Goal: Task Accomplishment & Management: Manage account settings

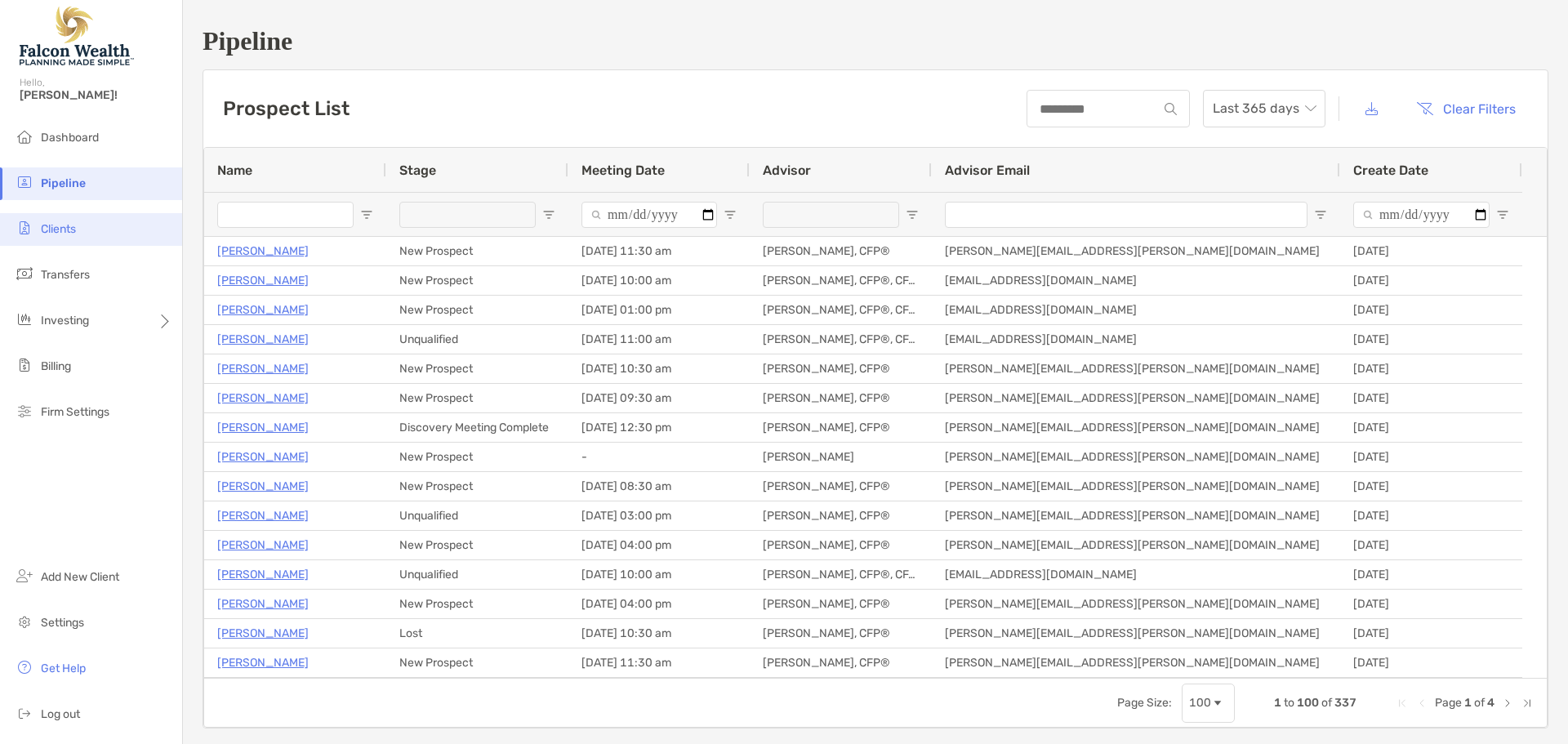
click at [85, 227] on li "Clients" at bounding box center [91, 229] width 182 height 33
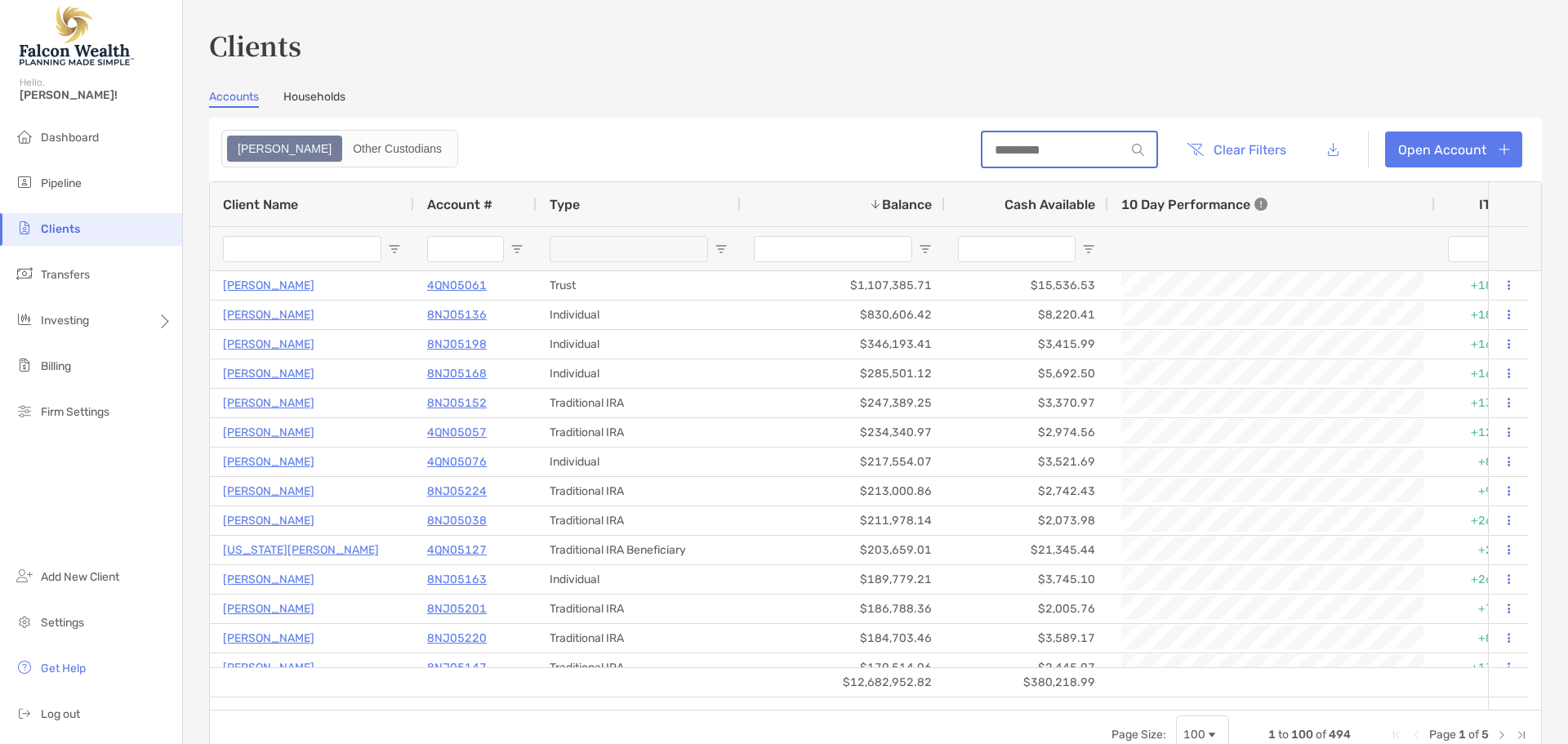
click at [1063, 152] on input at bounding box center [1055, 150] width 143 height 14
type input "*"
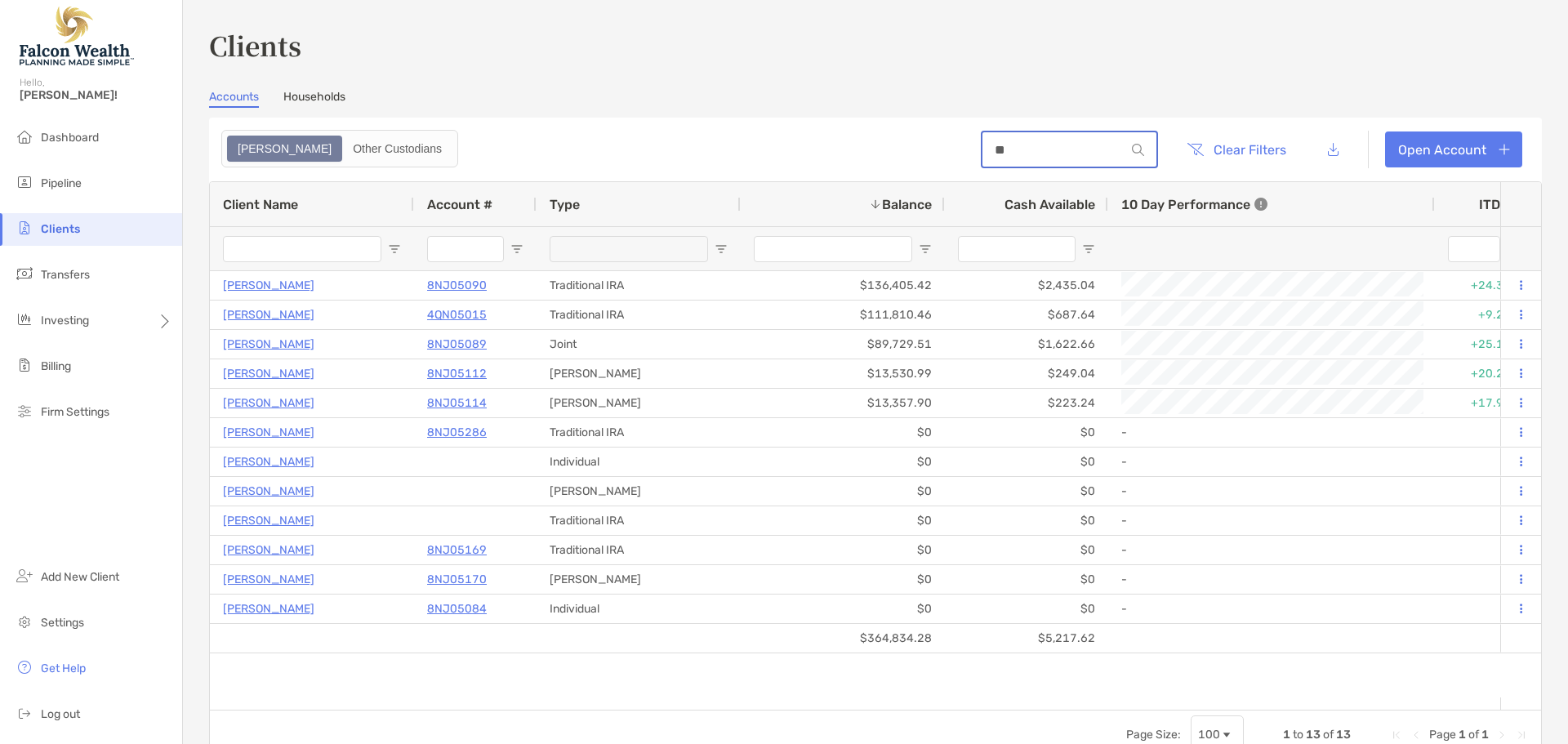
type input "*"
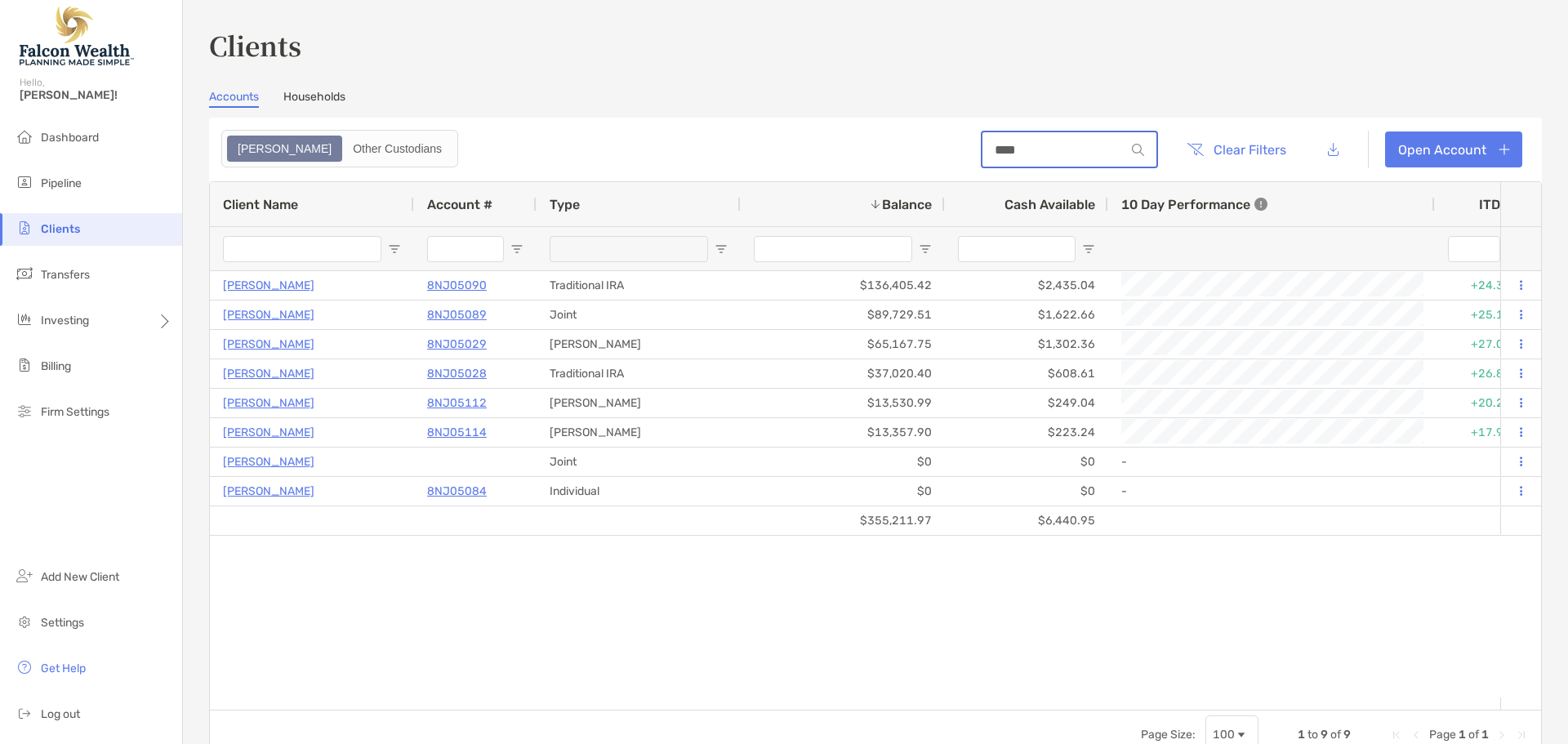
type input "*******"
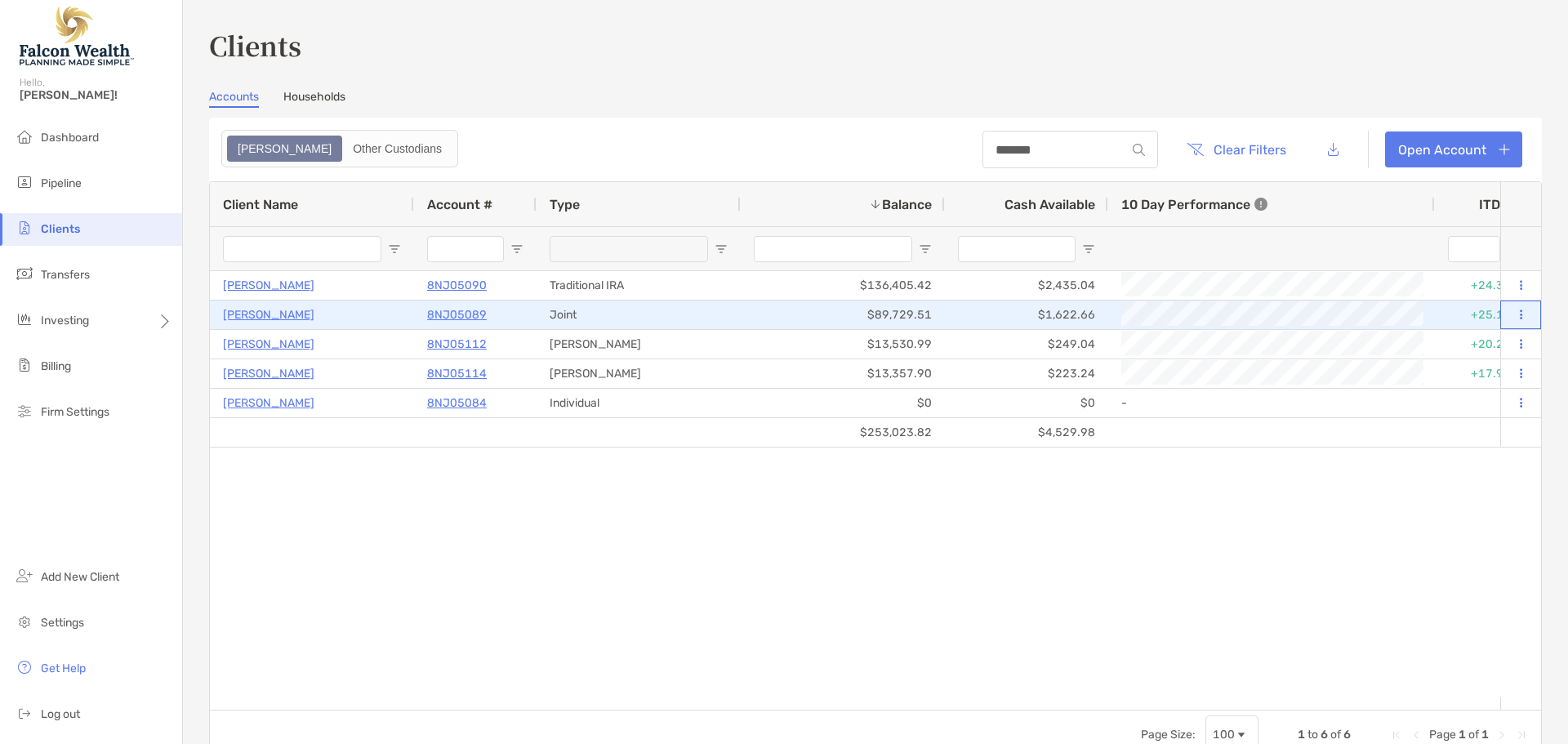
click at [1520, 313] on icon at bounding box center [1521, 314] width 3 height 10
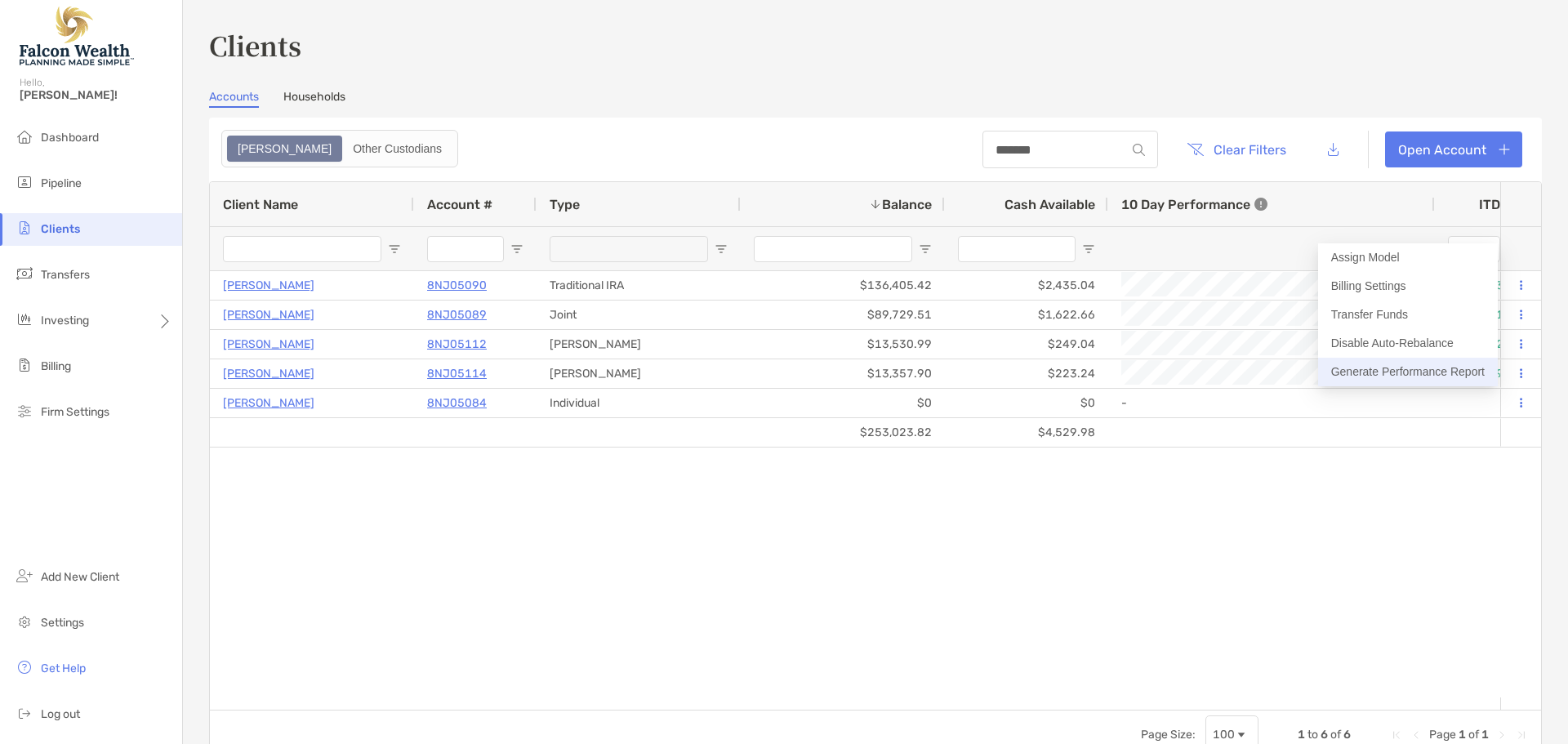
click at [1462, 370] on button "Generate Performance Report" at bounding box center [1407, 372] width 179 height 29
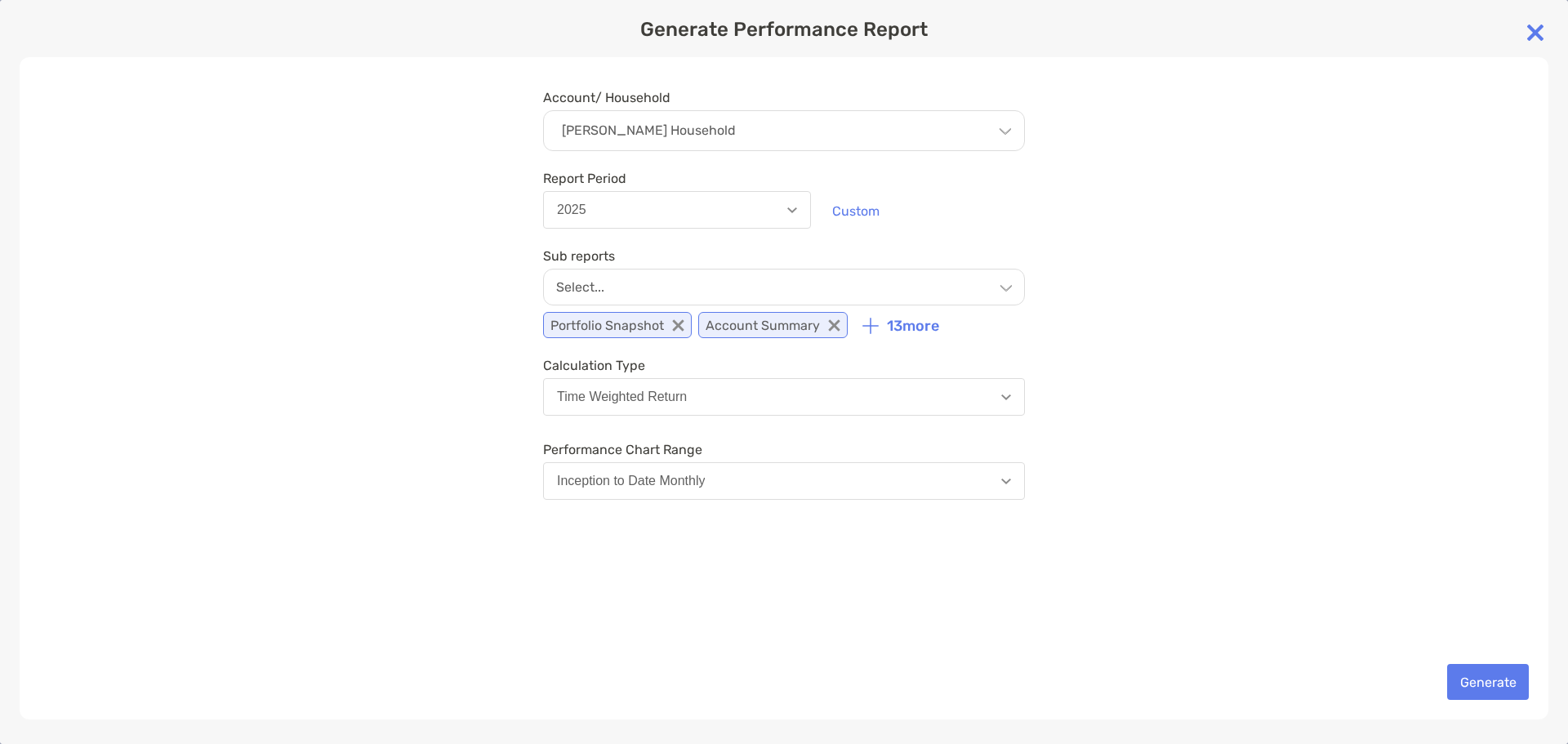
click at [718, 283] on div "Select..." at bounding box center [784, 287] width 482 height 37
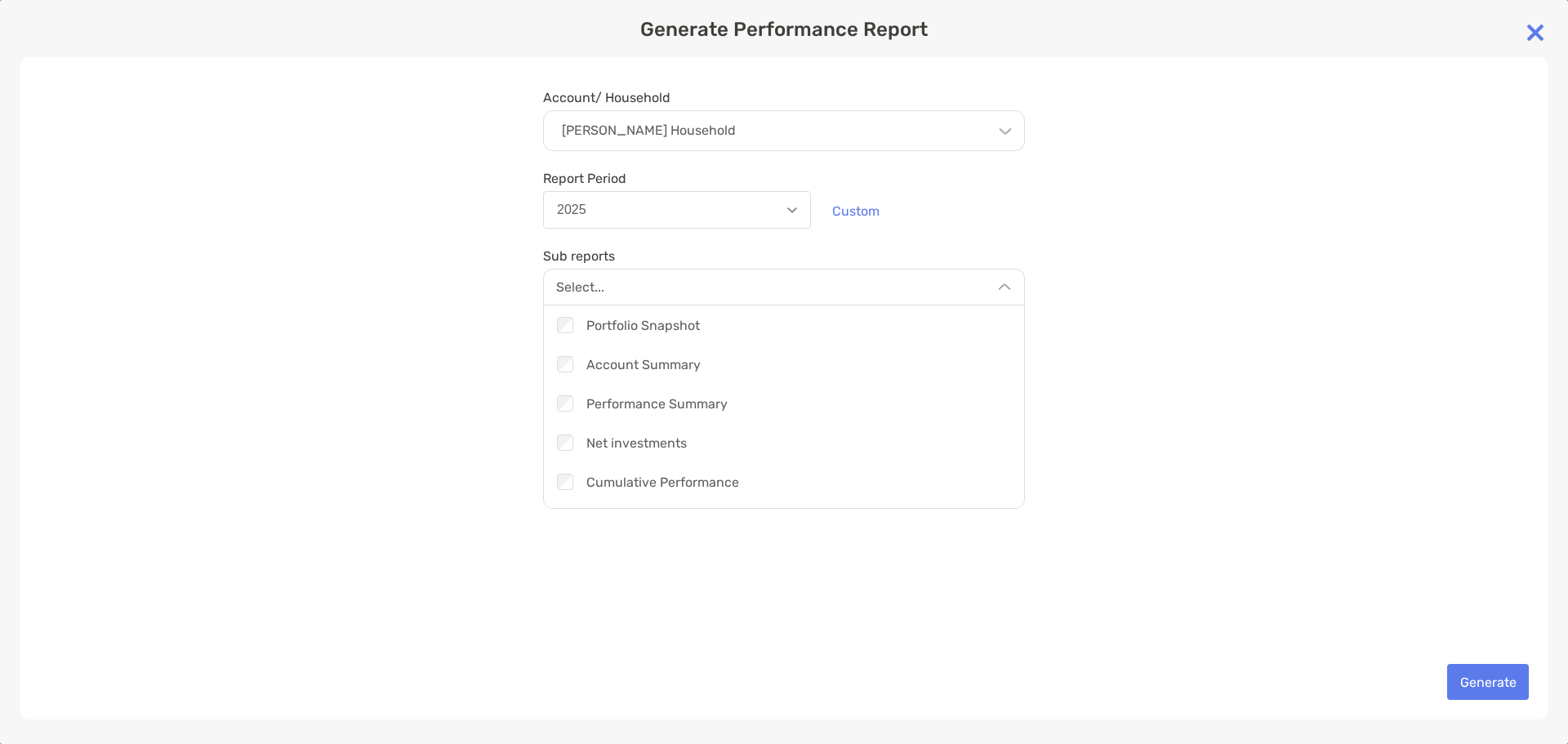
click at [457, 379] on div "Account/ Household Michael Sanders's Household Household Michael Sanders's Hous…" at bounding box center [784, 388] width 1529 height 662
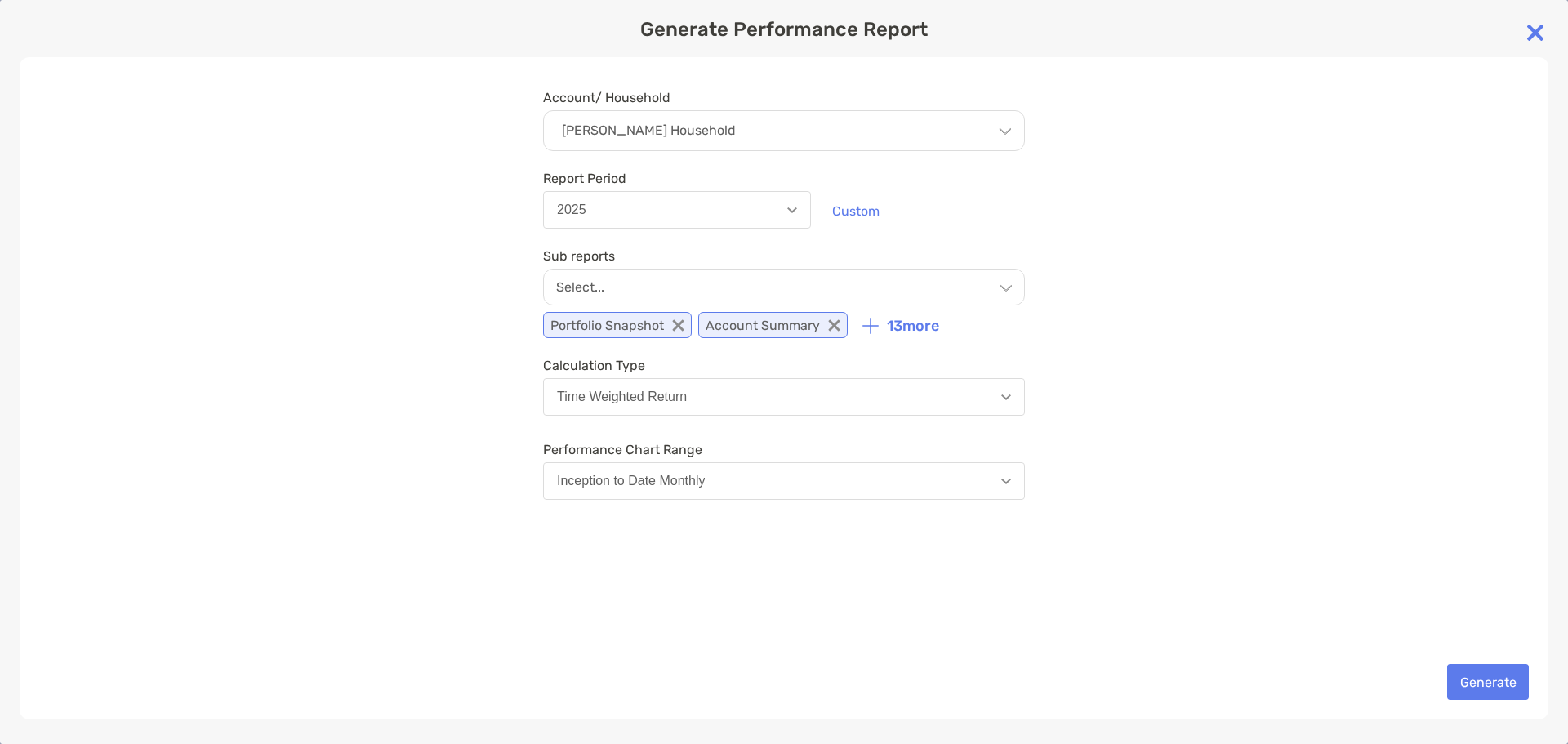
click at [820, 489] on button "Inception to Date Monthly" at bounding box center [784, 481] width 482 height 37
click at [1086, 525] on div "Account/ Household Michael Sanders's Household Household Michael Sanders's Hous…" at bounding box center [784, 388] width 1529 height 662
click at [1508, 684] on button "Generate" at bounding box center [1488, 682] width 82 height 36
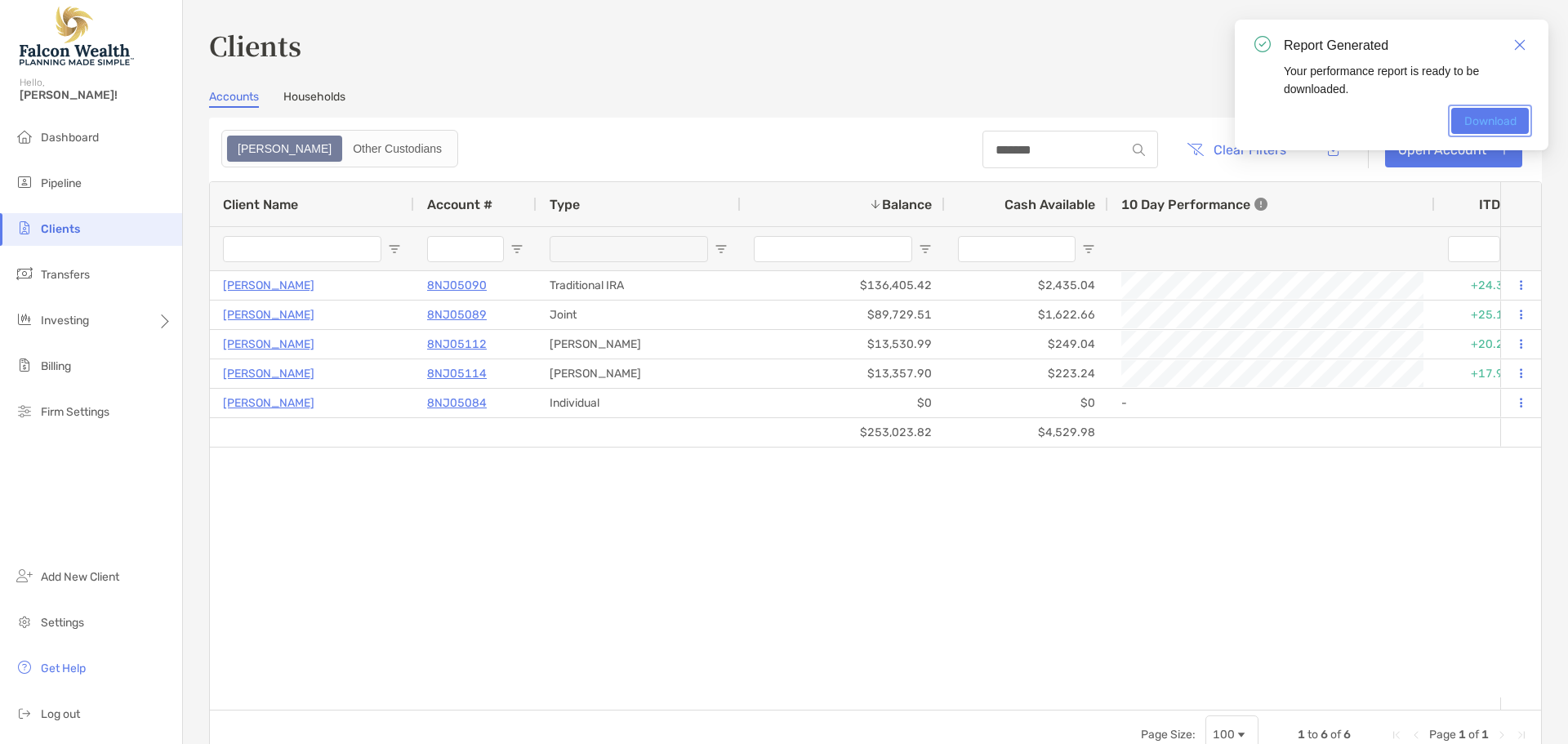
click at [1508, 121] on link "Download" at bounding box center [1490, 121] width 77 height 26
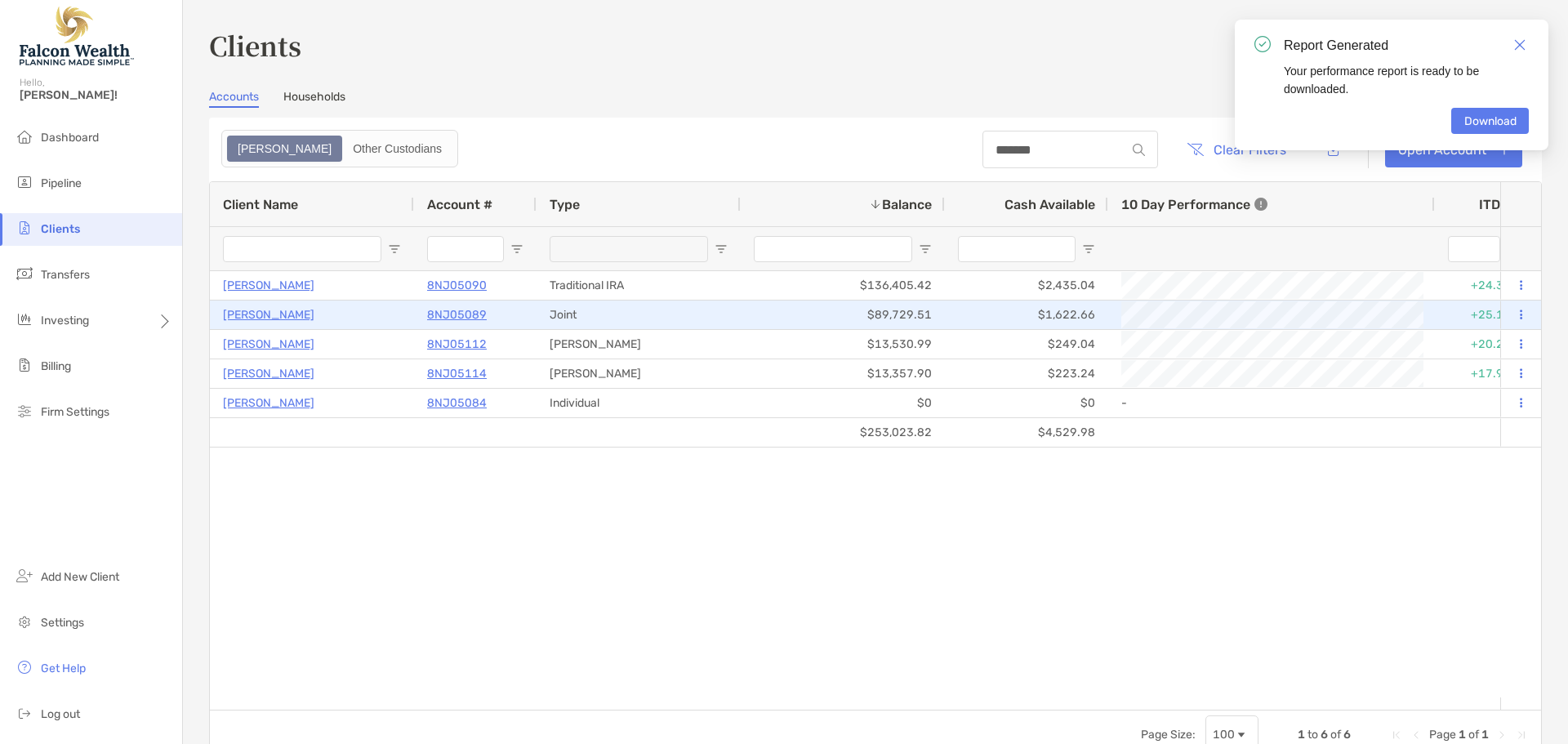
click at [461, 315] on p "8NJ05089" at bounding box center [457, 315] width 60 height 20
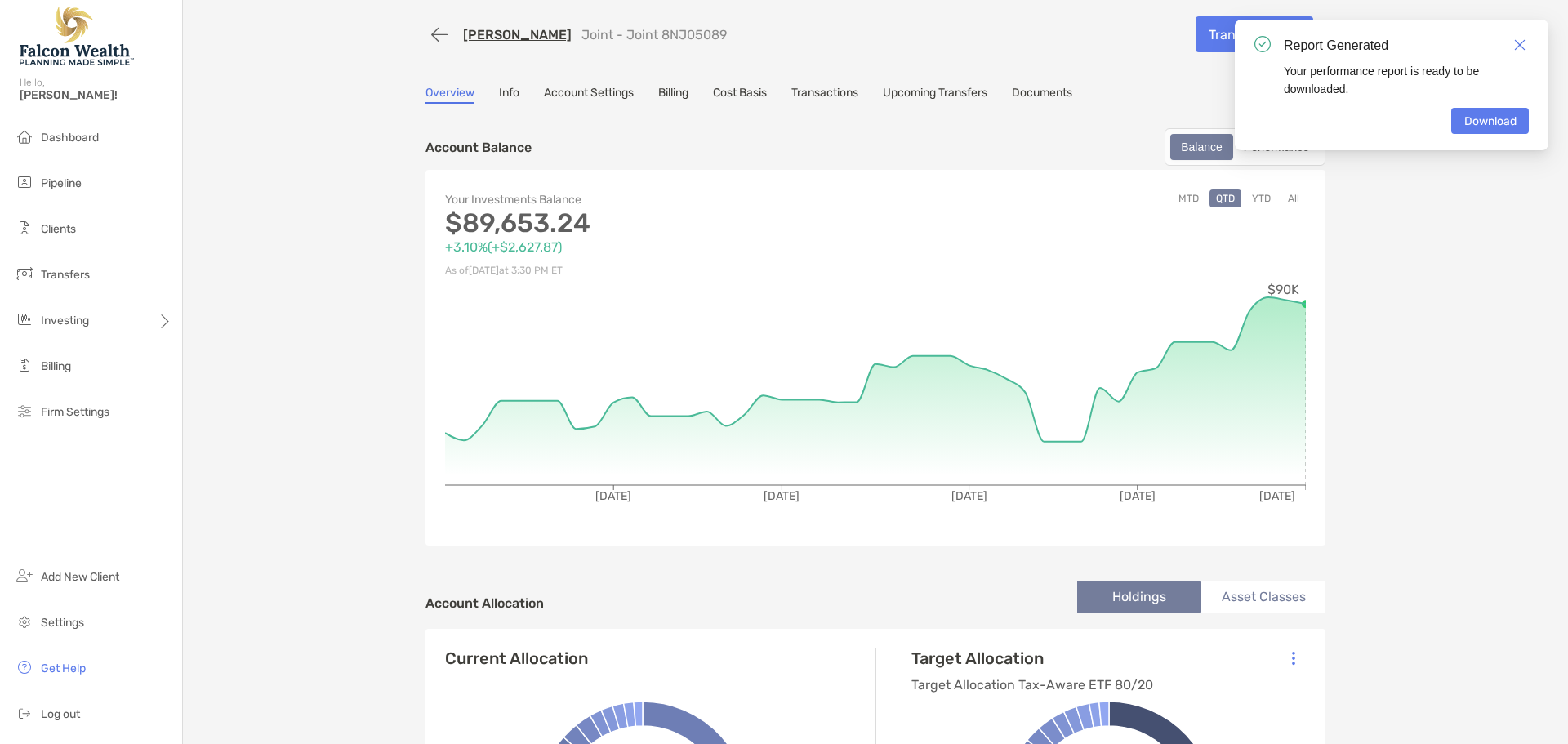
click at [817, 92] on link "Transactions" at bounding box center [825, 94] width 67 height 18
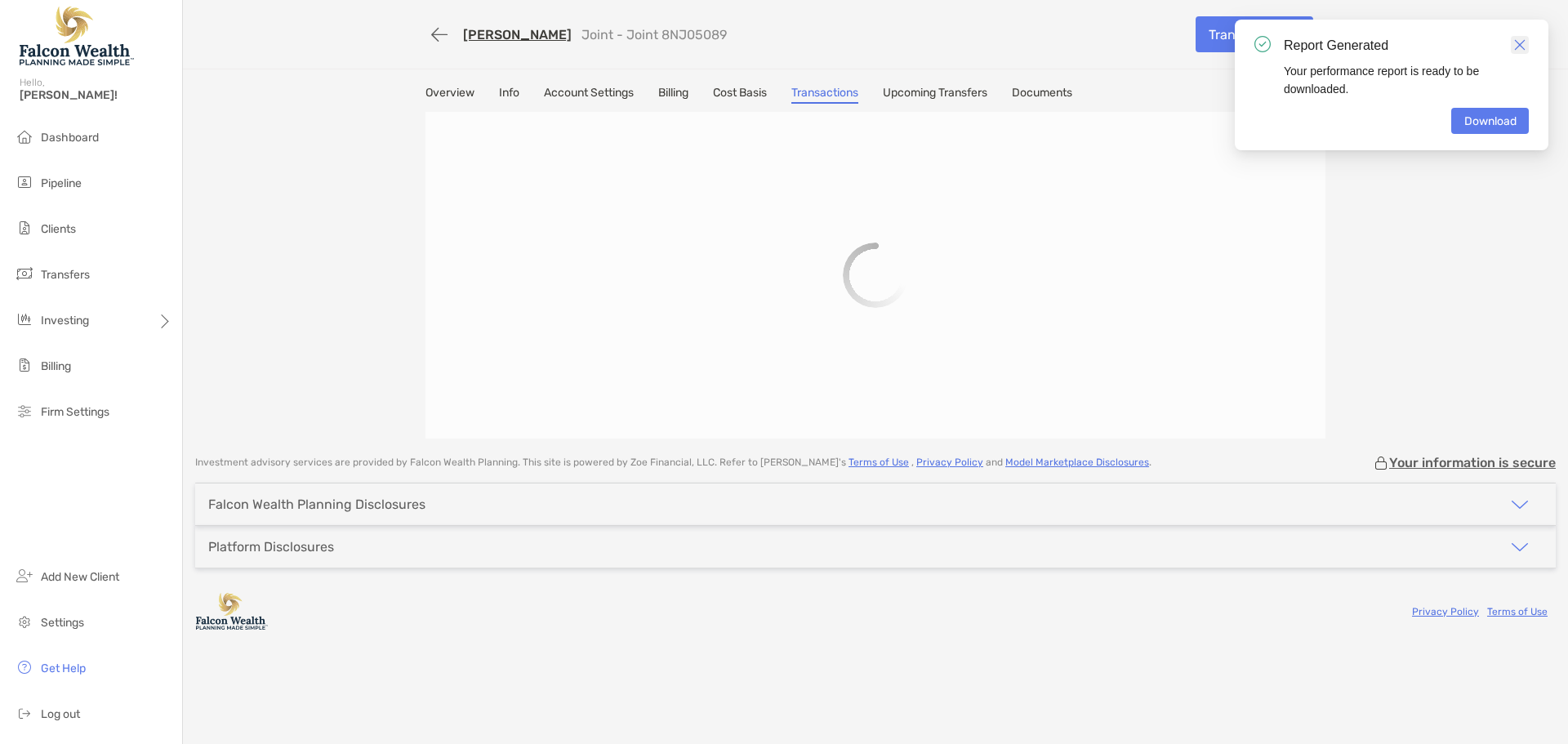
click at [1520, 46] on img "Close" at bounding box center [1520, 45] width 11 height 11
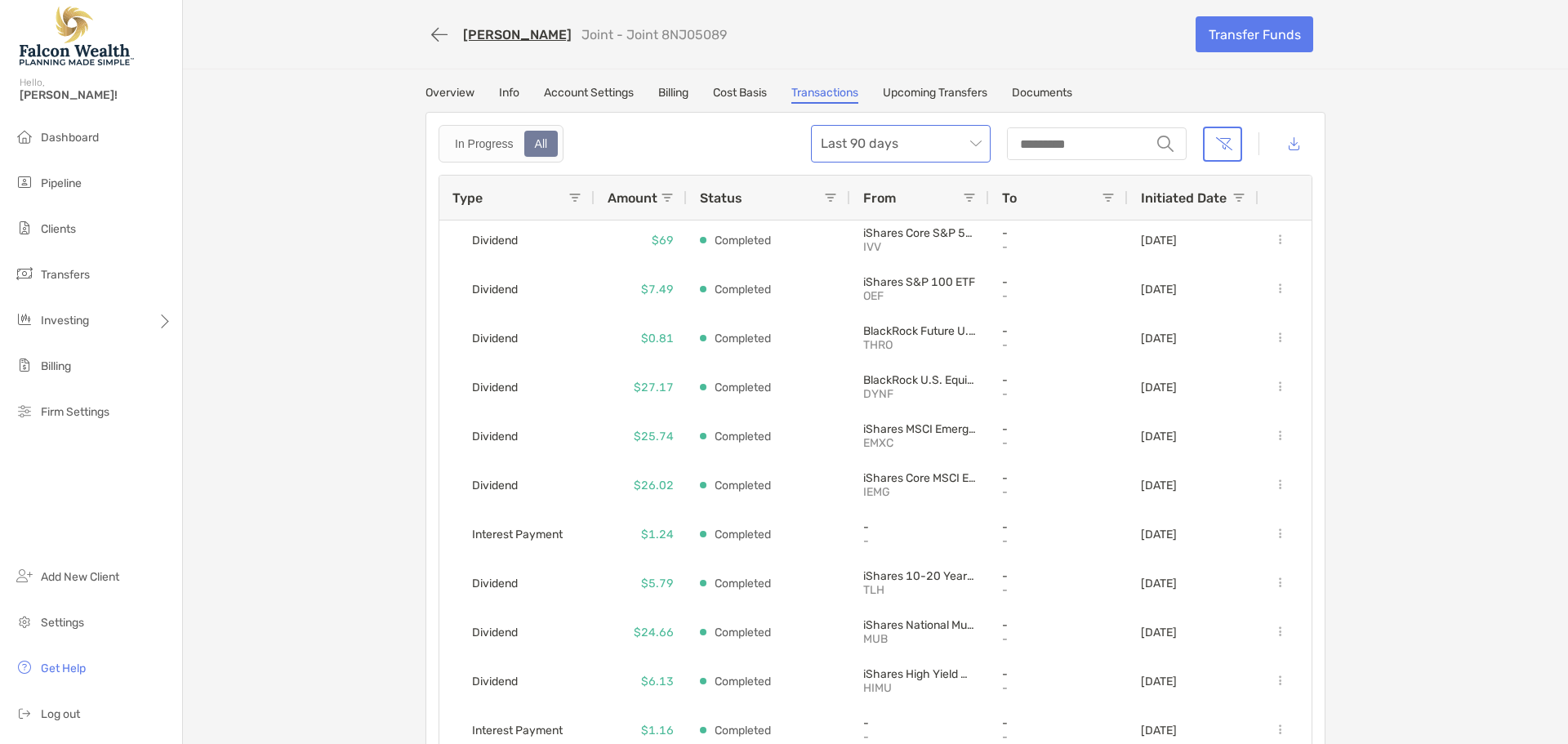
click at [856, 143] on span "Last 90 days" at bounding box center [901, 143] width 160 height 36
click at [884, 228] on div "Last 120 Days" at bounding box center [895, 233] width 153 height 20
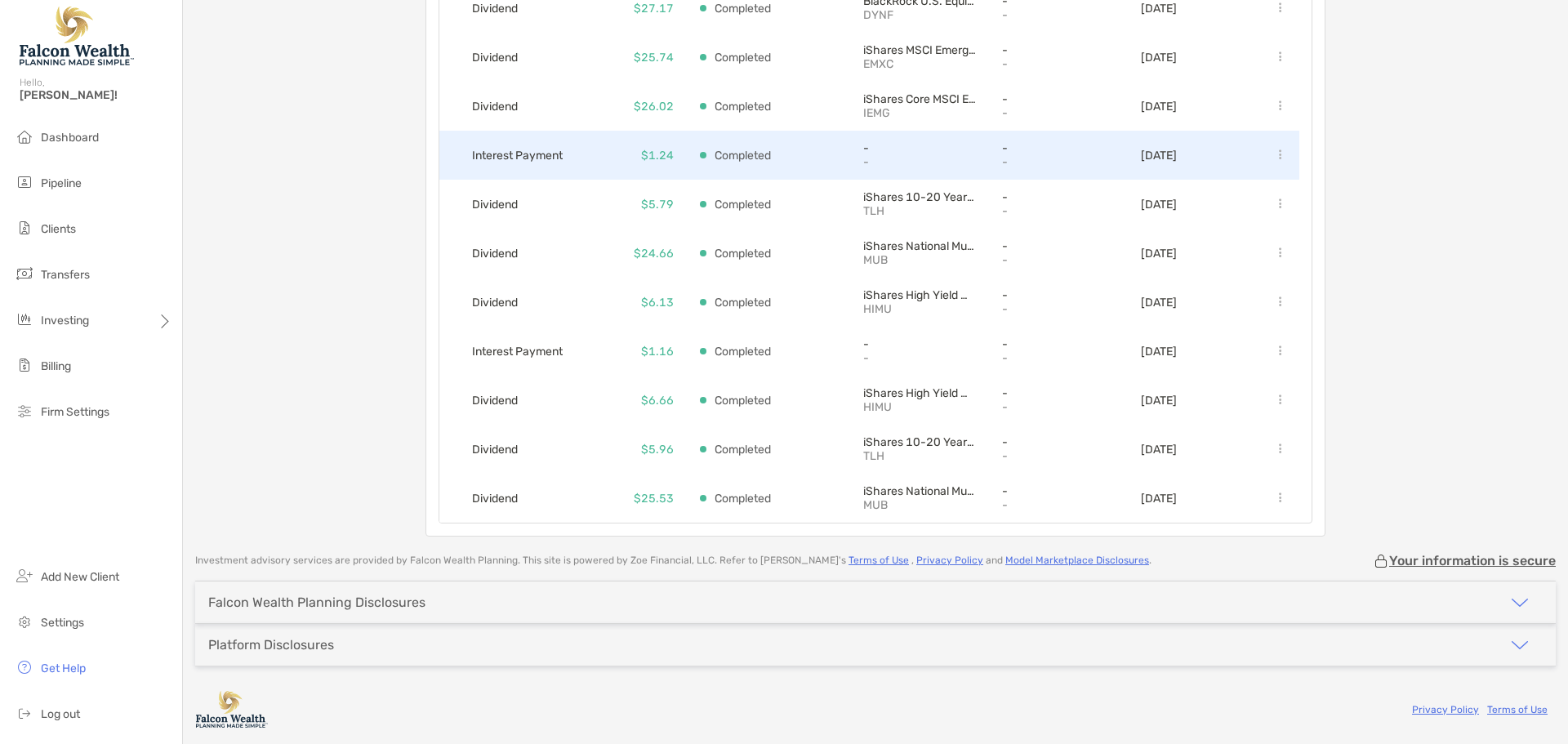
scroll to position [535, 0]
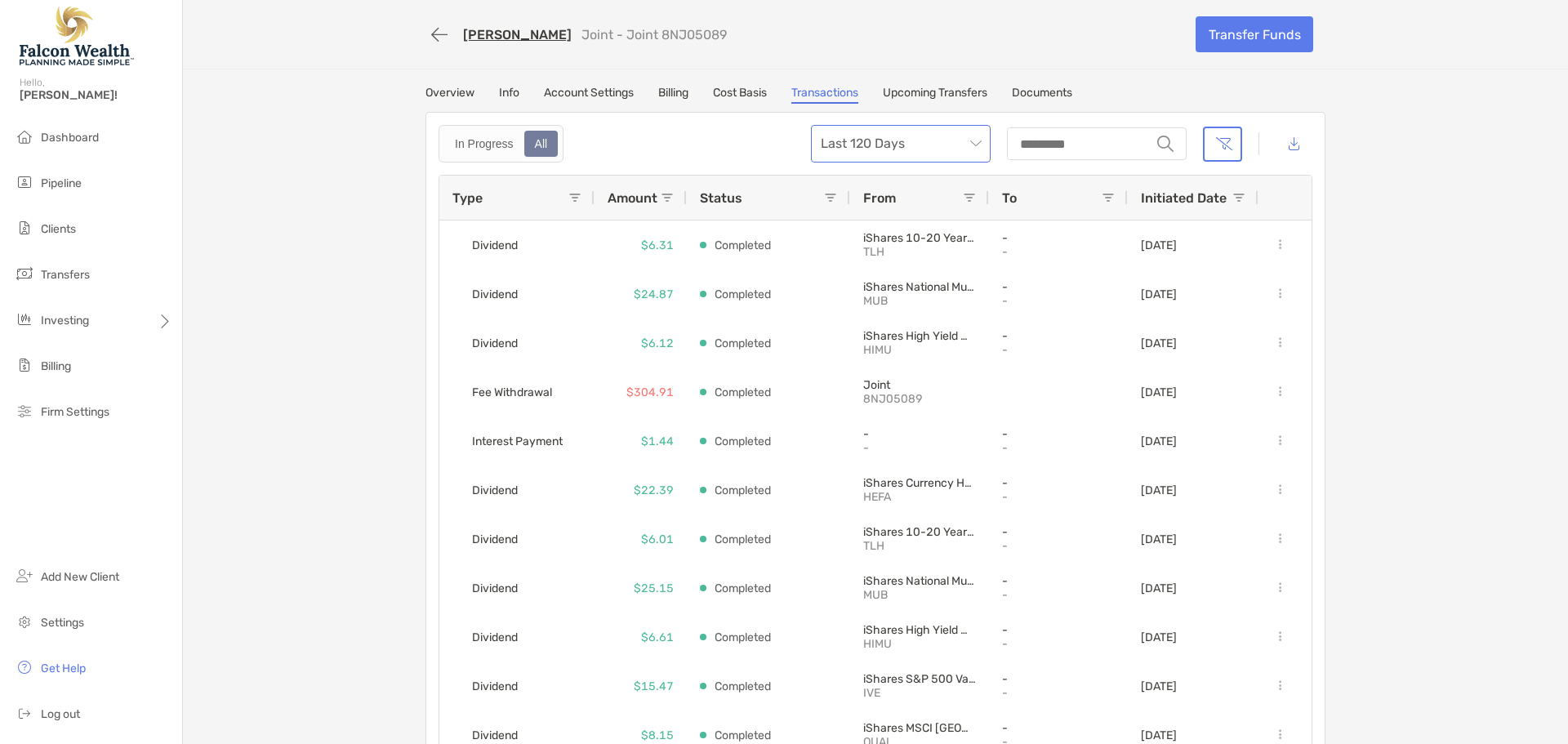
click at [912, 141] on span "Last 120 Days" at bounding box center [901, 143] width 160 height 36
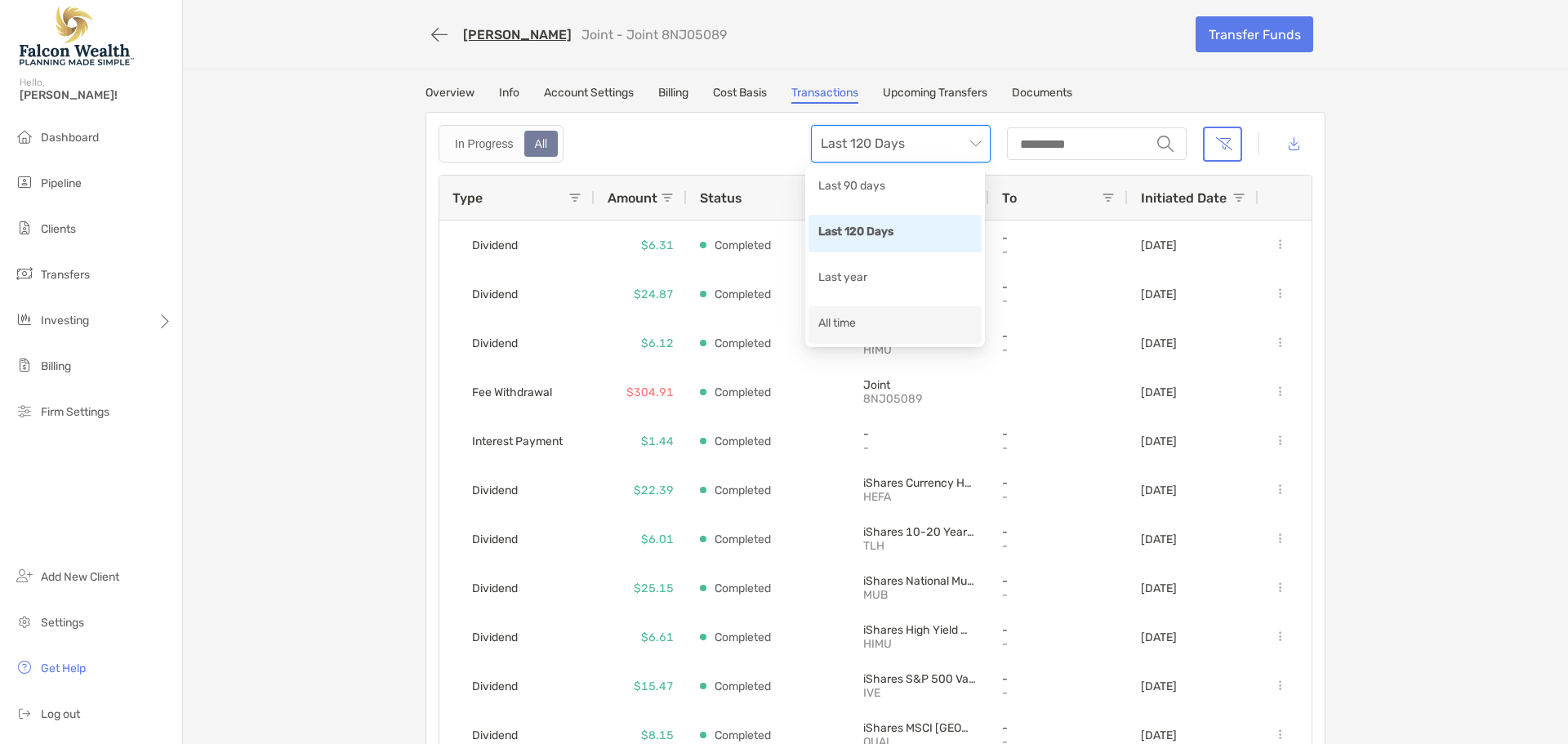
click at [852, 323] on div "All time" at bounding box center [895, 325] width 153 height 20
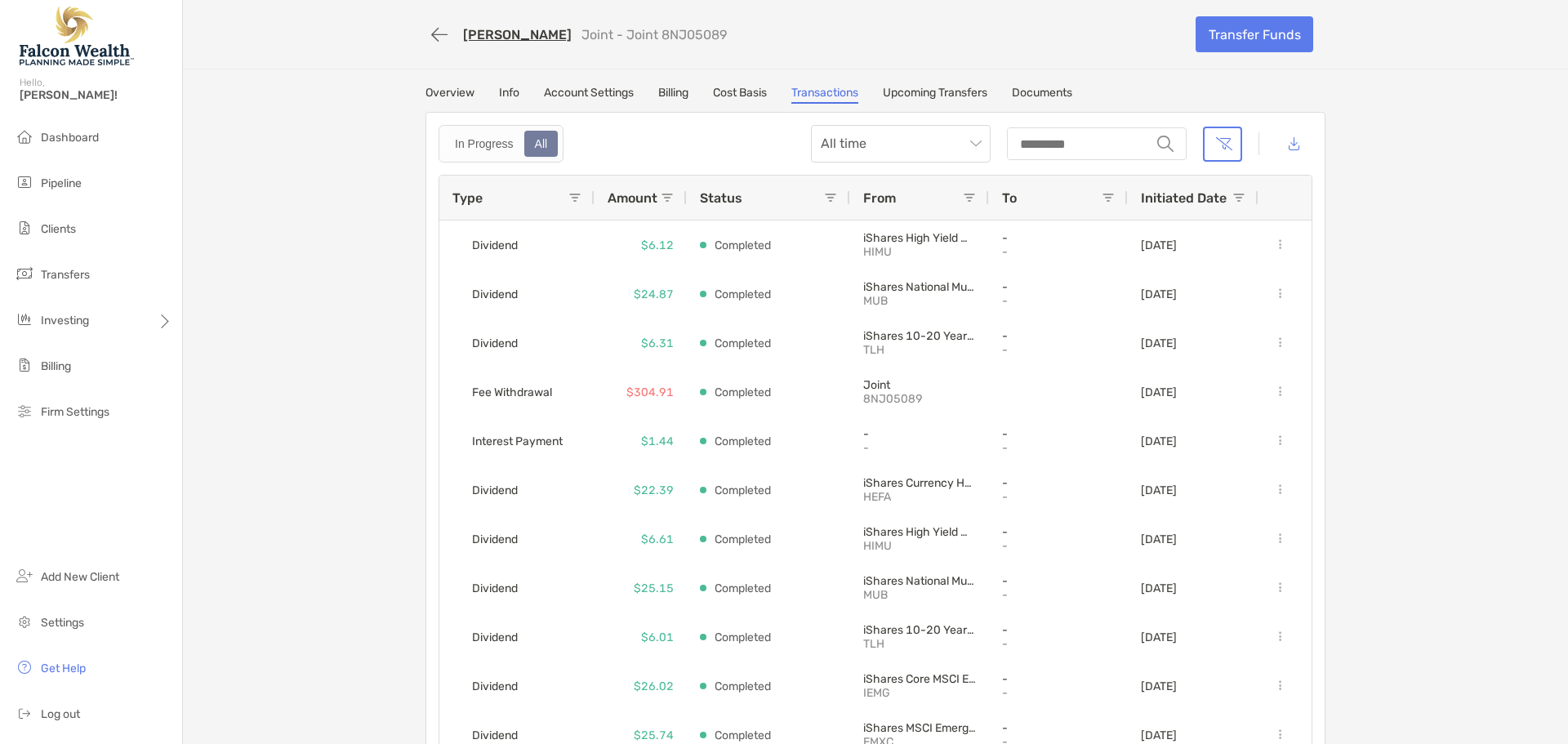
click at [735, 81] on div "Michael Sanders Joint - Joint 8NJ05089 Transfer Funds Overview Info Account Set…" at bounding box center [875, 384] width 1385 height 768
click at [735, 91] on link "Cost Basis" at bounding box center [740, 94] width 54 height 18
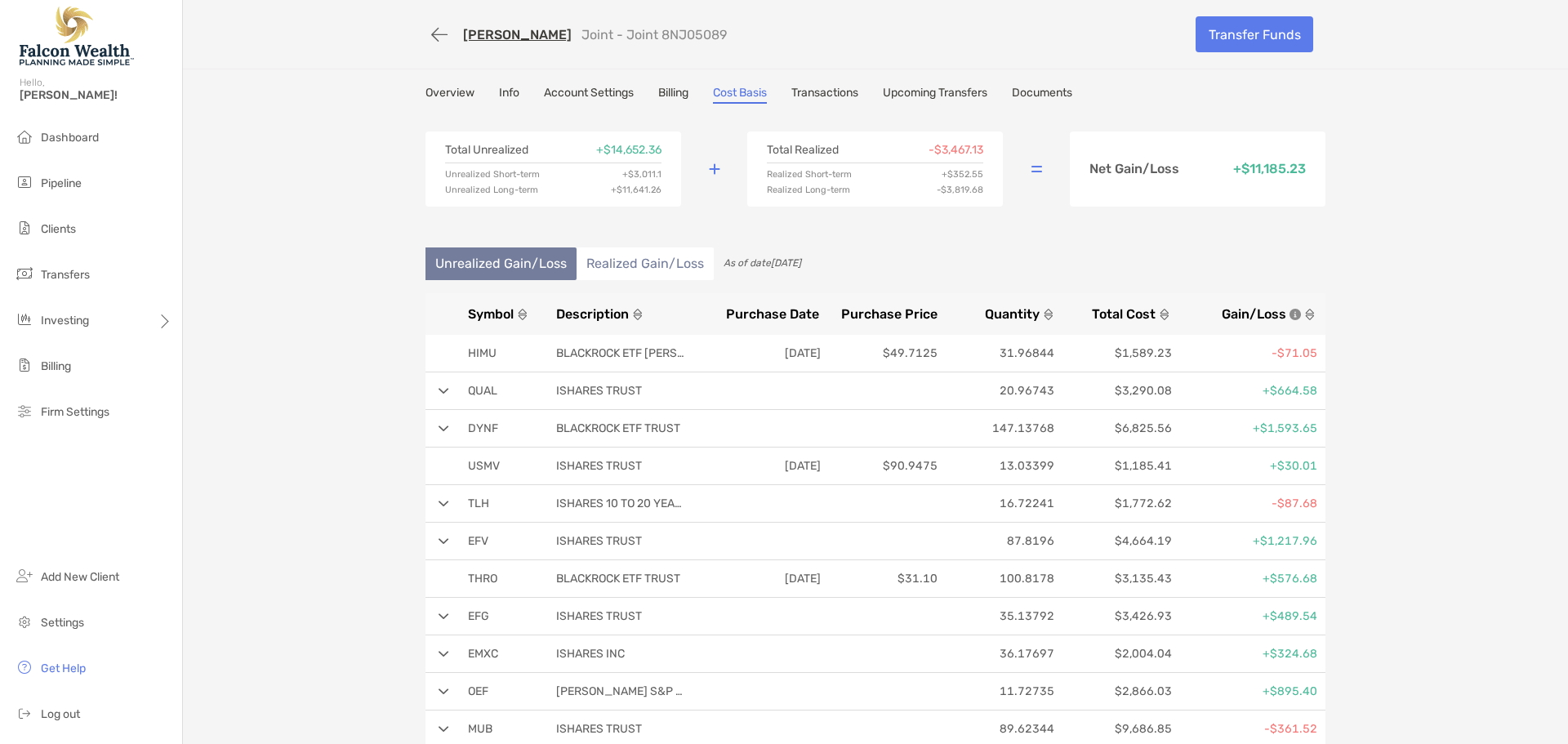
click at [673, 98] on link "Billing" at bounding box center [673, 94] width 30 height 18
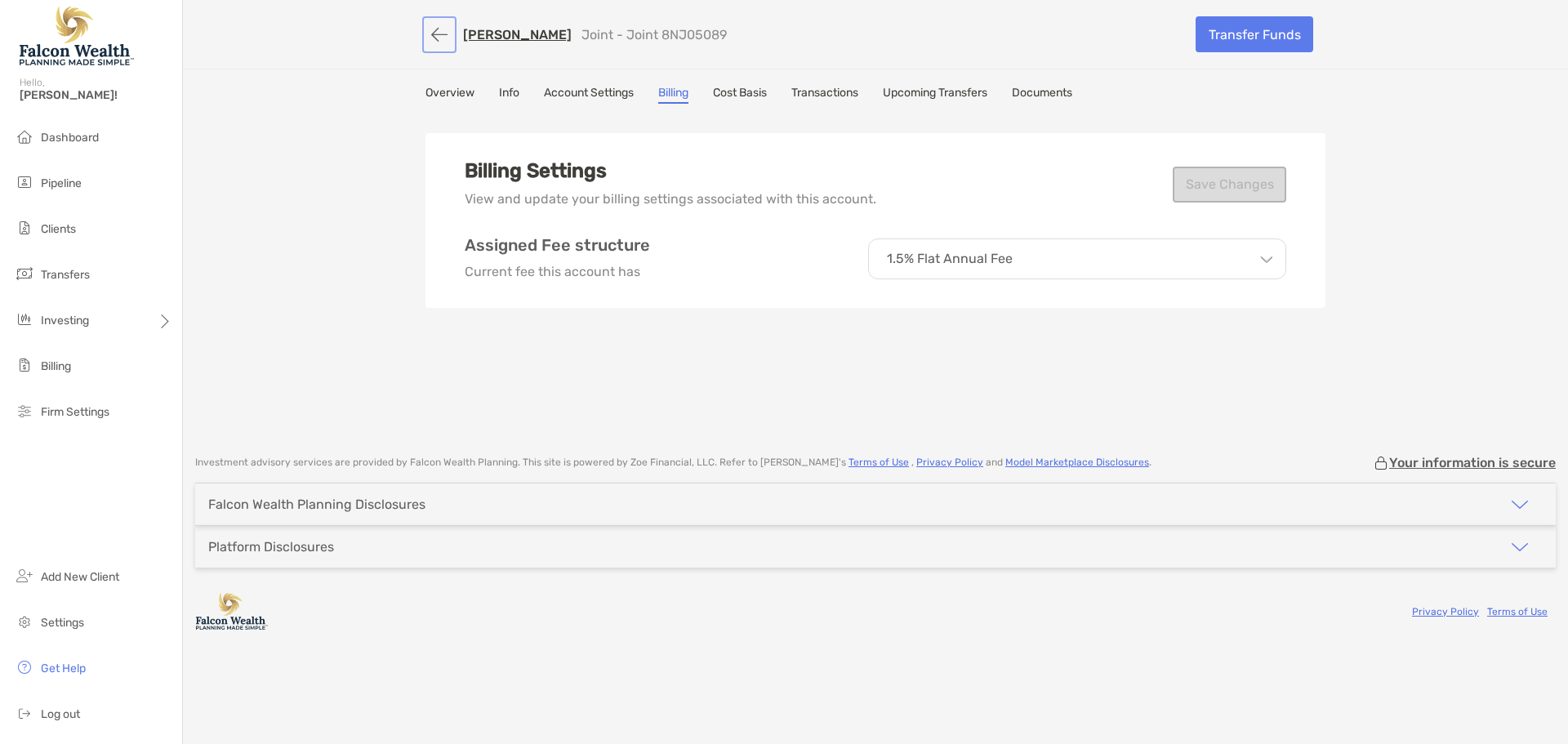
click at [453, 31] on button "button" at bounding box center [440, 34] width 28 height 30
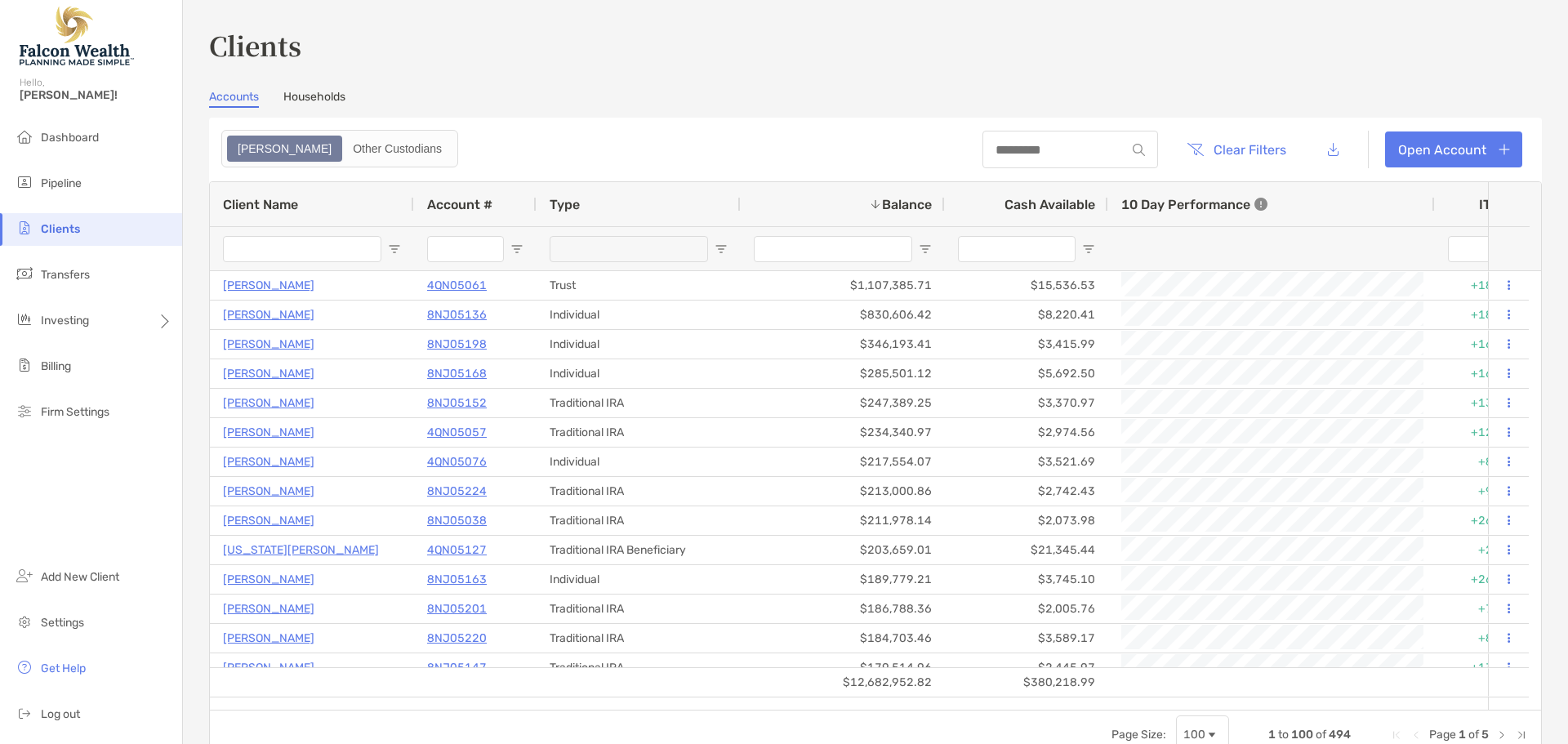
click at [994, 161] on div at bounding box center [1070, 150] width 176 height 37
click at [1002, 152] on input at bounding box center [1055, 150] width 143 height 14
type input "*******"
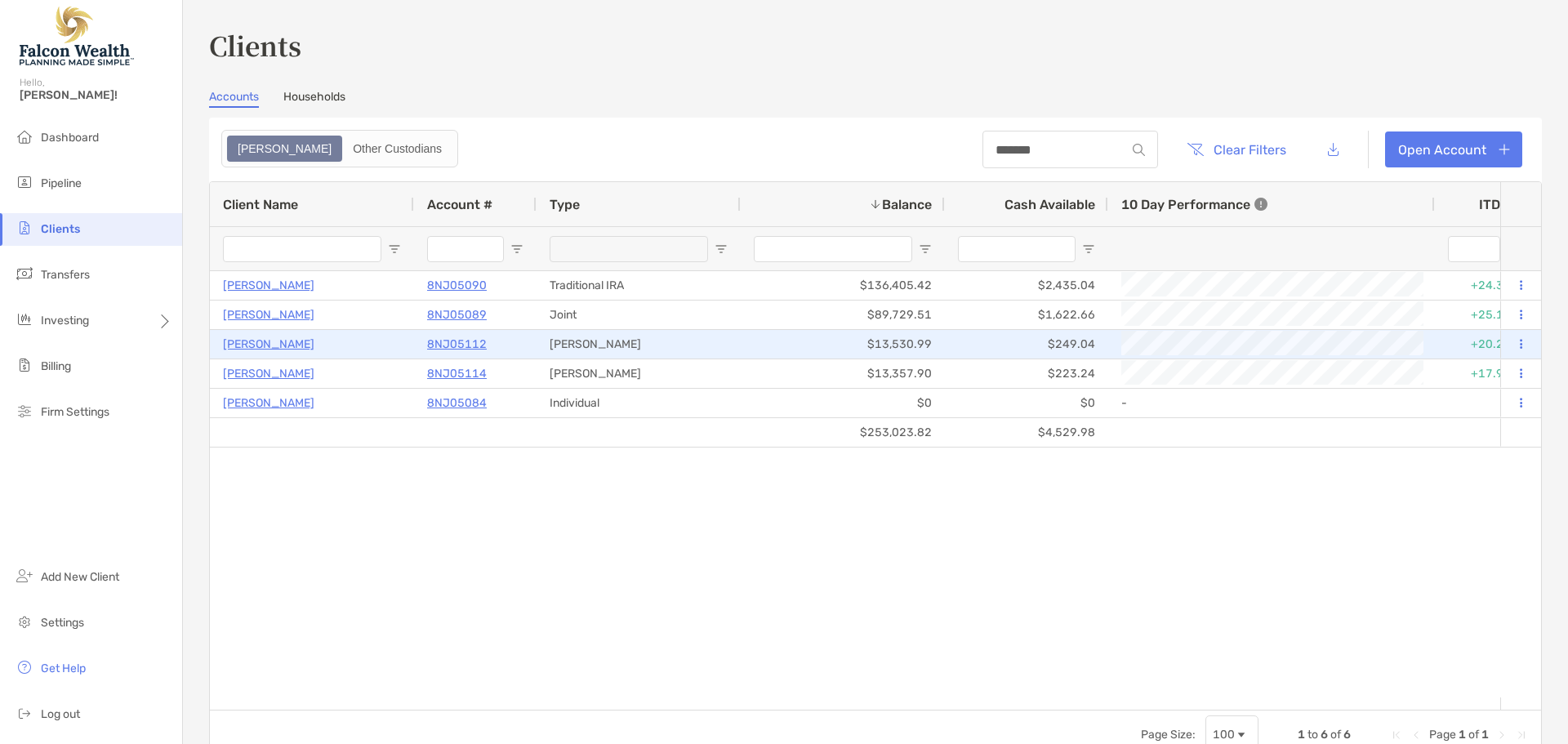
click at [469, 345] on p "8NJ05112" at bounding box center [457, 344] width 60 height 20
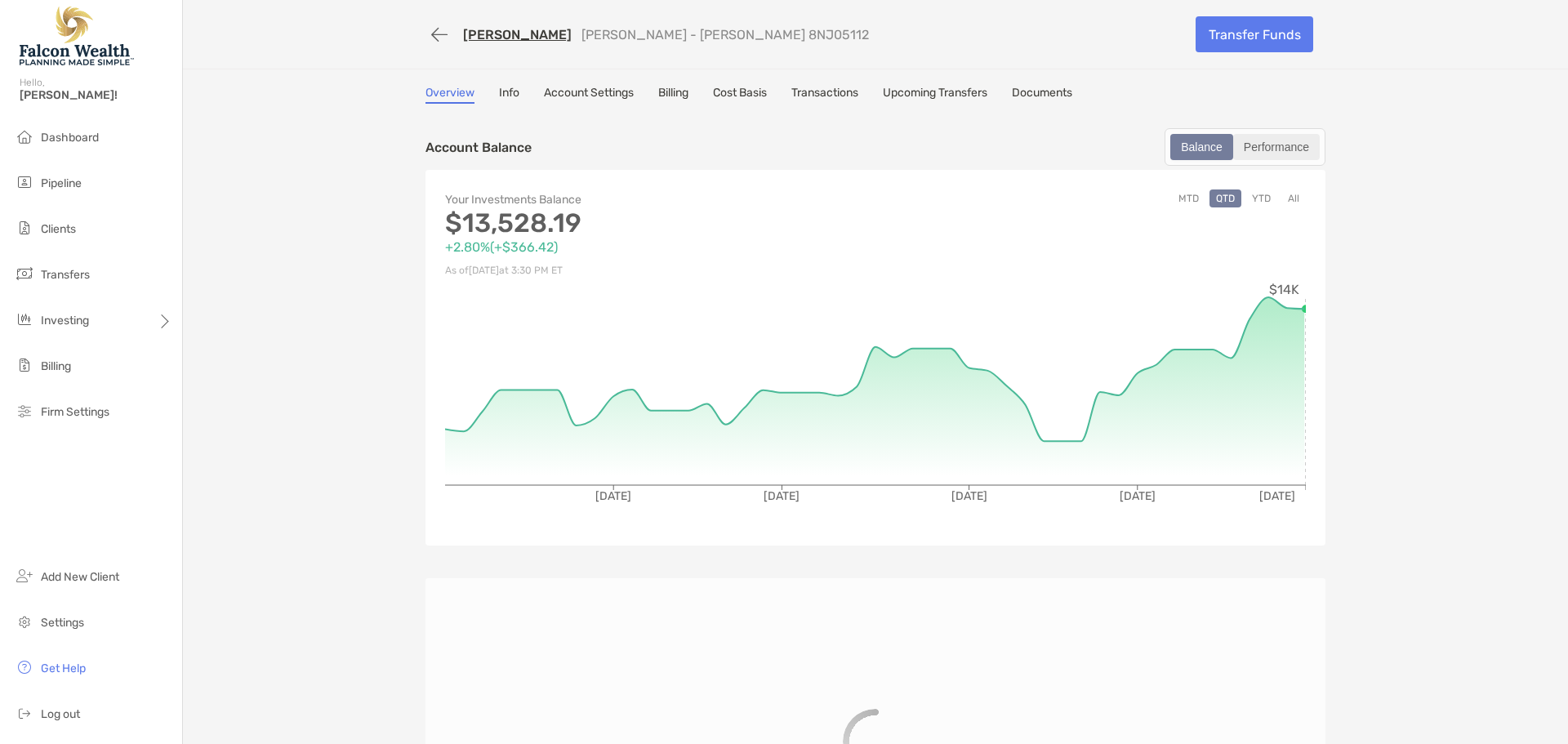
click at [1282, 149] on div "Performance" at bounding box center [1277, 147] width 84 height 23
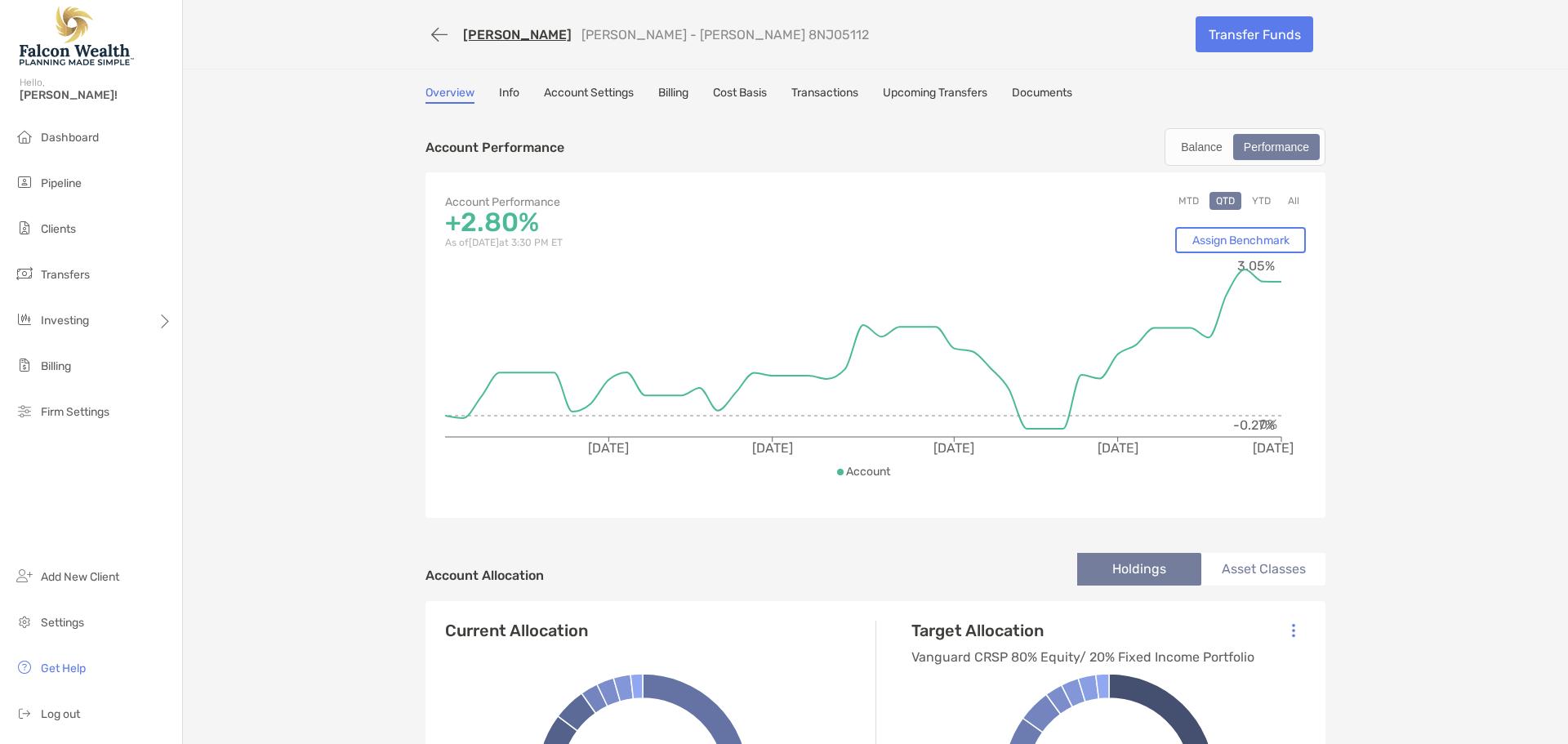
click at [1289, 208] on button "All" at bounding box center [1294, 200] width 24 height 18
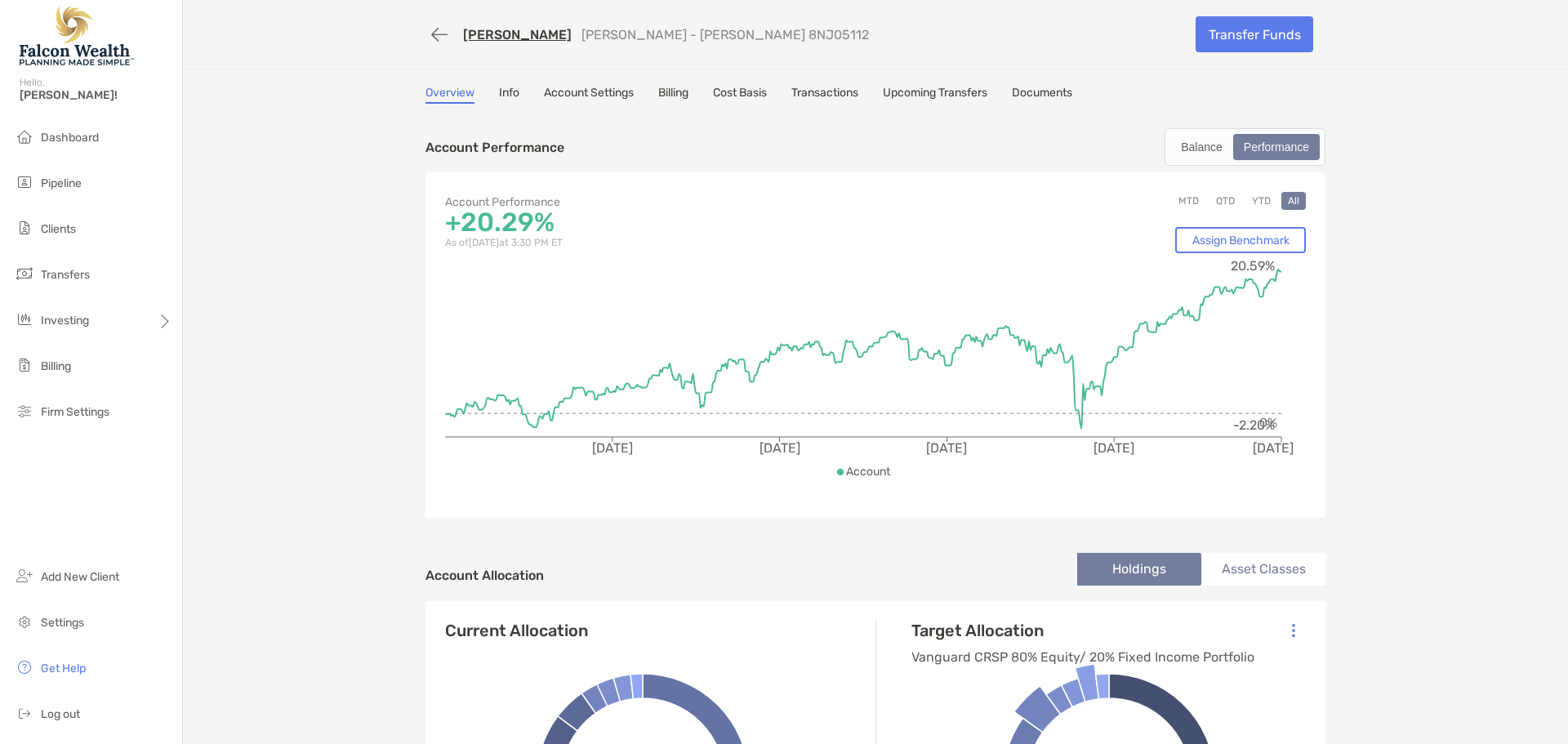
click at [838, 88] on link "Transactions" at bounding box center [825, 94] width 67 height 18
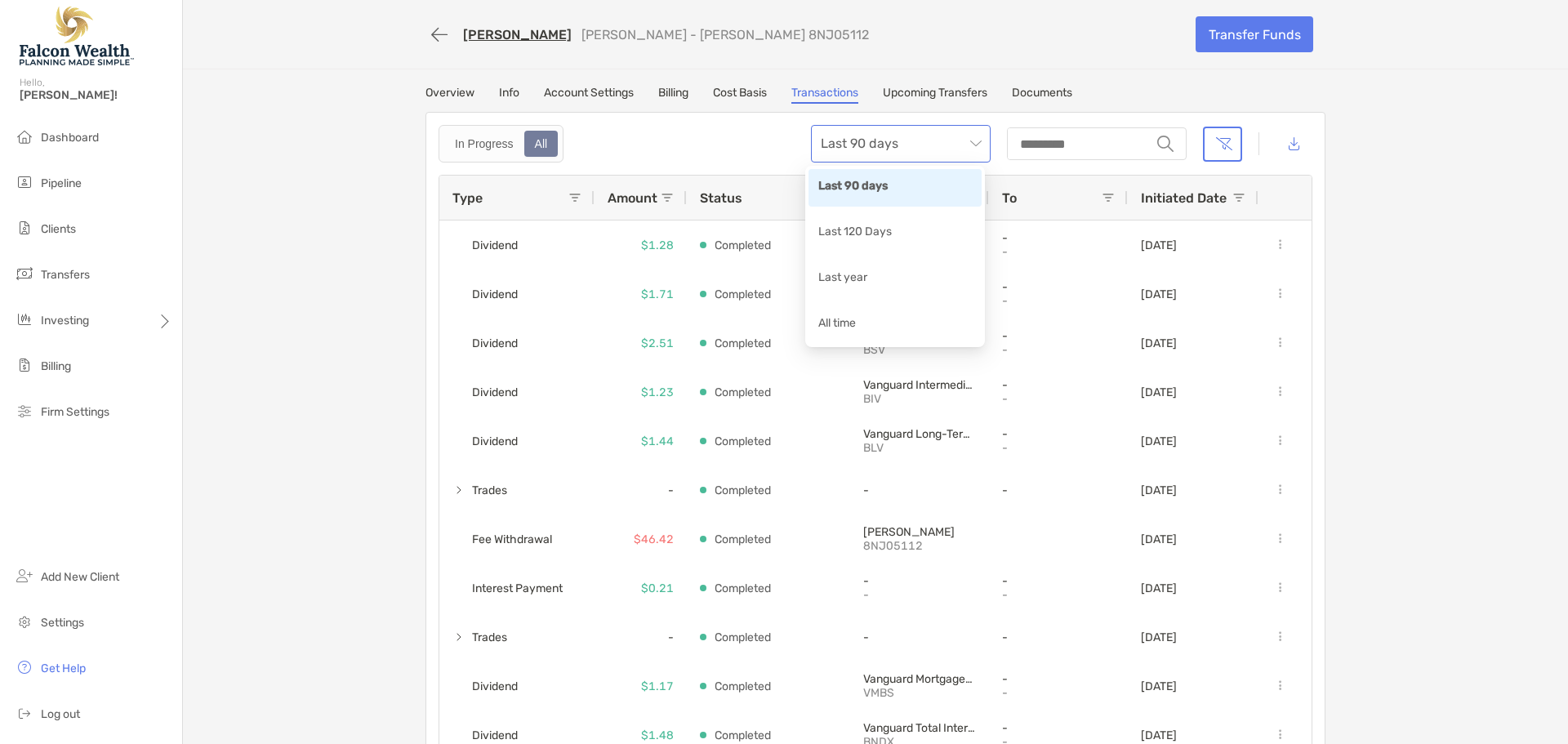
click at [887, 144] on span "Last 90 days" at bounding box center [901, 143] width 160 height 36
click at [841, 322] on div "All time" at bounding box center [895, 325] width 153 height 20
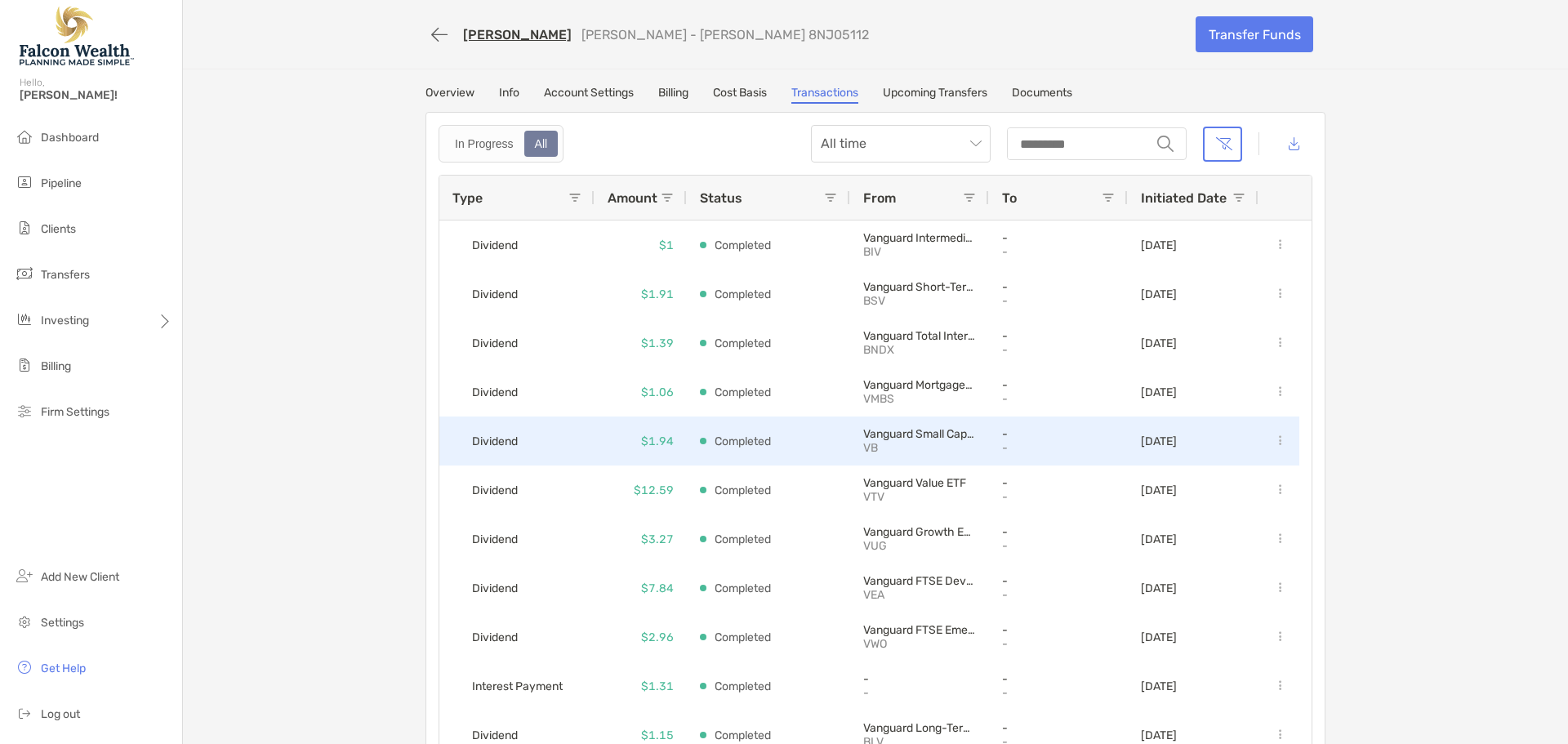
scroll to position [4165, 0]
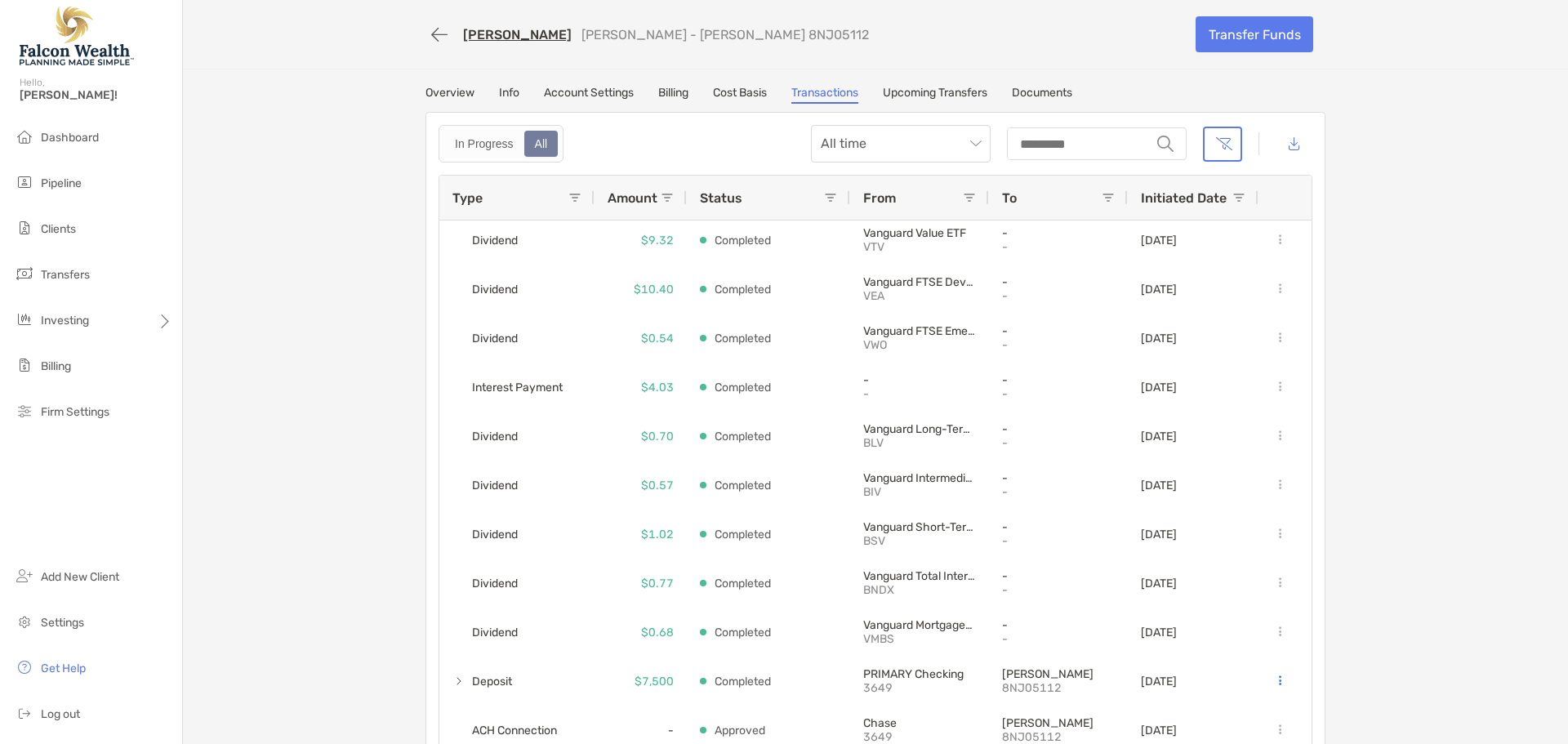
click at [447, 97] on link "Overview" at bounding box center [450, 94] width 49 height 18
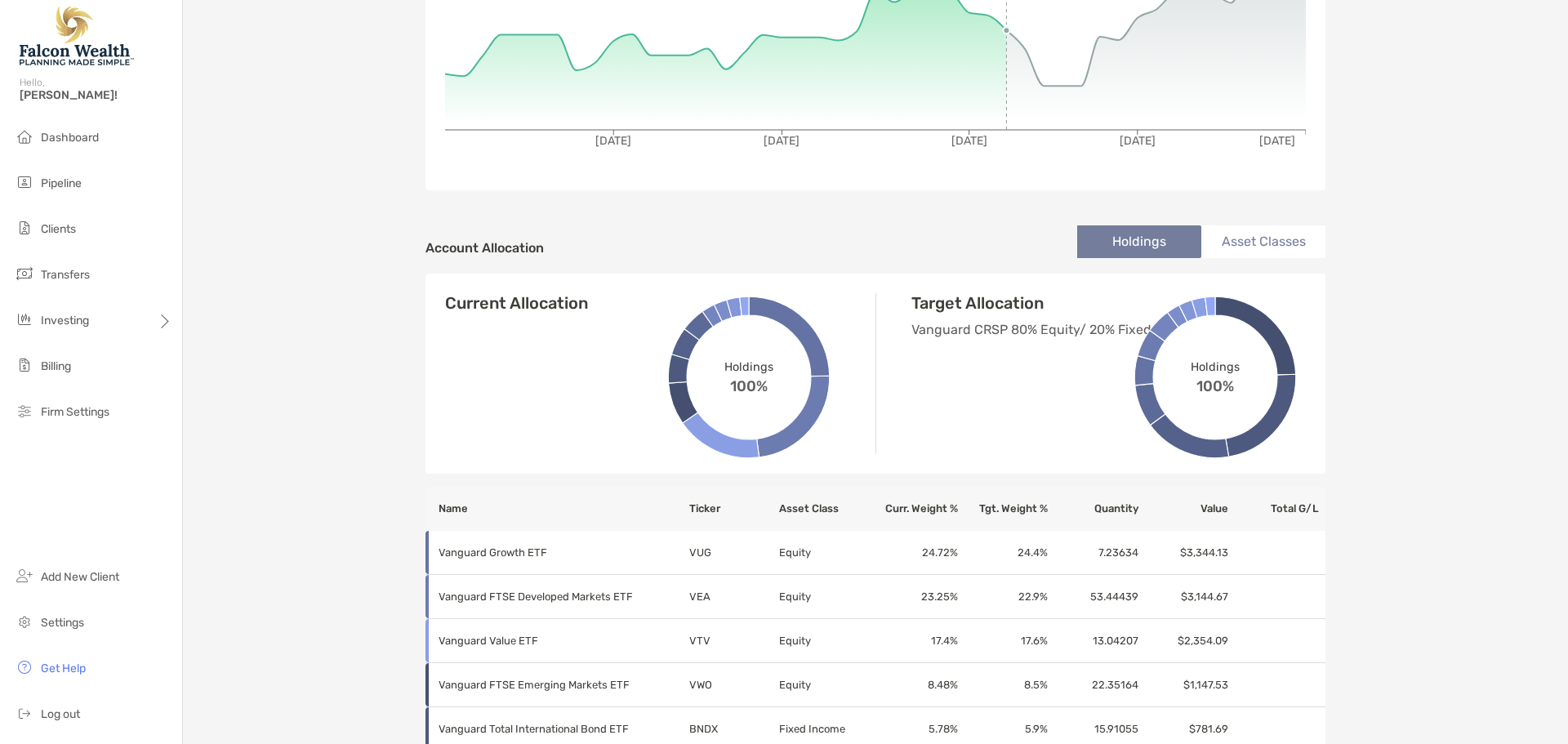
click at [1233, 237] on li "Asset Classes" at bounding box center [1263, 241] width 124 height 33
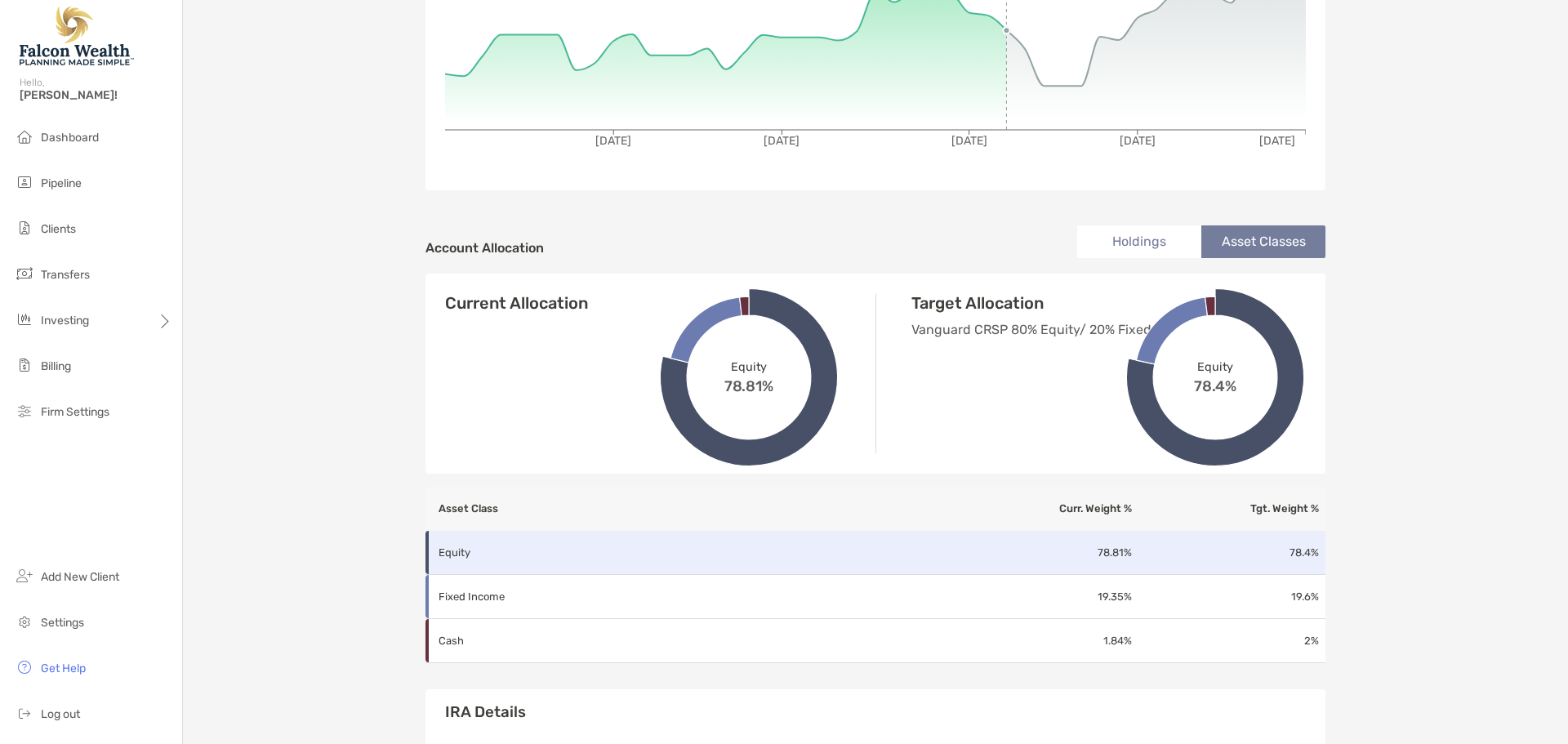
click at [671, 546] on td "Equity" at bounding box center [689, 552] width 526 height 44
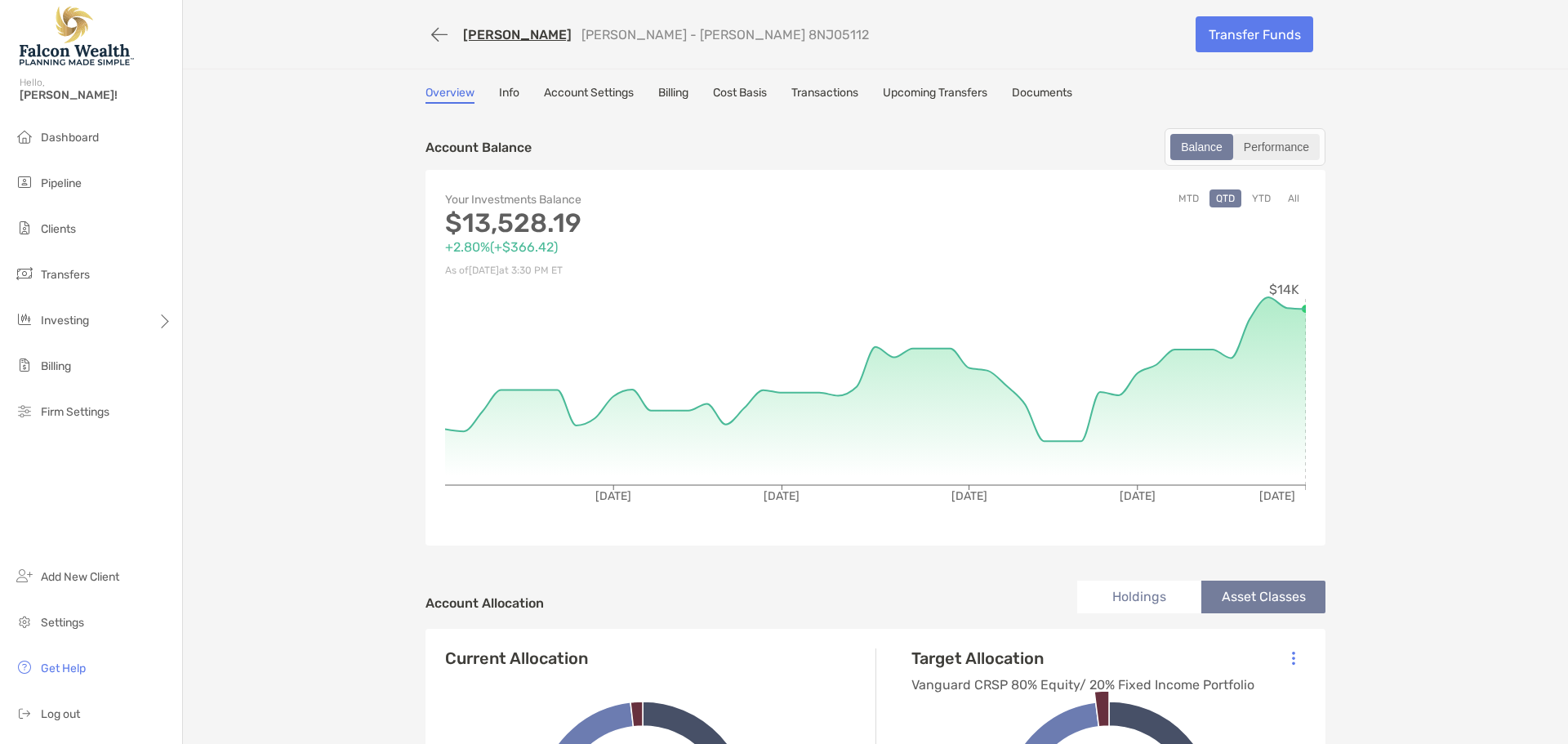
click at [1286, 144] on div "Performance" at bounding box center [1277, 147] width 84 height 23
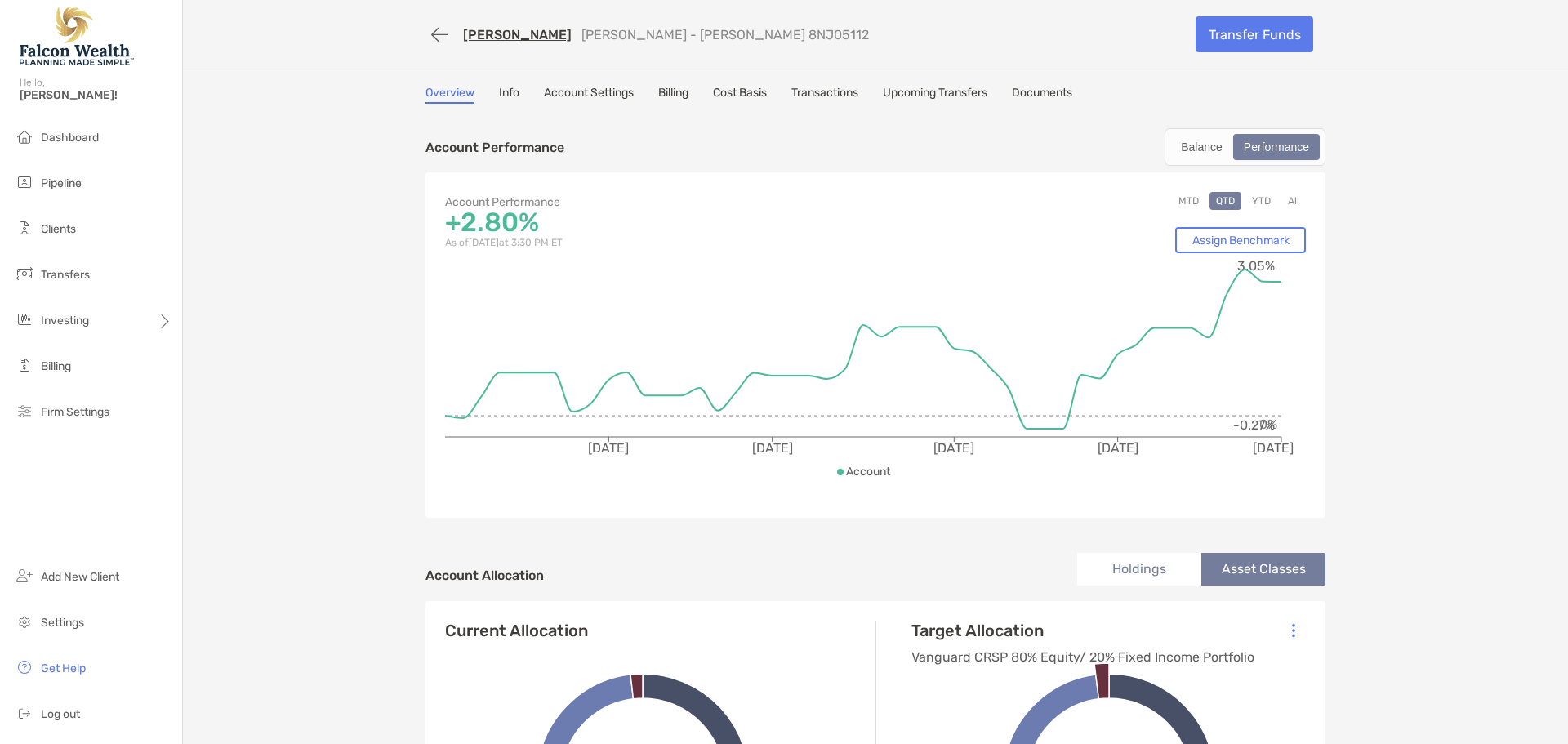
click at [1291, 195] on button "All" at bounding box center [1294, 200] width 24 height 18
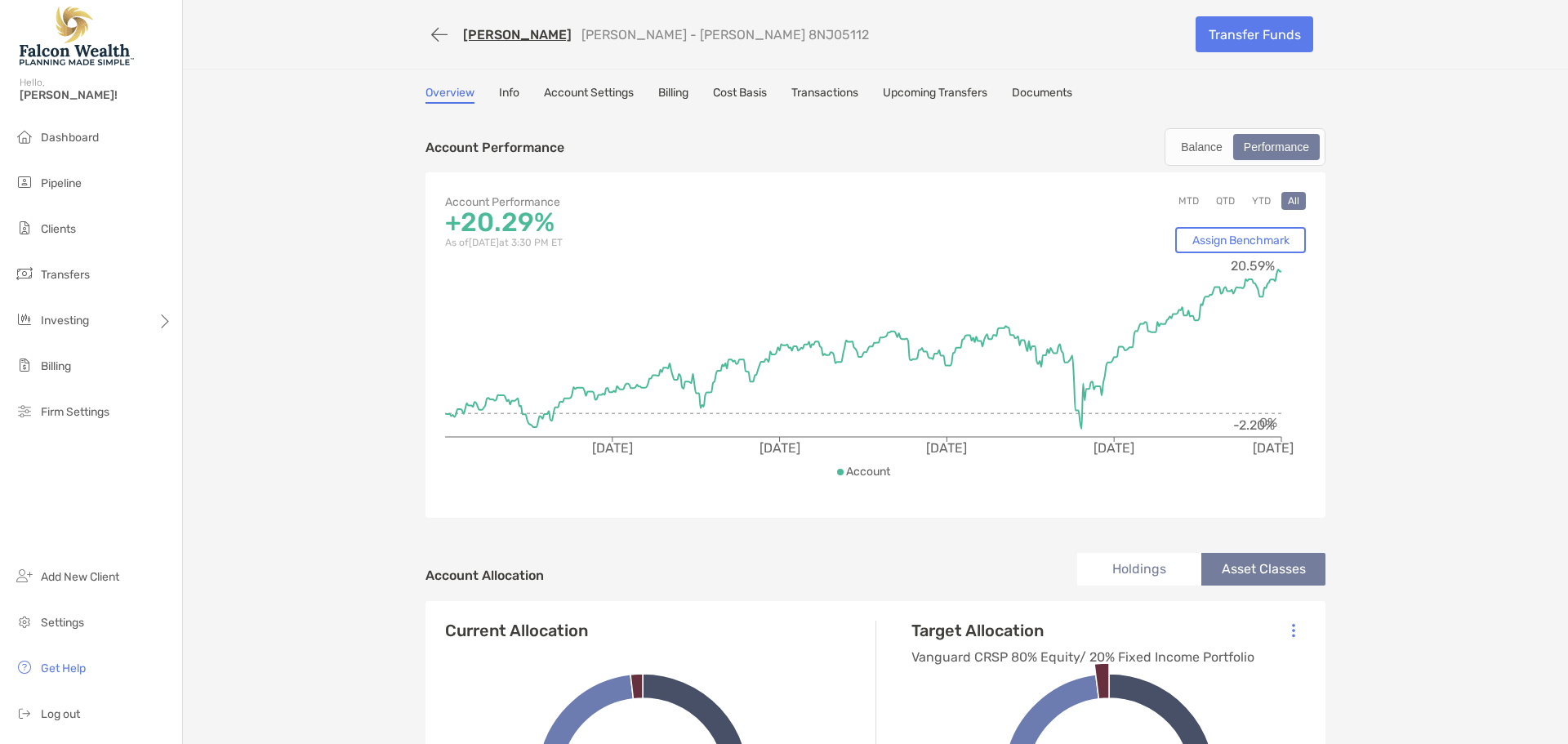
click at [739, 89] on link "Cost Basis" at bounding box center [740, 94] width 54 height 18
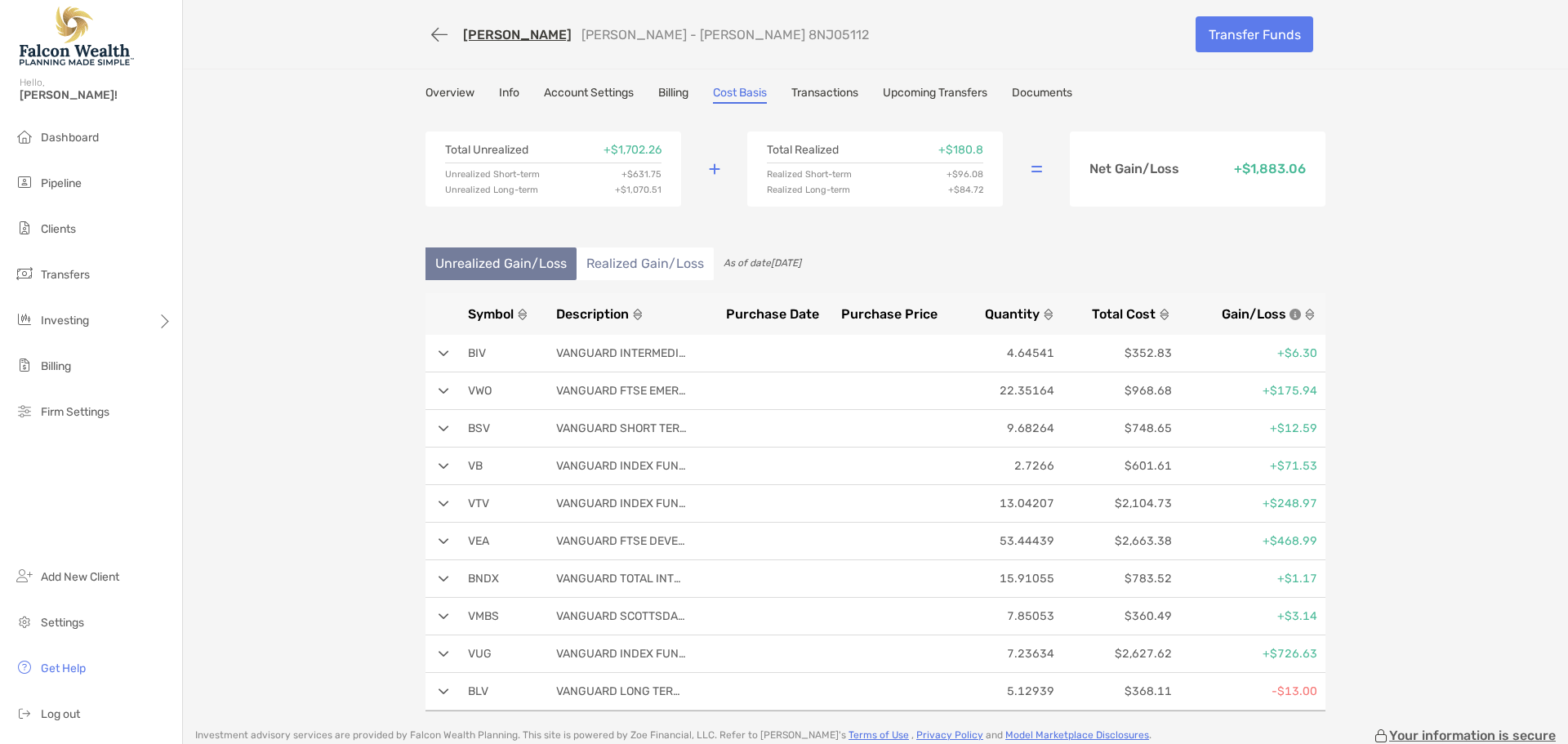
click at [1043, 92] on link "Documents" at bounding box center [1042, 94] width 60 height 18
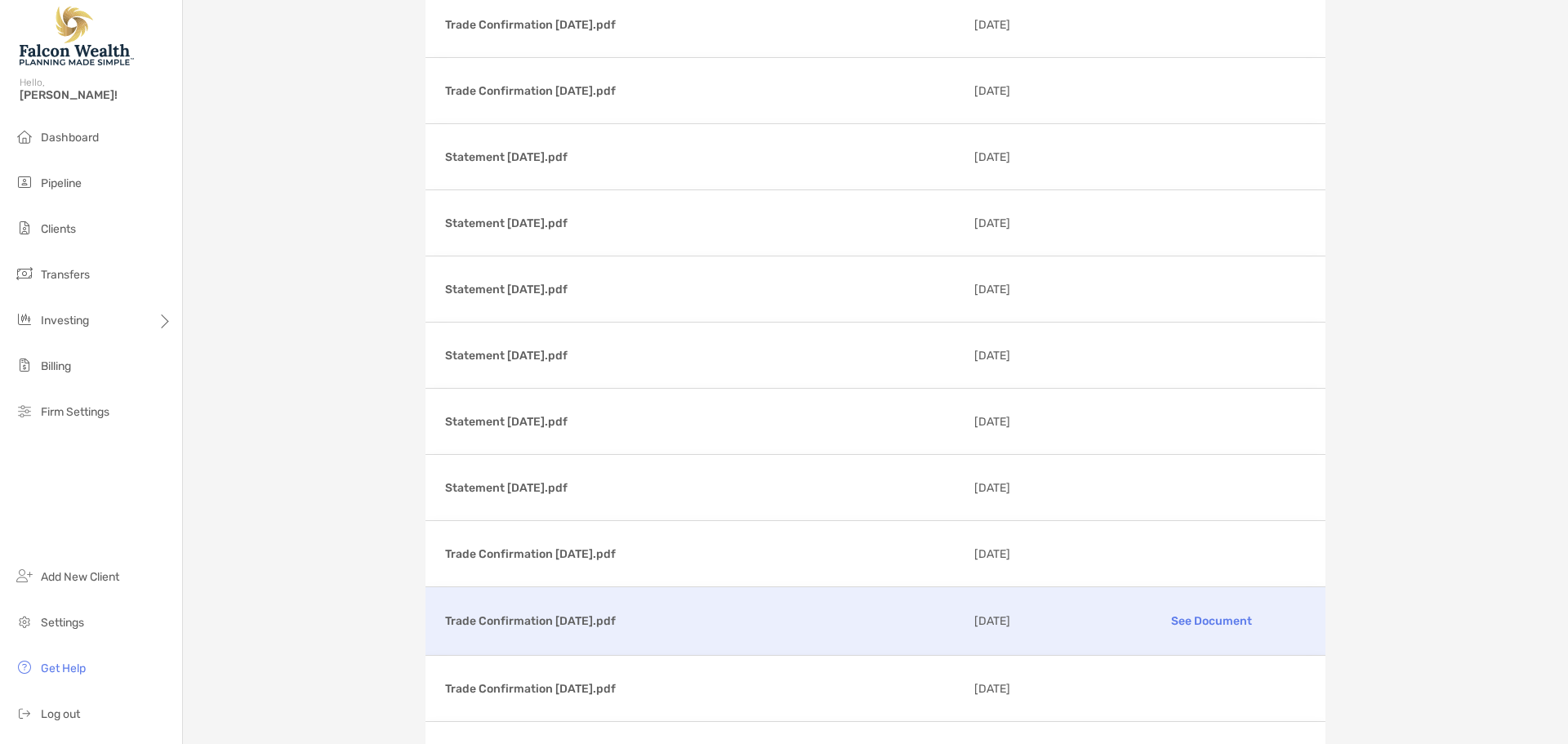
scroll to position [1797, 0]
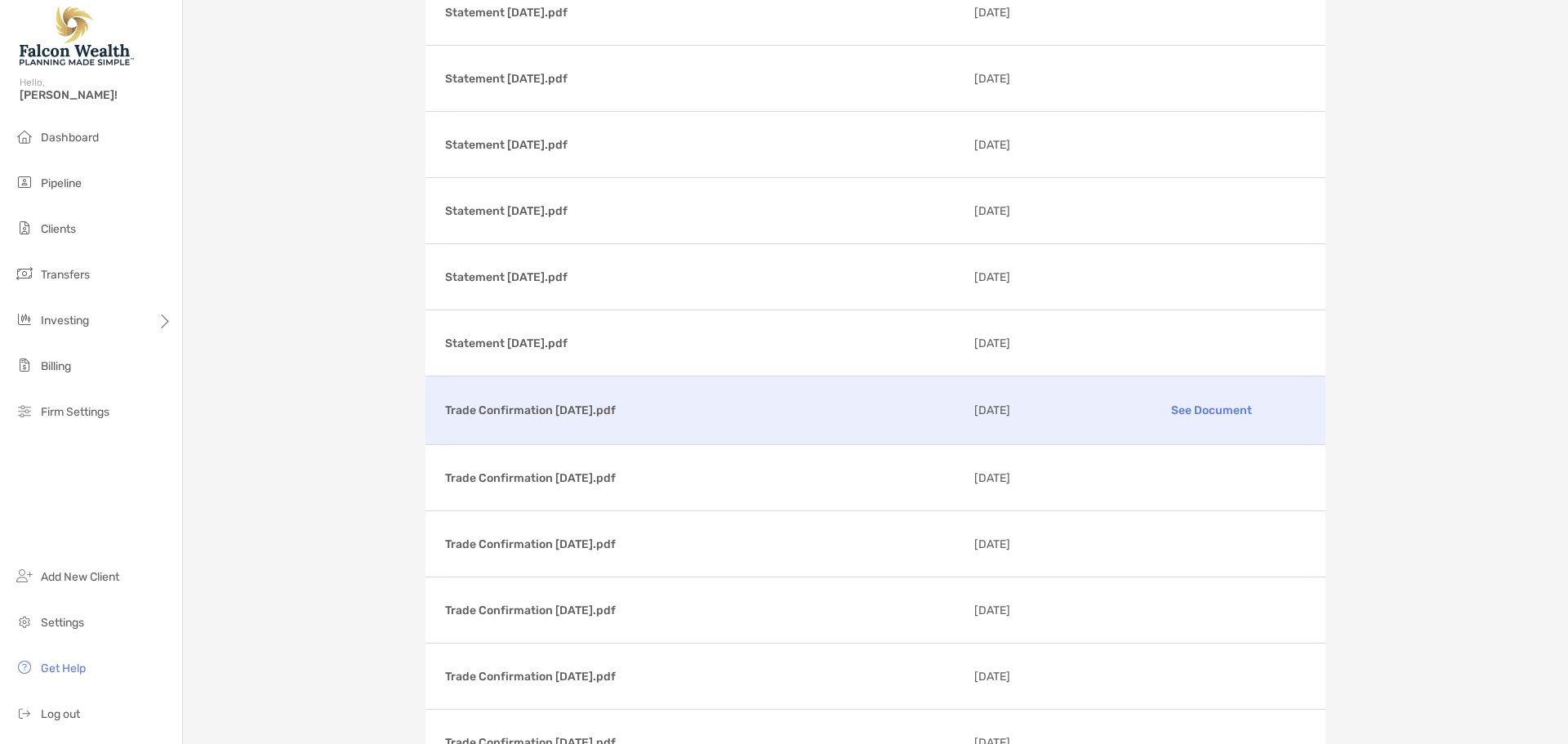
click at [655, 411] on p "Trade Confirmation 07/23/2025.pdf" at bounding box center [703, 410] width 516 height 20
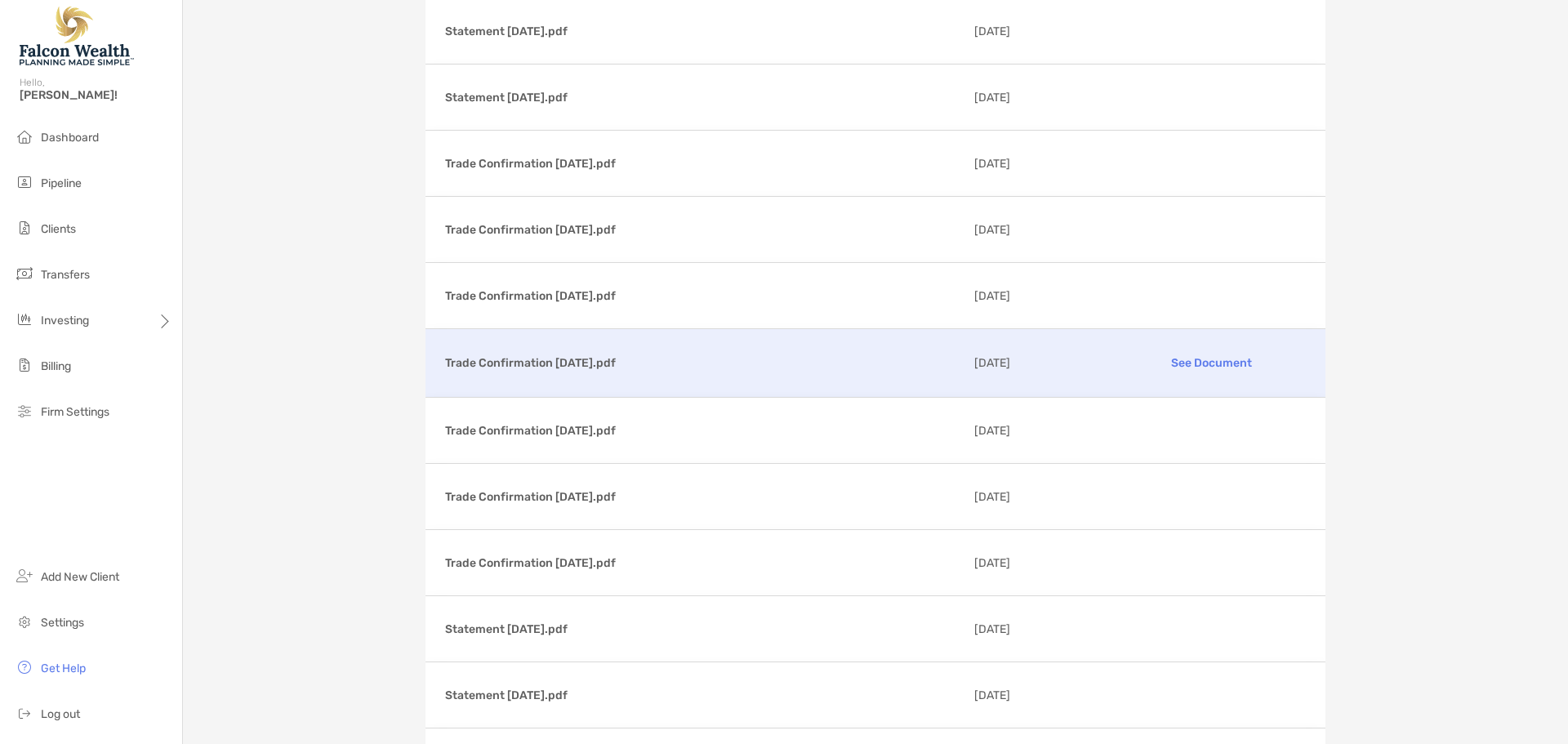
scroll to position [245, 0]
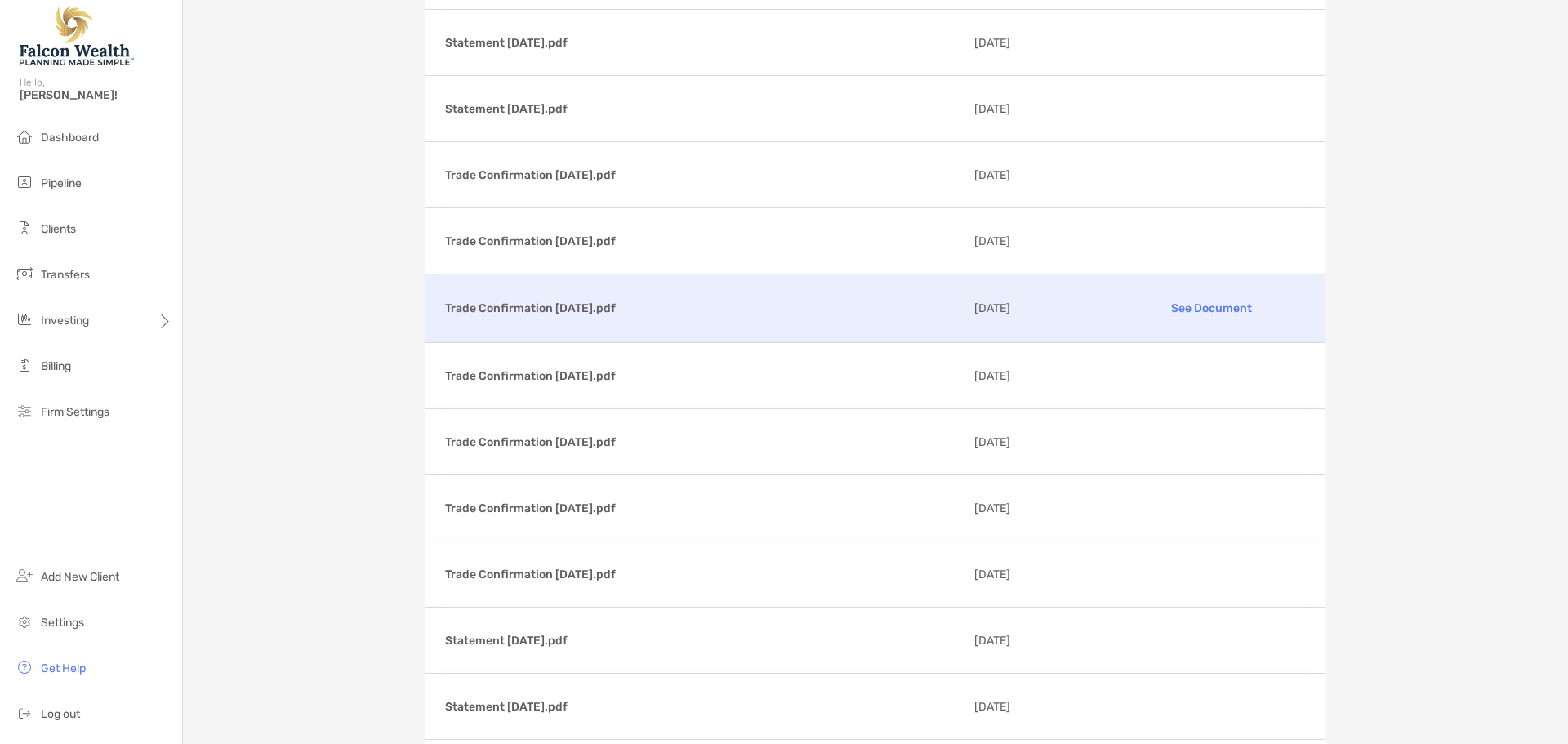
click at [595, 306] on p "Trade Confirmation 07/03/2025.pdf" at bounding box center [703, 309] width 516 height 20
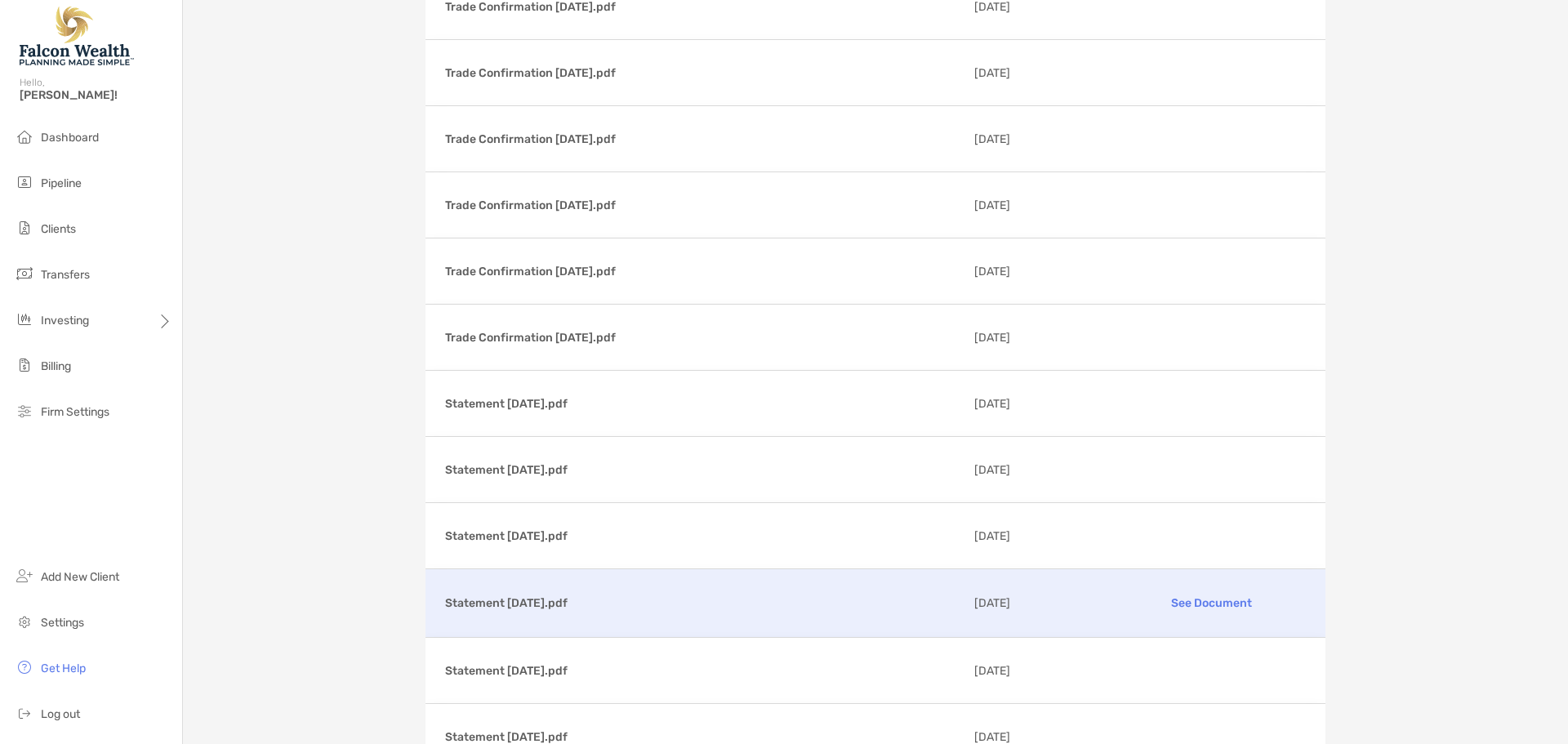
scroll to position [0, 0]
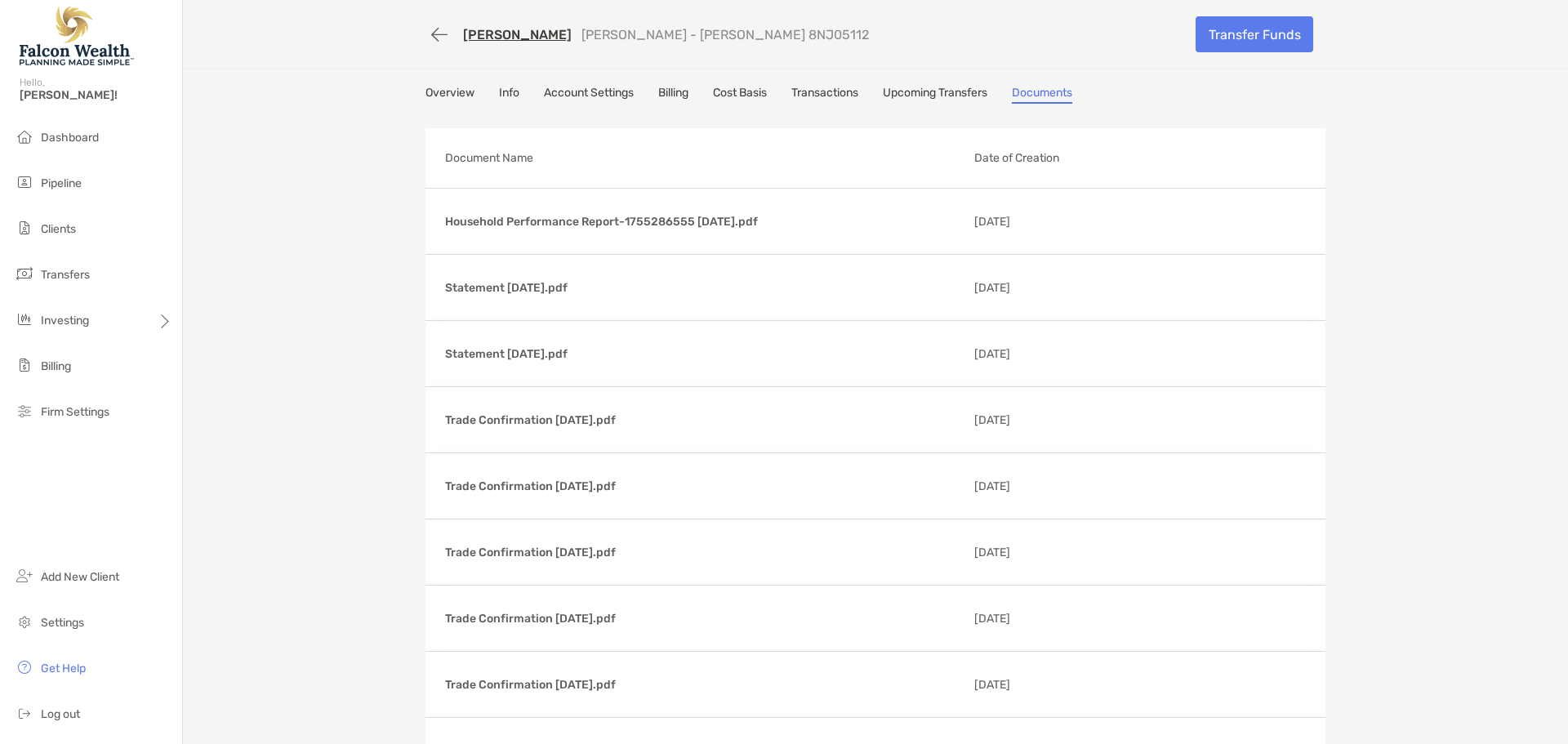
click at [498, 33] on link "[PERSON_NAME]" at bounding box center [517, 34] width 109 height 16
click at [433, 33] on button "button" at bounding box center [440, 34] width 28 height 30
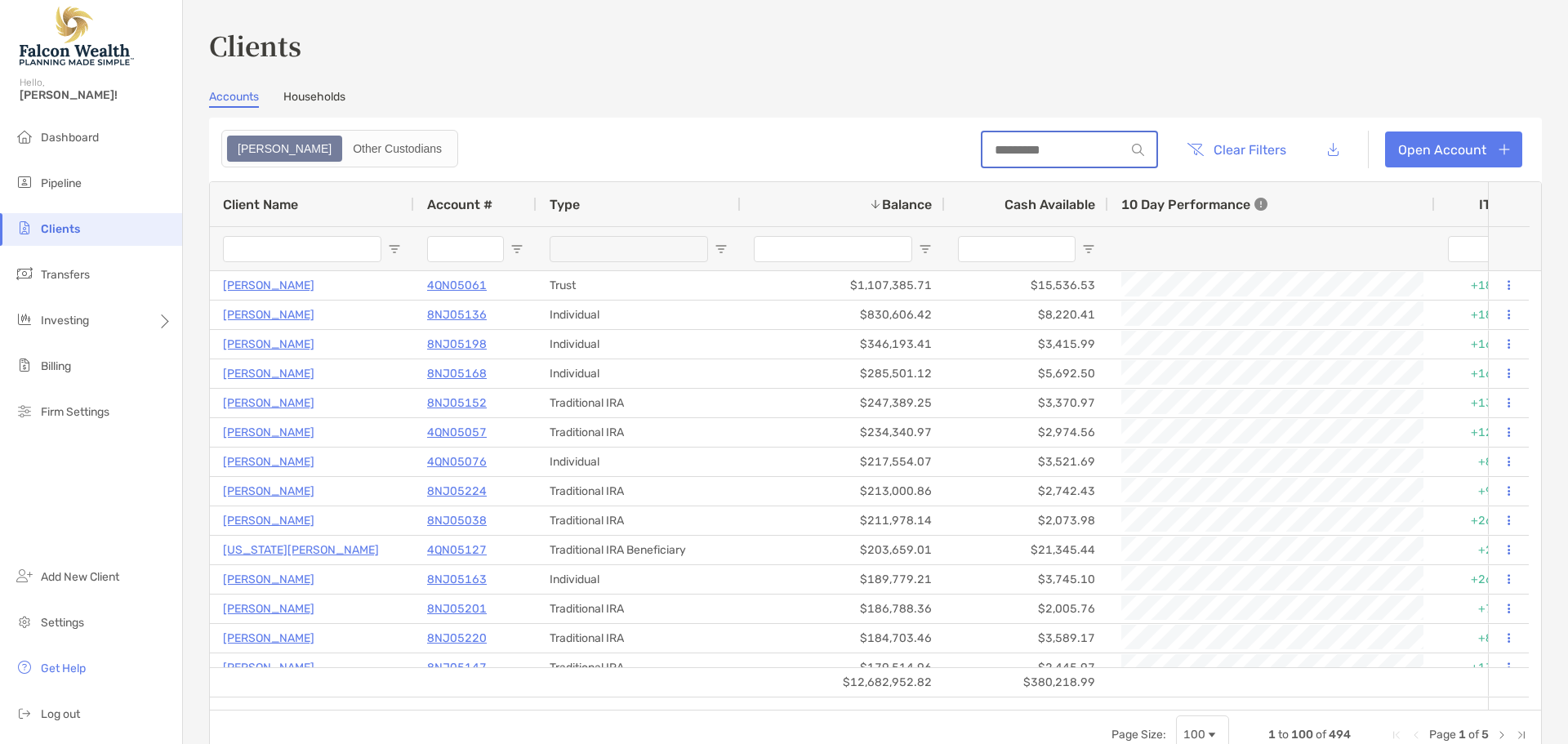
click at [1051, 144] on input at bounding box center [1055, 150] width 143 height 14
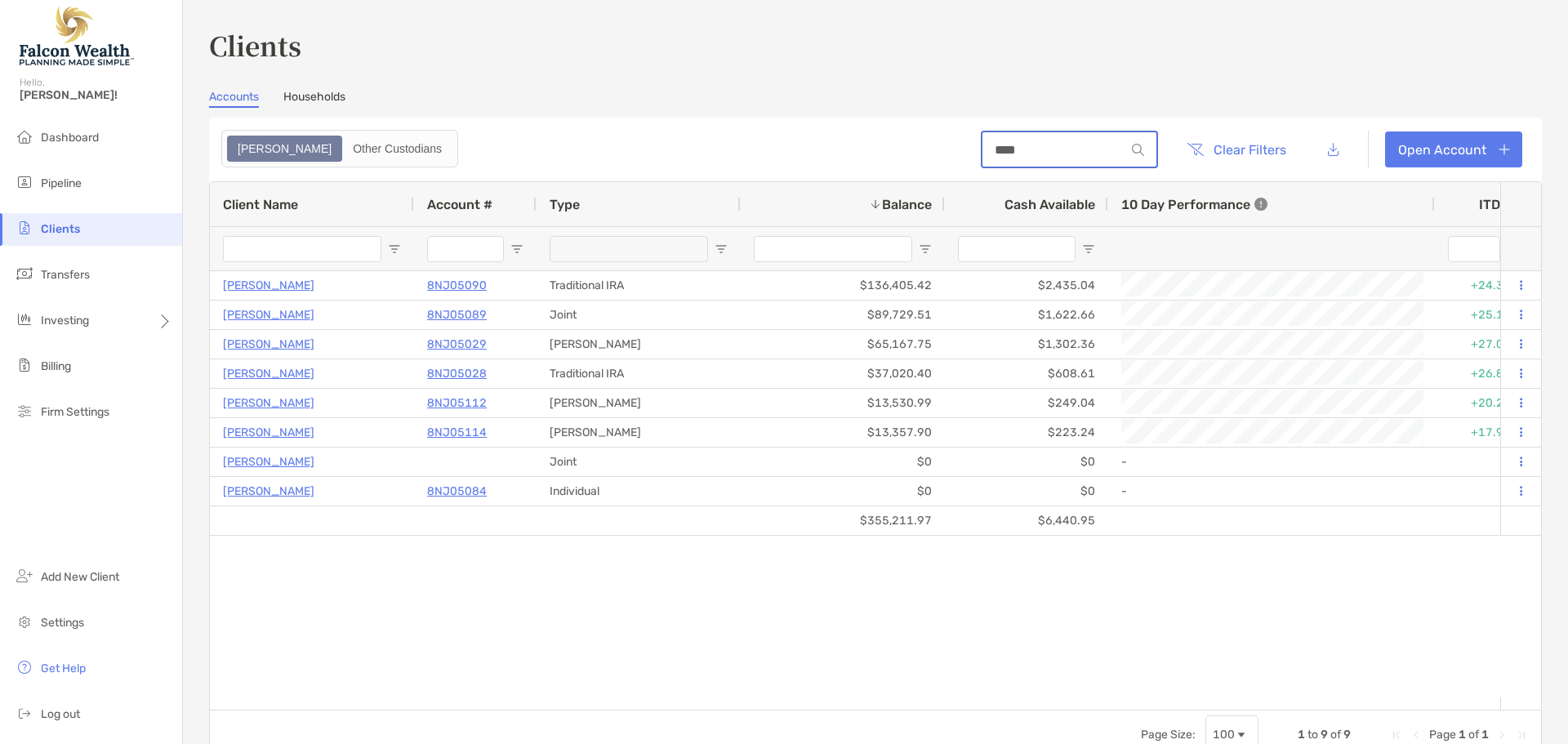
type input "*******"
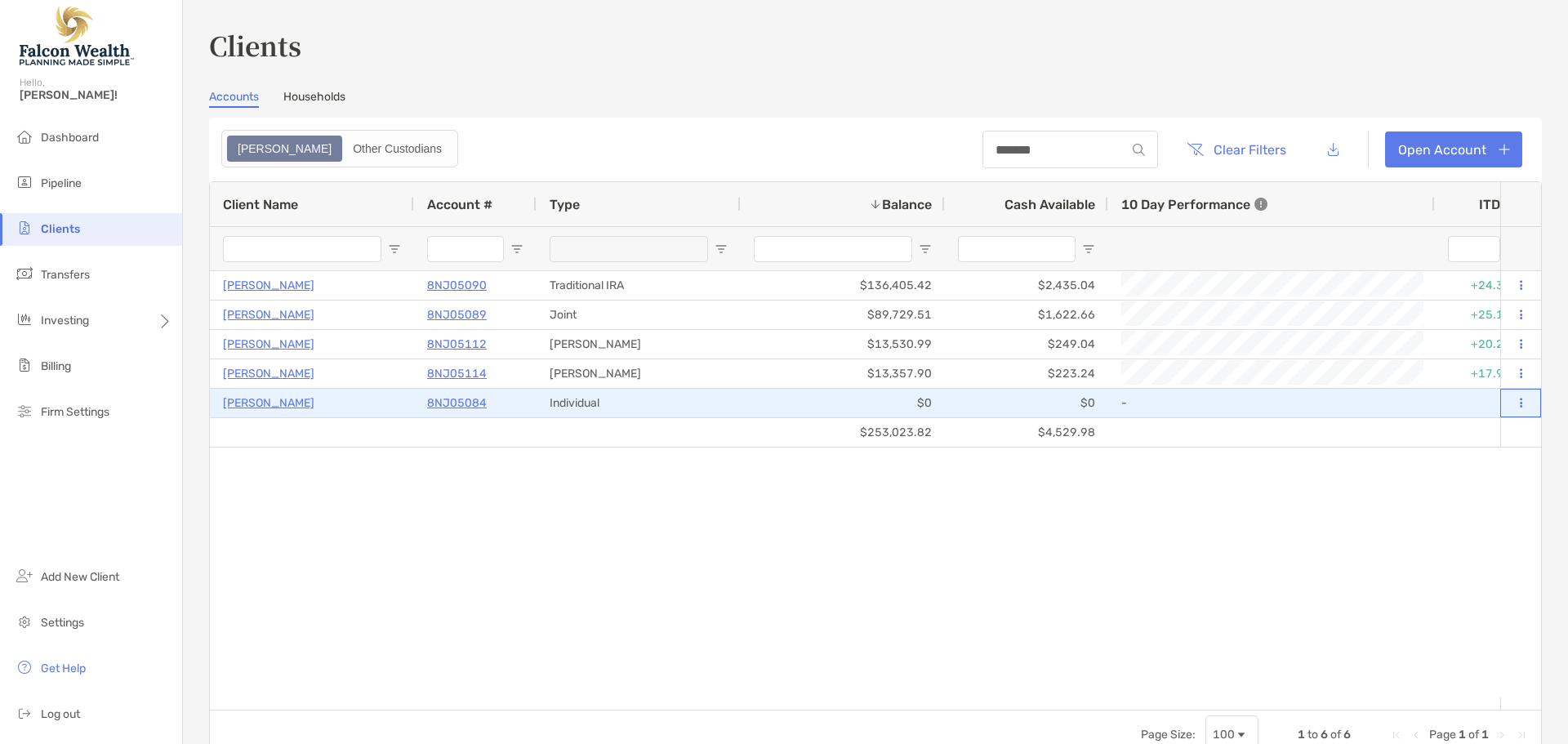
click at [1520, 408] on icon at bounding box center [1521, 403] width 3 height 10
click at [448, 399] on p "8NJ05084" at bounding box center [457, 403] width 60 height 20
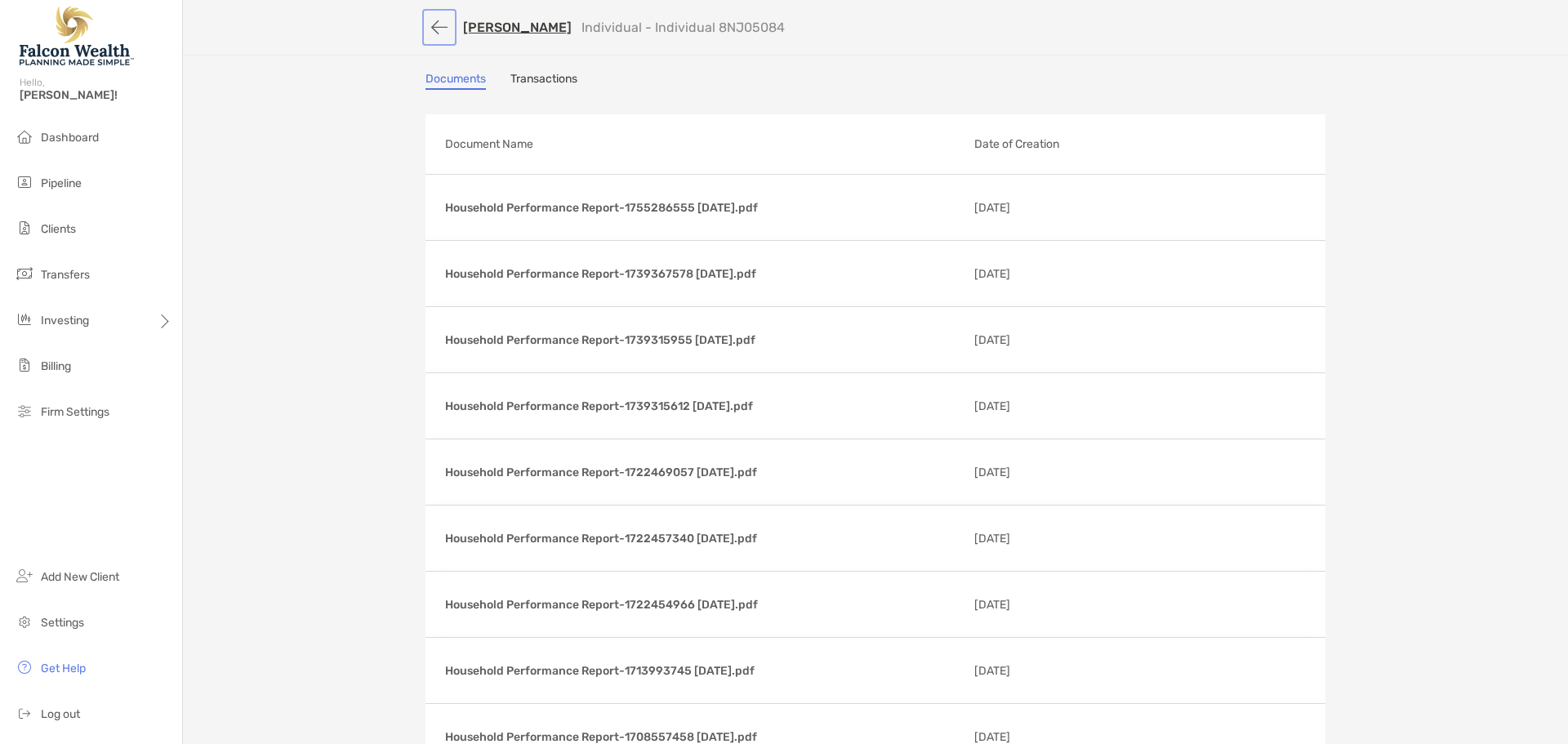
click at [439, 20] on button "button" at bounding box center [440, 27] width 28 height 30
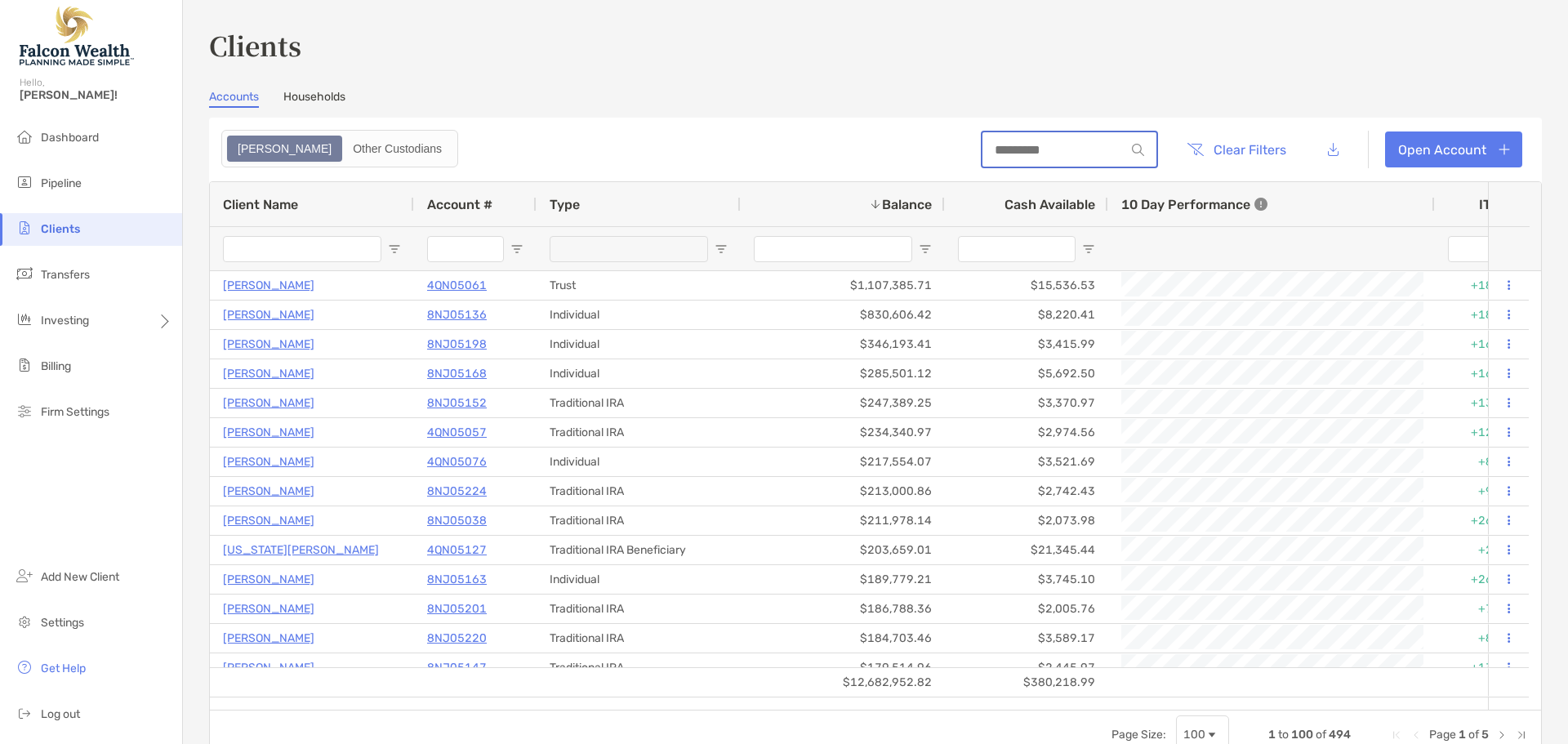
click at [1044, 155] on input at bounding box center [1055, 150] width 143 height 14
type input "*******"
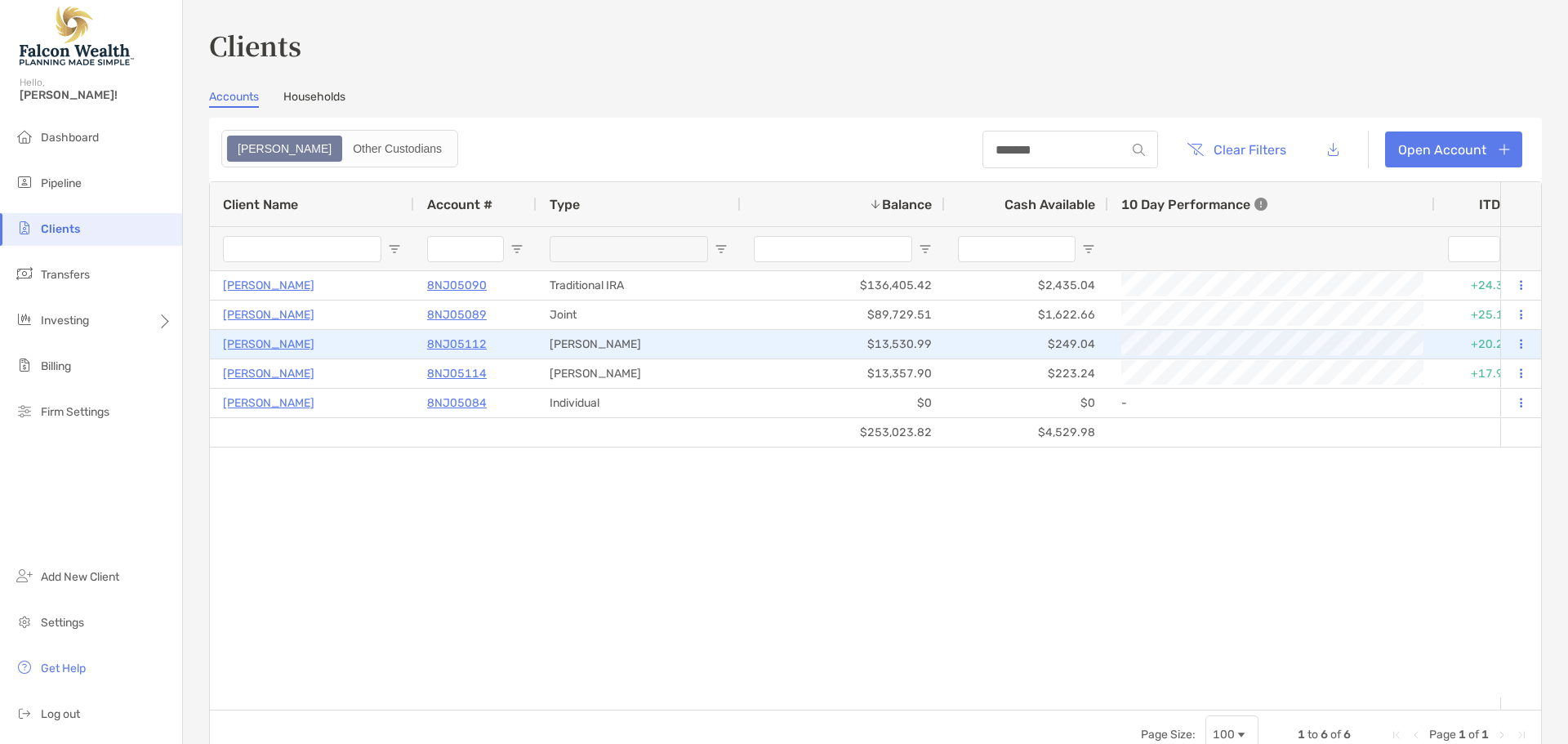
click at [445, 339] on p "8NJ05112" at bounding box center [457, 344] width 60 height 20
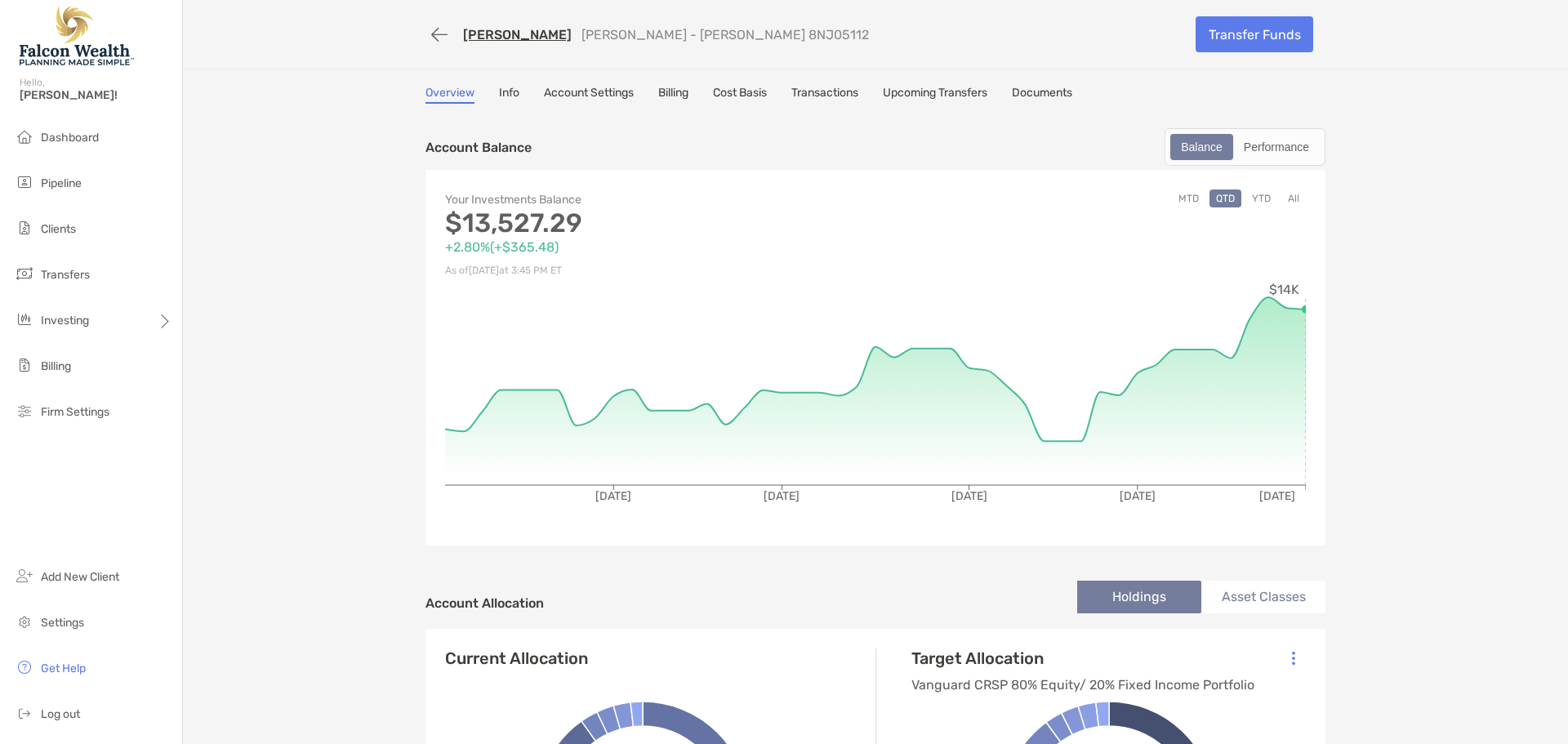
click at [1286, 195] on button "All" at bounding box center [1294, 198] width 24 height 18
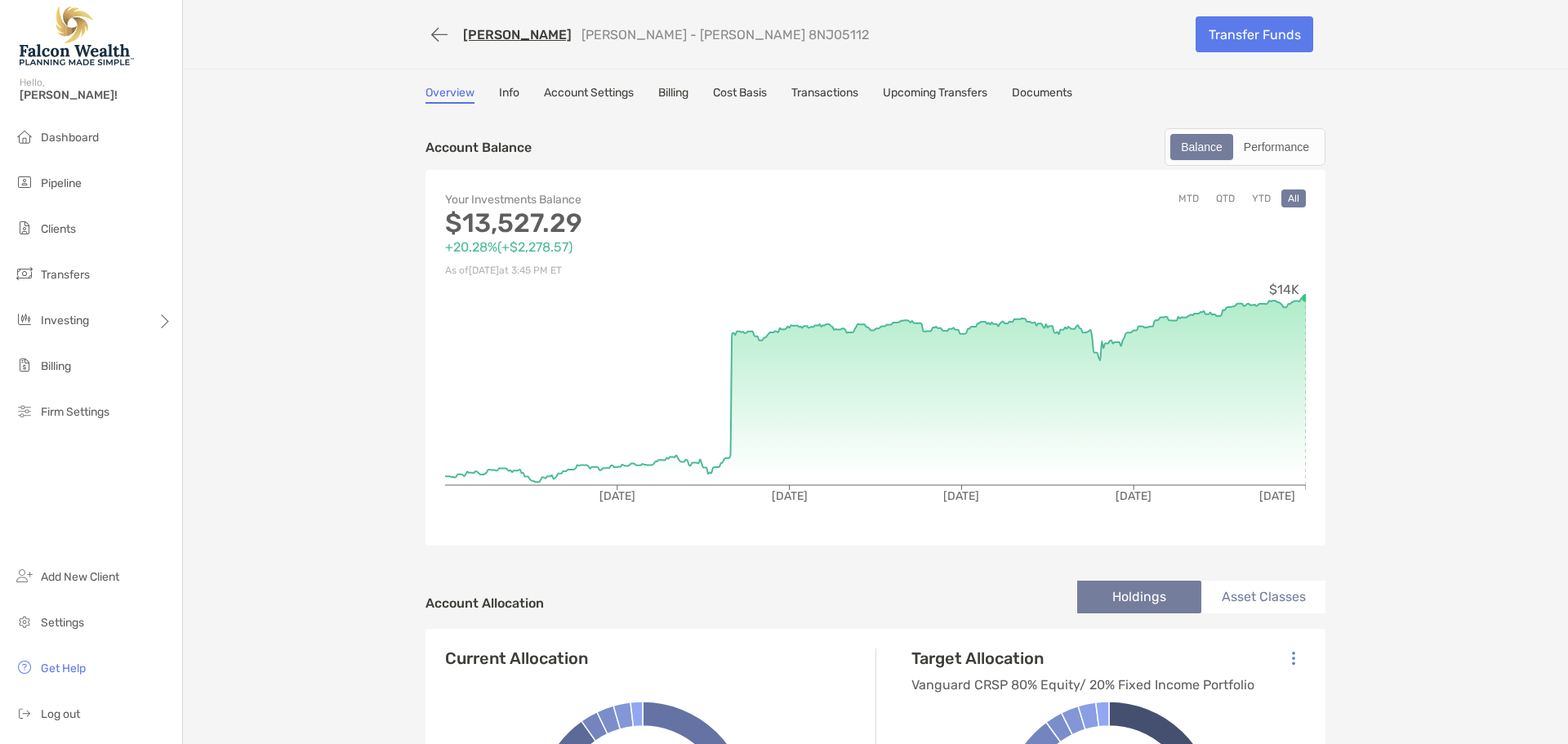
click at [821, 93] on link "Transactions" at bounding box center [825, 94] width 67 height 18
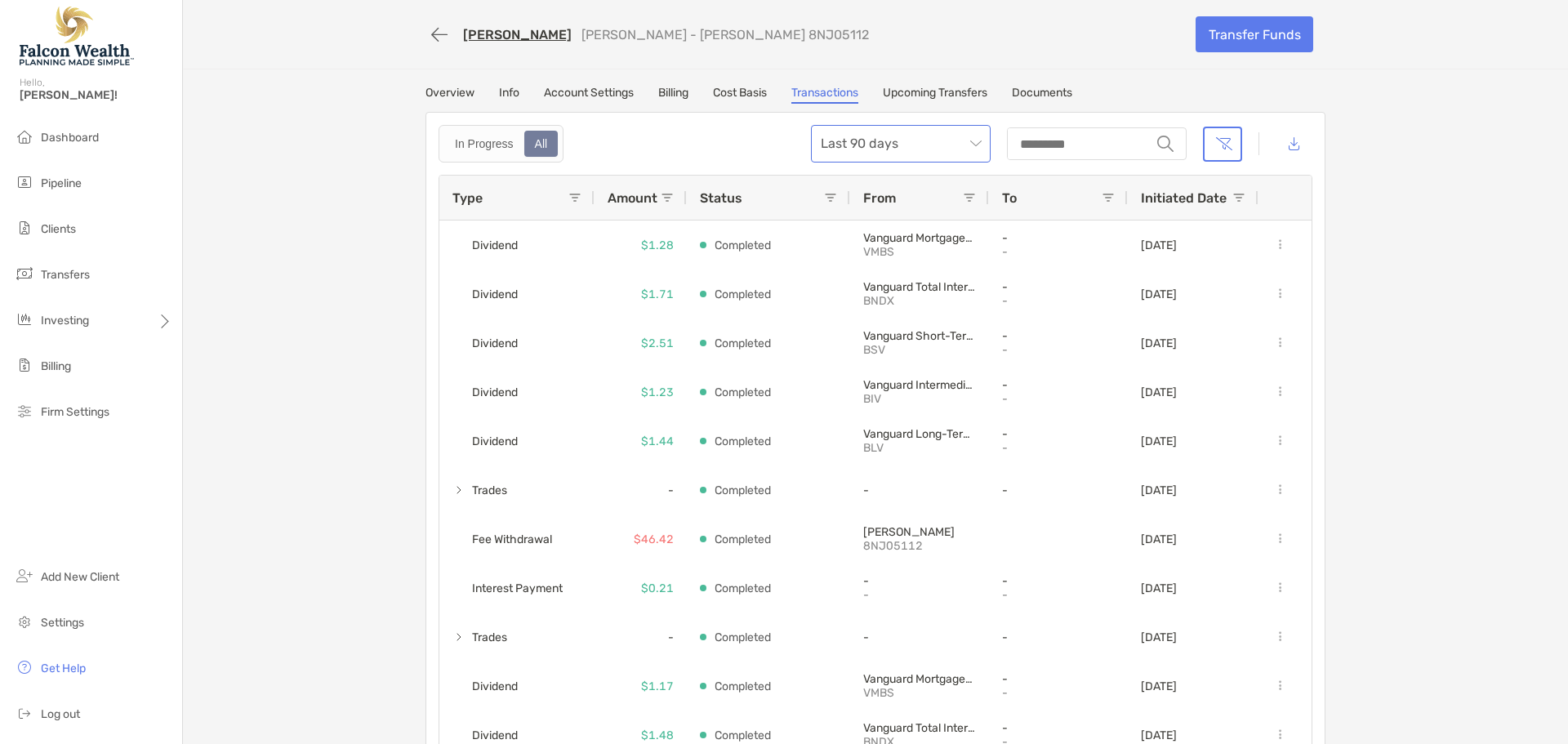
click at [944, 142] on span "Last 90 days" at bounding box center [901, 143] width 160 height 36
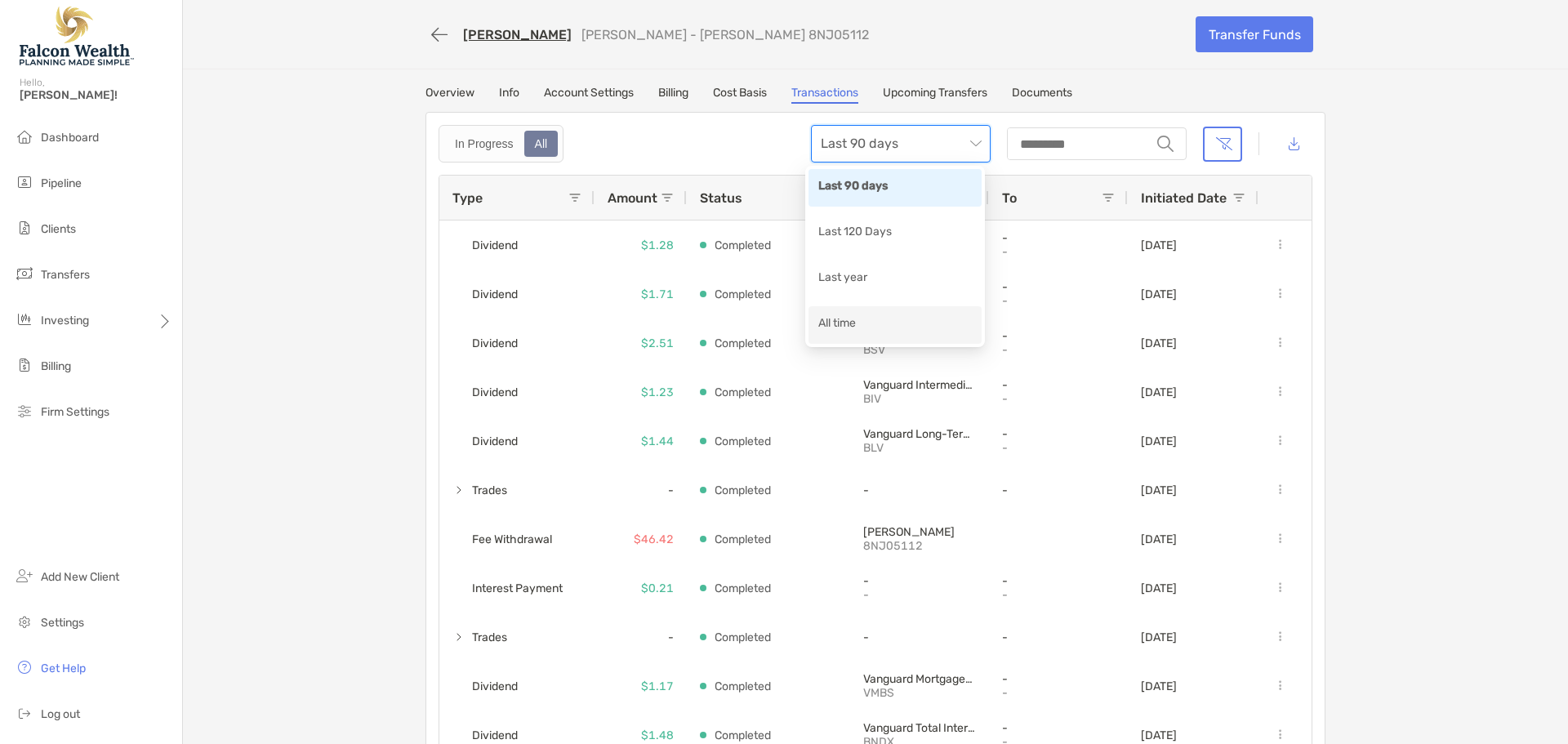
click at [870, 320] on div "All time" at bounding box center [895, 325] width 153 height 20
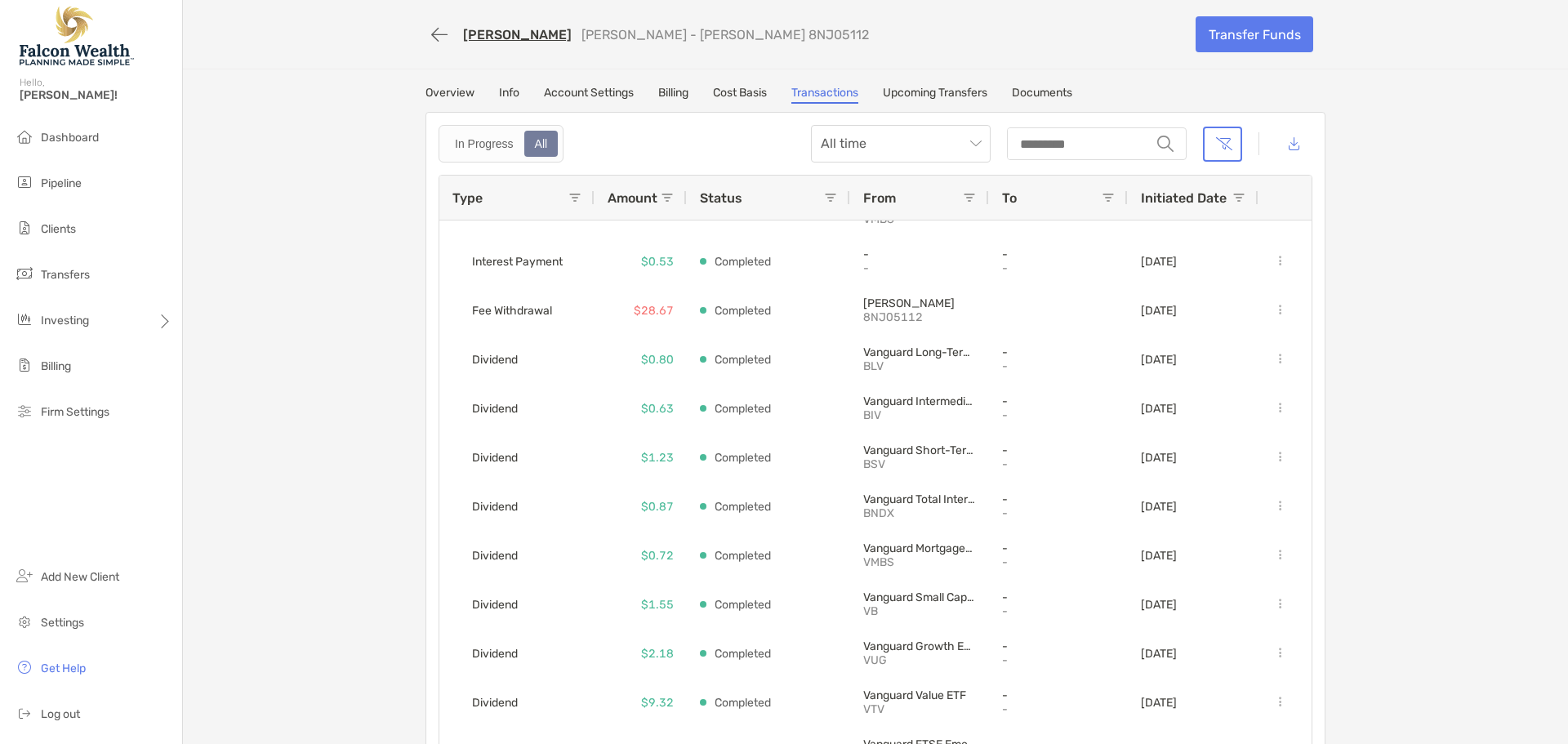
scroll to position [5228, 0]
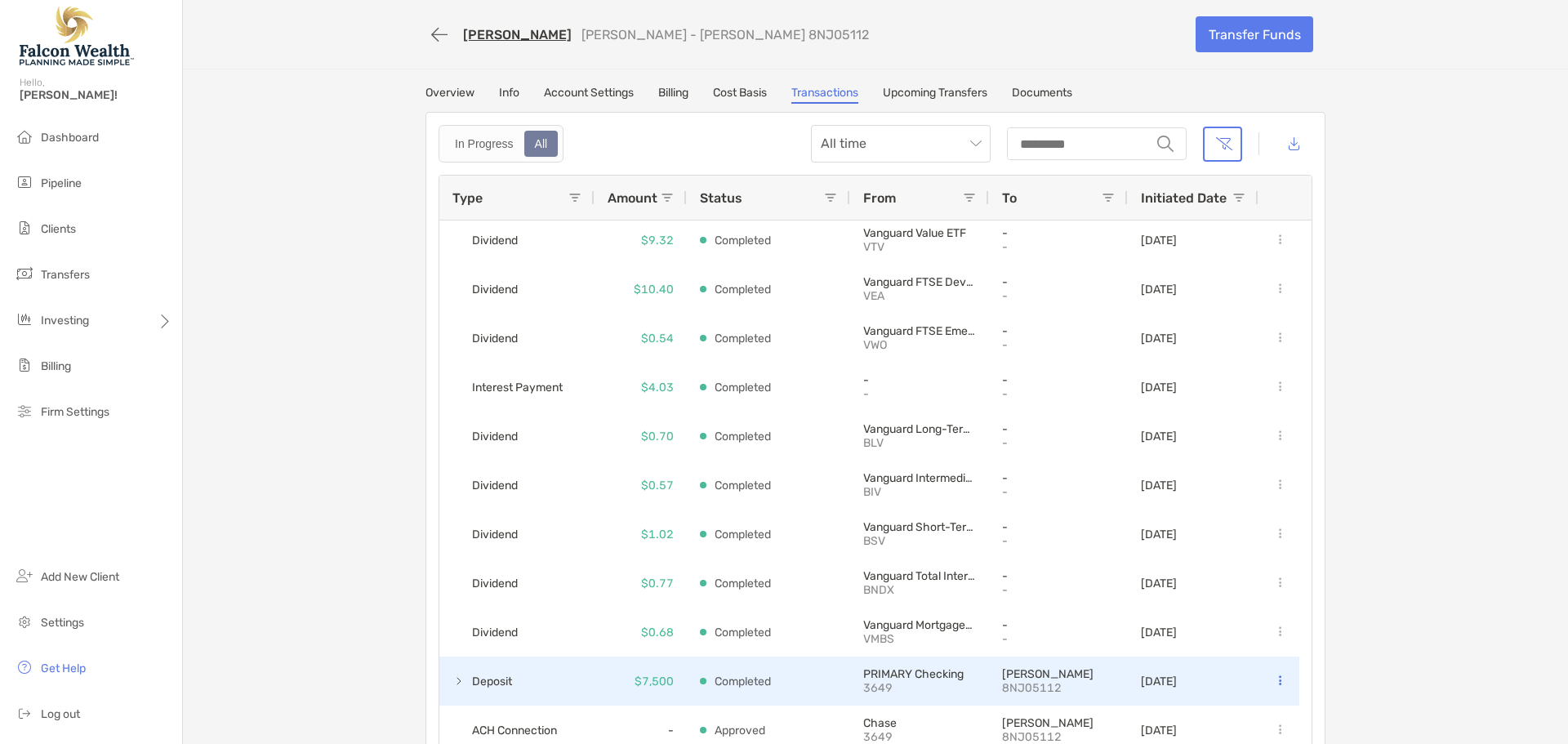
click at [455, 682] on span at bounding box center [459, 681] width 13 height 13
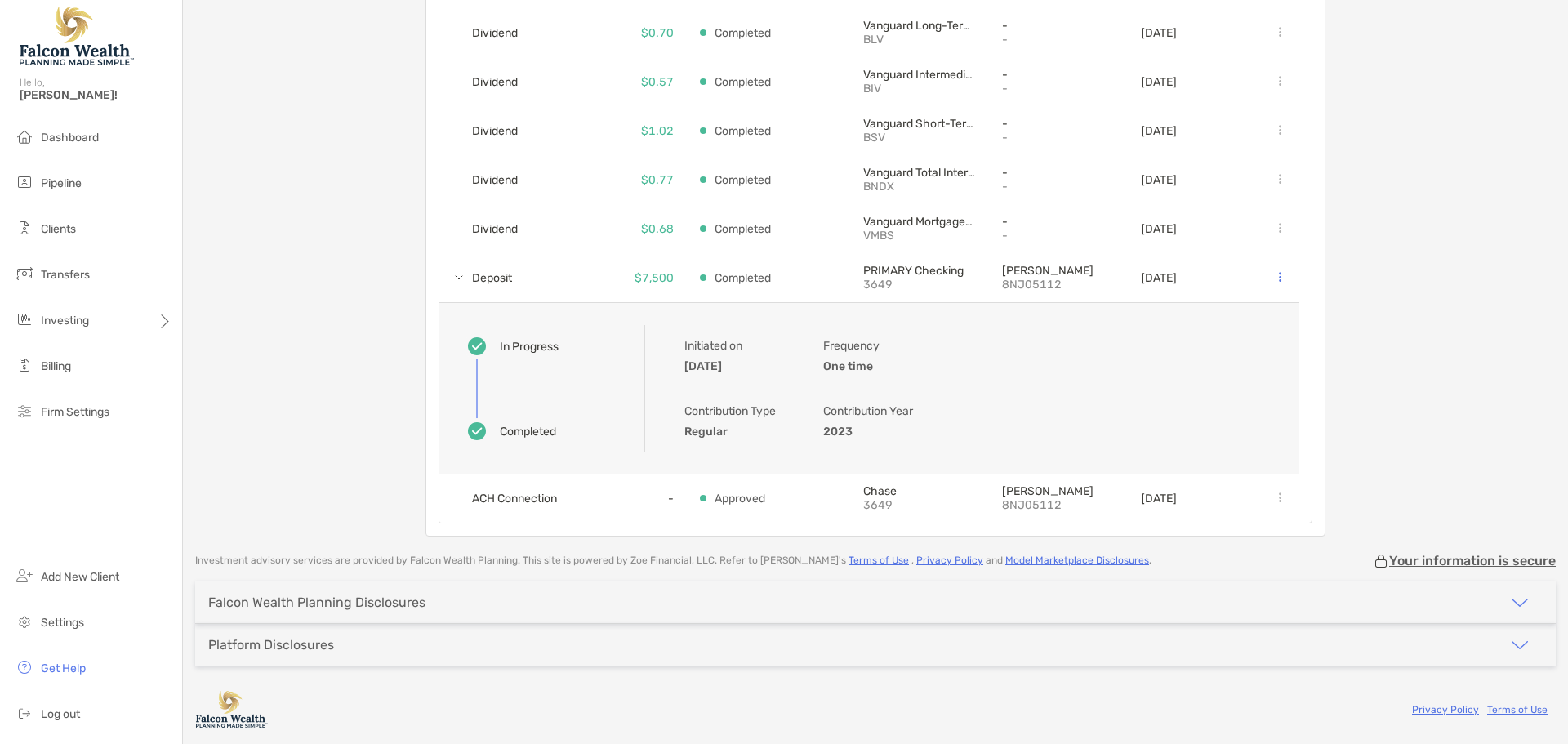
click at [326, 307] on div "Michael Sanders Roth IRA - Roth IRA 8NJ05112 Transfer Funds Overview Info Accou…" at bounding box center [875, 153] width 1385 height 768
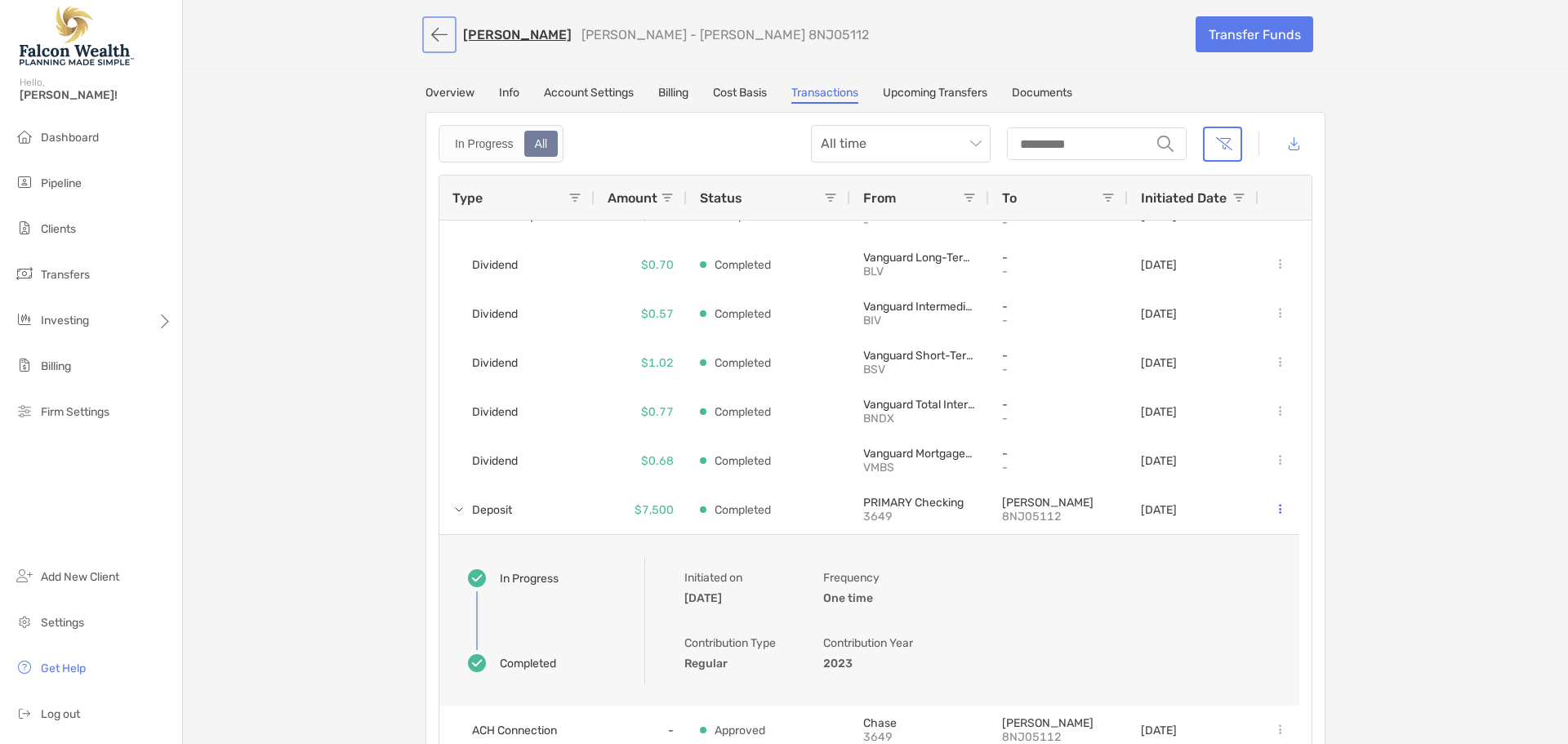
click at [443, 37] on button "button" at bounding box center [440, 34] width 28 height 30
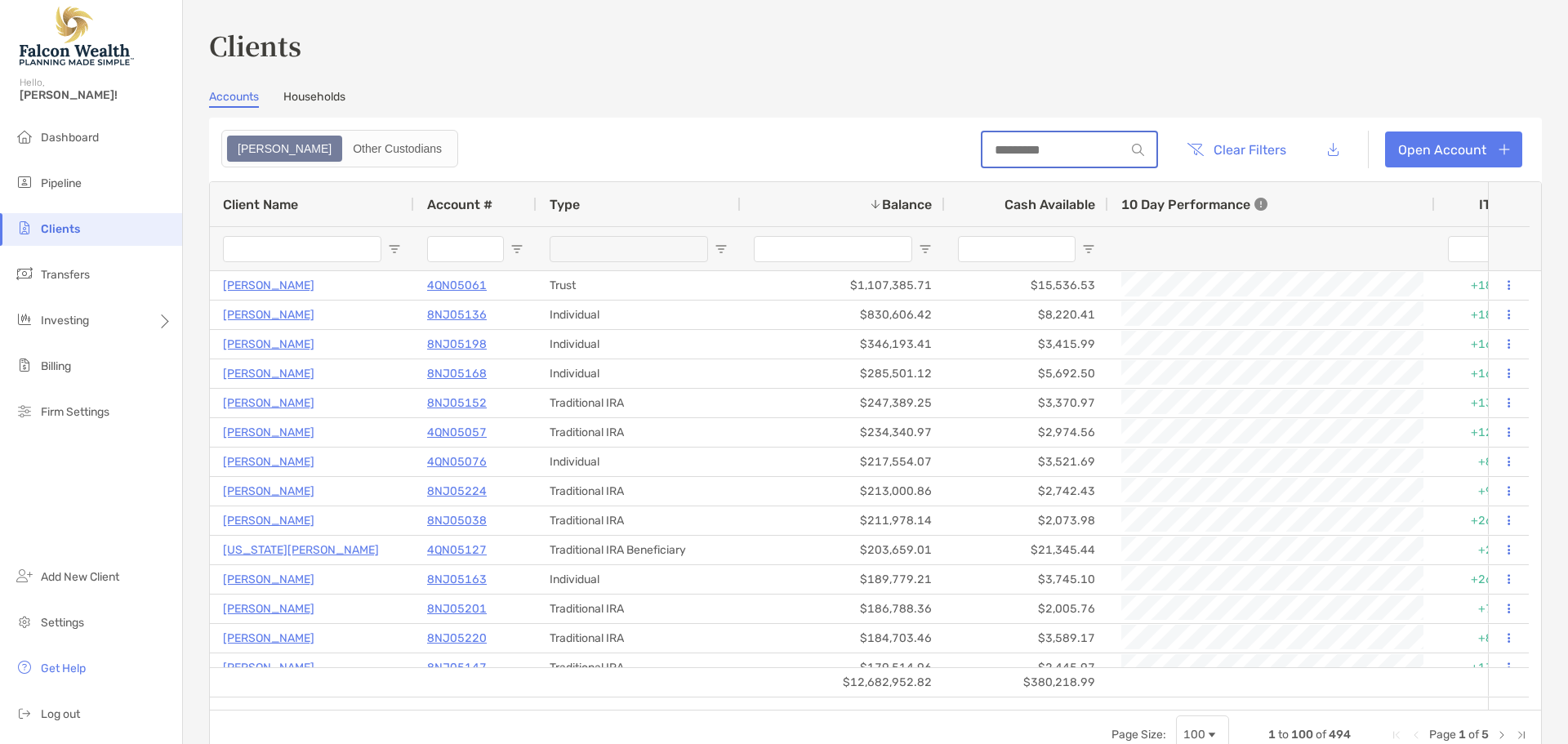
click at [1063, 143] on input at bounding box center [1055, 150] width 143 height 14
type input "*******"
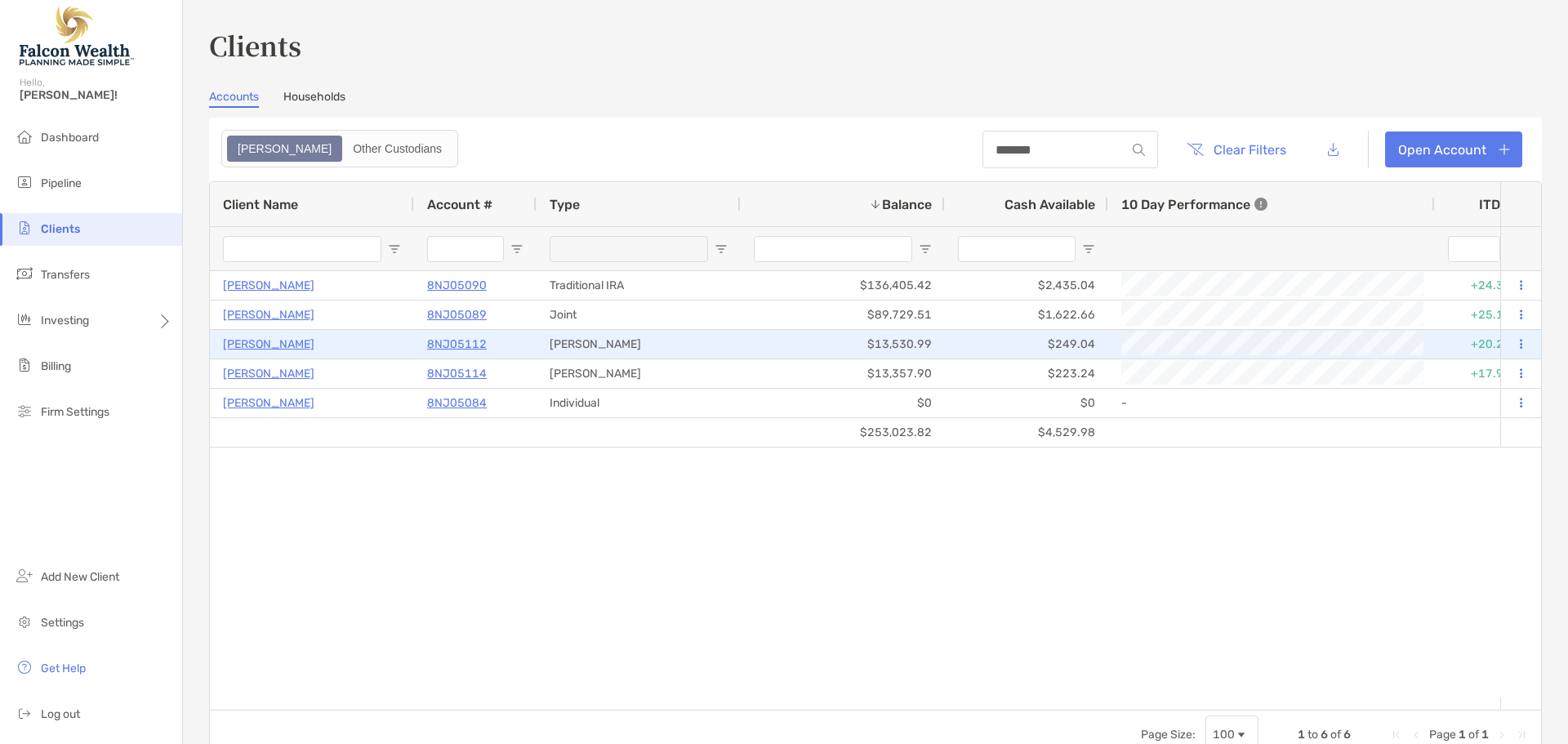
click at [480, 345] on p "8NJ05112" at bounding box center [457, 344] width 60 height 20
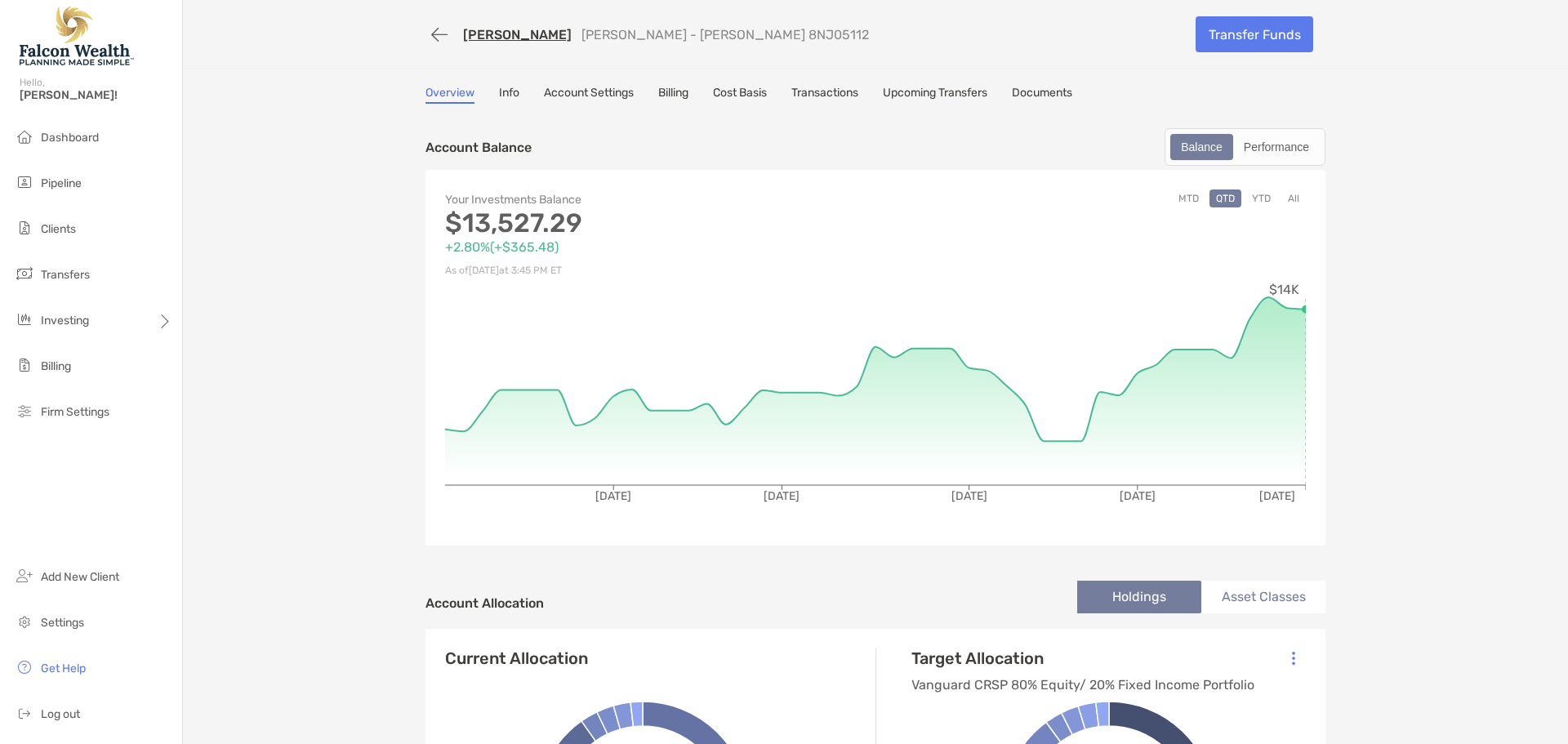
click at [1289, 199] on button "All" at bounding box center [1294, 198] width 24 height 18
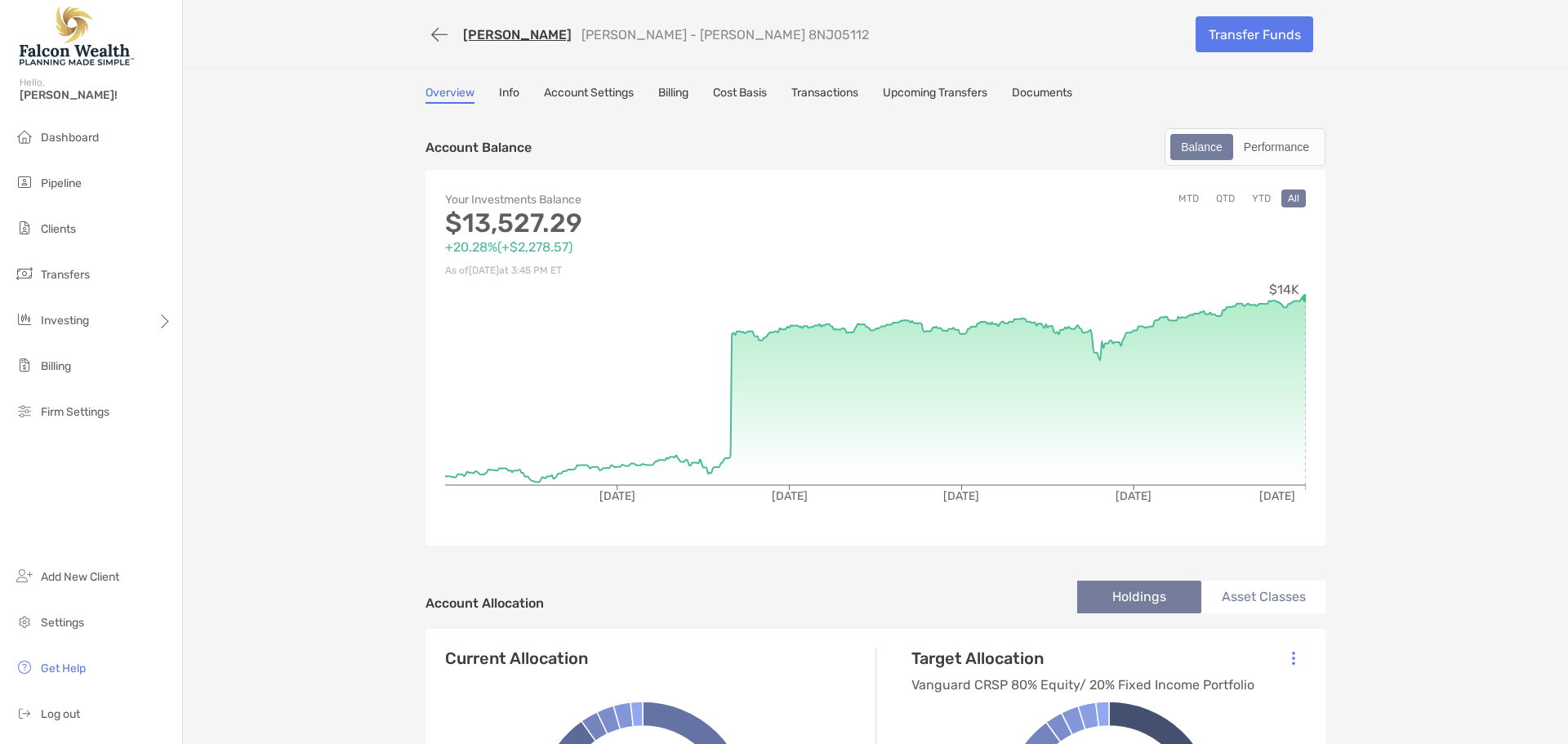
click at [815, 86] on link "Transactions" at bounding box center [825, 94] width 67 height 18
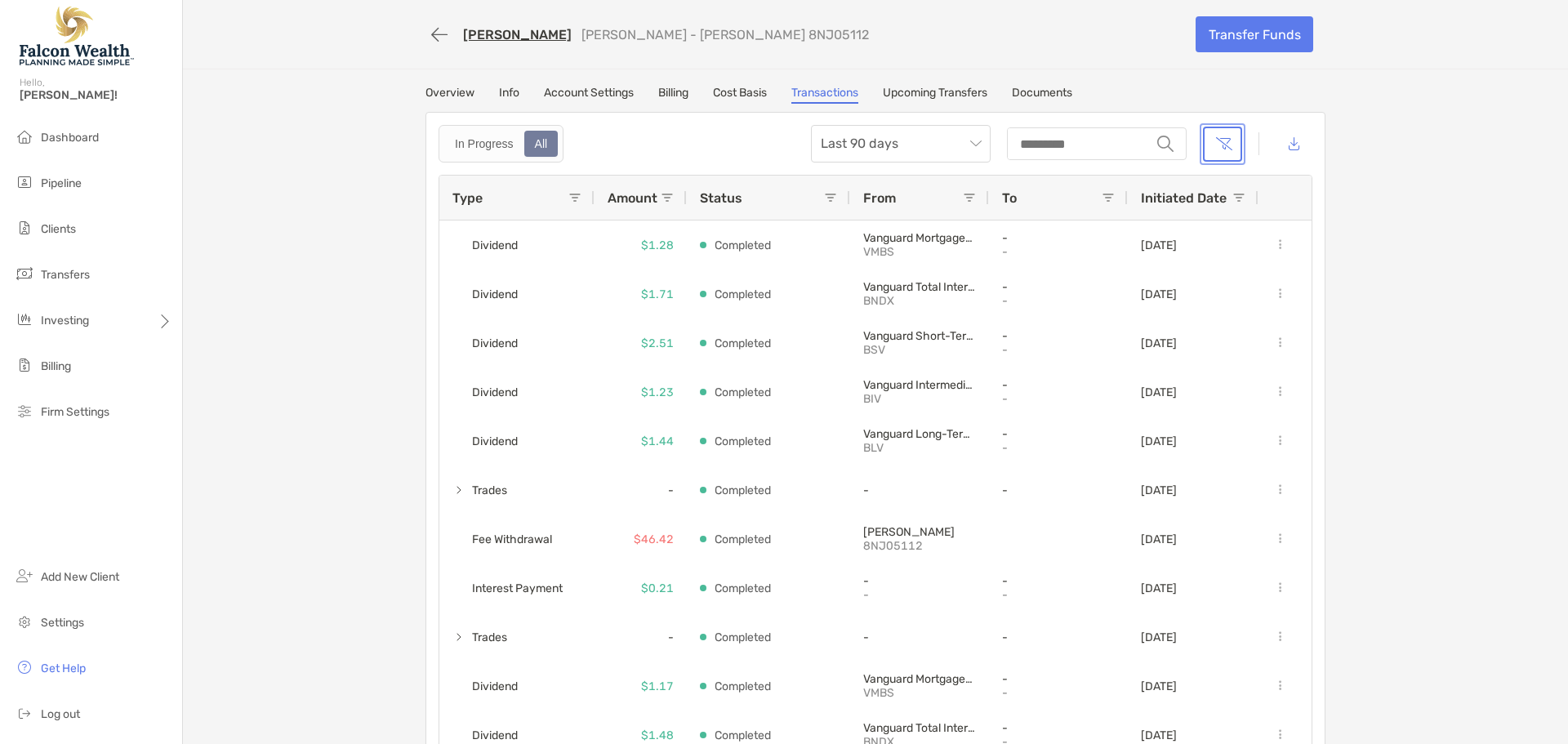
click at [1219, 143] on button "button" at bounding box center [1223, 144] width 39 height 35
click at [1213, 151] on button "button" at bounding box center [1223, 144] width 39 height 35
click at [1205, 156] on button "button" at bounding box center [1223, 144] width 39 height 35
click at [1050, 147] on input "string" at bounding box center [1080, 144] width 141 height 30
click at [1203, 148] on button "button" at bounding box center [1223, 144] width 39 height 35
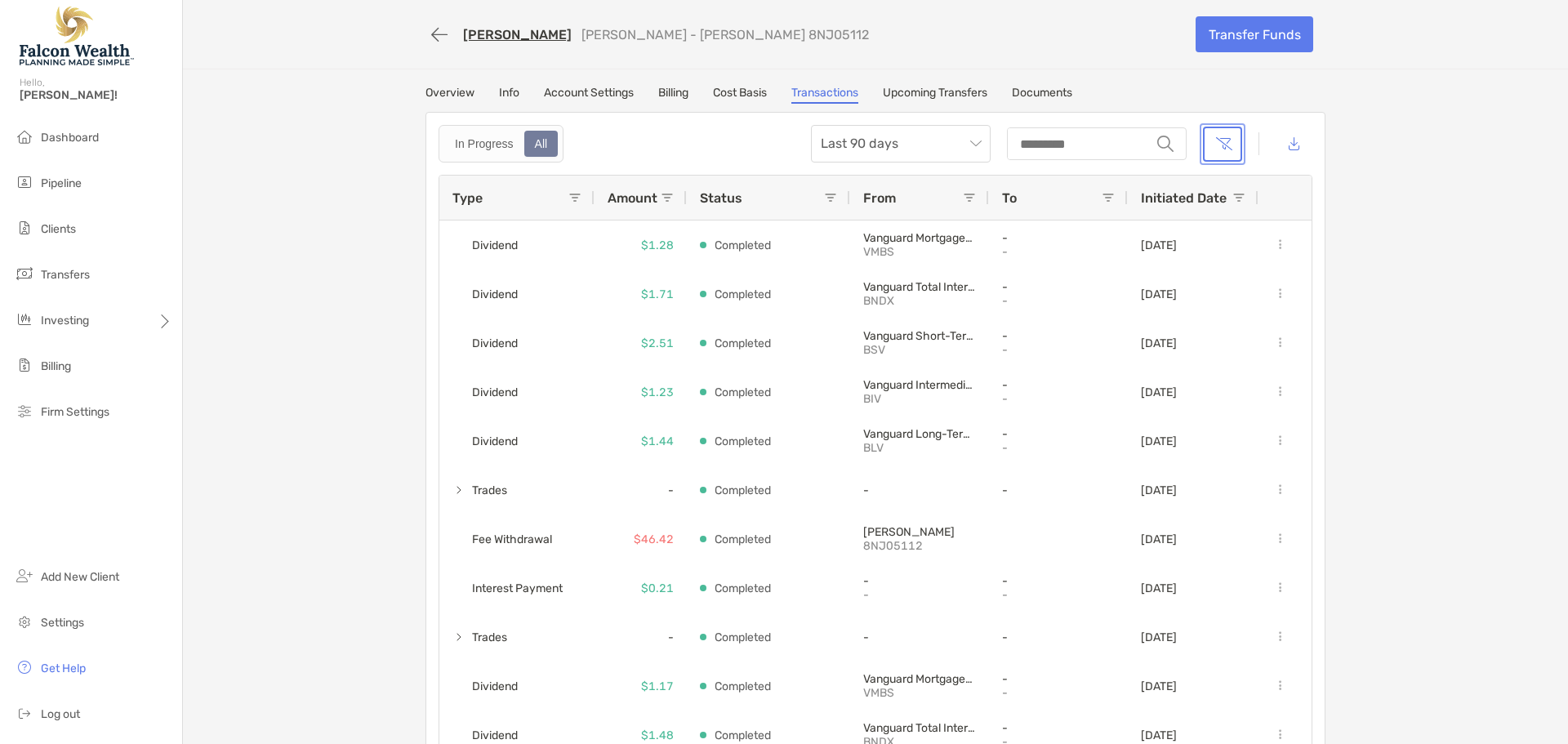
click at [1214, 147] on button "button" at bounding box center [1223, 144] width 39 height 35
click at [1216, 148] on button "button" at bounding box center [1223, 144] width 39 height 35
click at [1157, 145] on img at bounding box center [1165, 144] width 17 height 17
click at [1194, 141] on div "Last 90 days string" at bounding box center [1061, 143] width 501 height 37
click at [1210, 141] on button "button" at bounding box center [1223, 144] width 39 height 35
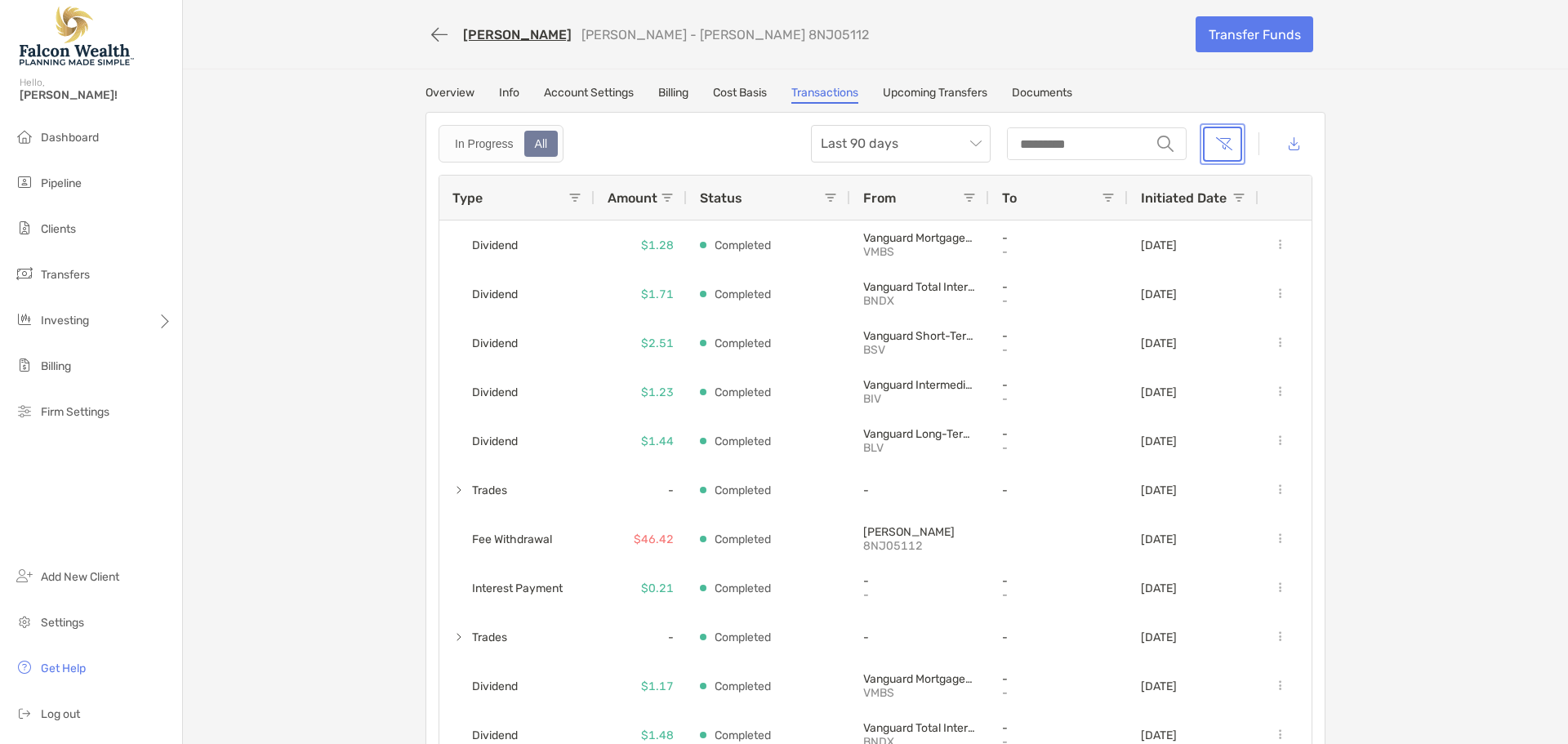
click at [1220, 148] on button "button" at bounding box center [1223, 144] width 39 height 35
click at [1216, 152] on button "button" at bounding box center [1223, 144] width 39 height 35
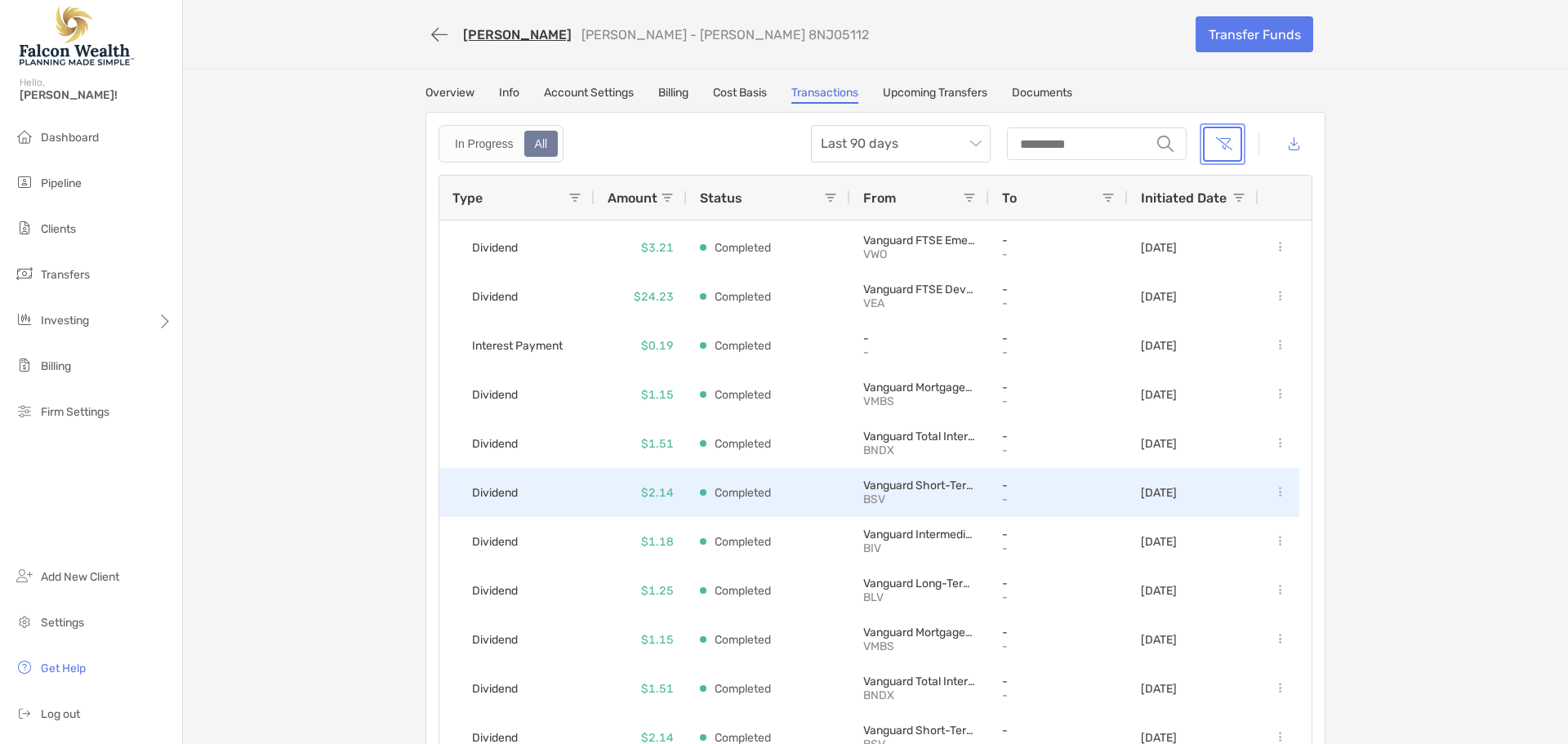
scroll to position [898, 0]
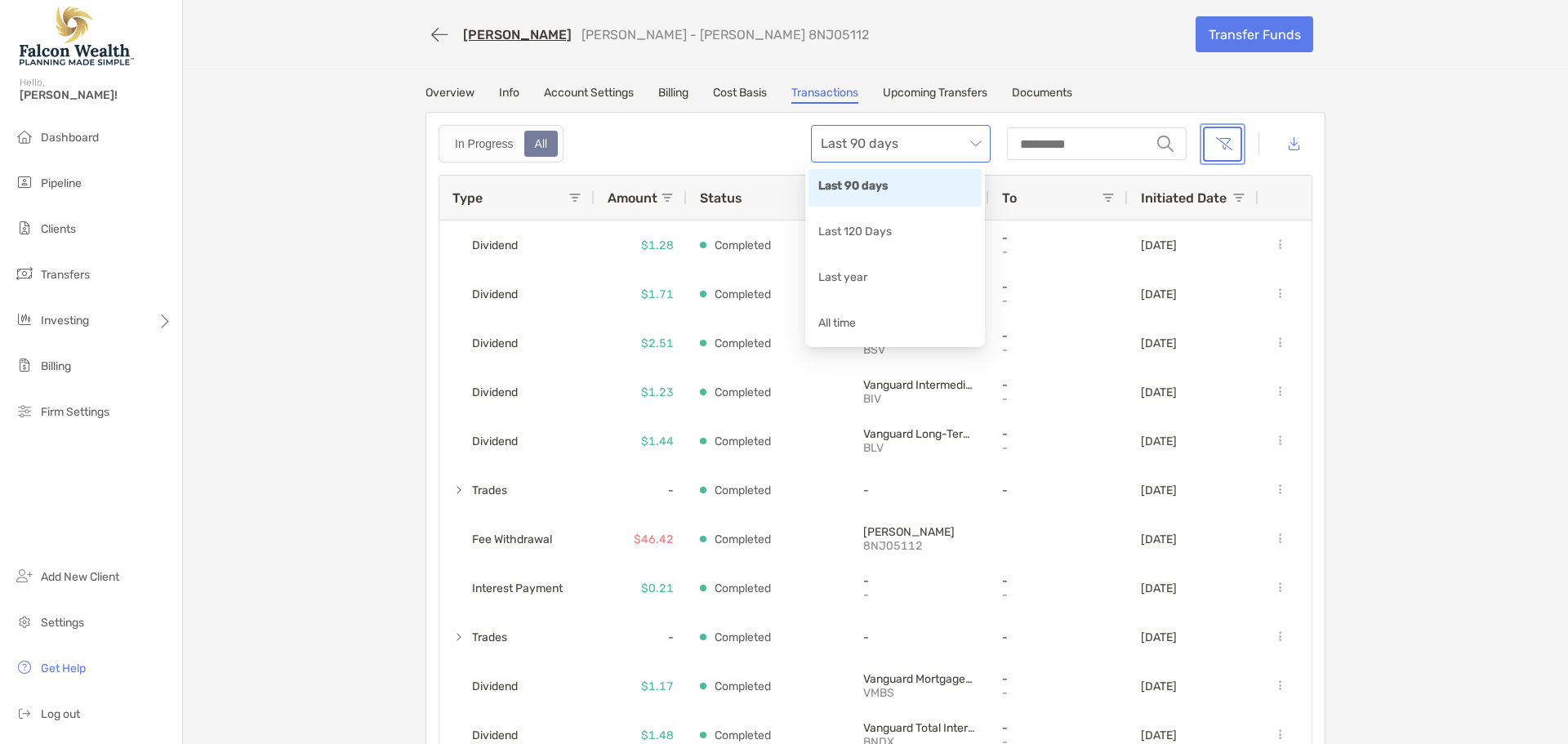
click at [941, 150] on span "Last 90 days" at bounding box center [901, 143] width 160 height 36
click at [850, 332] on div "All time" at bounding box center [895, 325] width 153 height 20
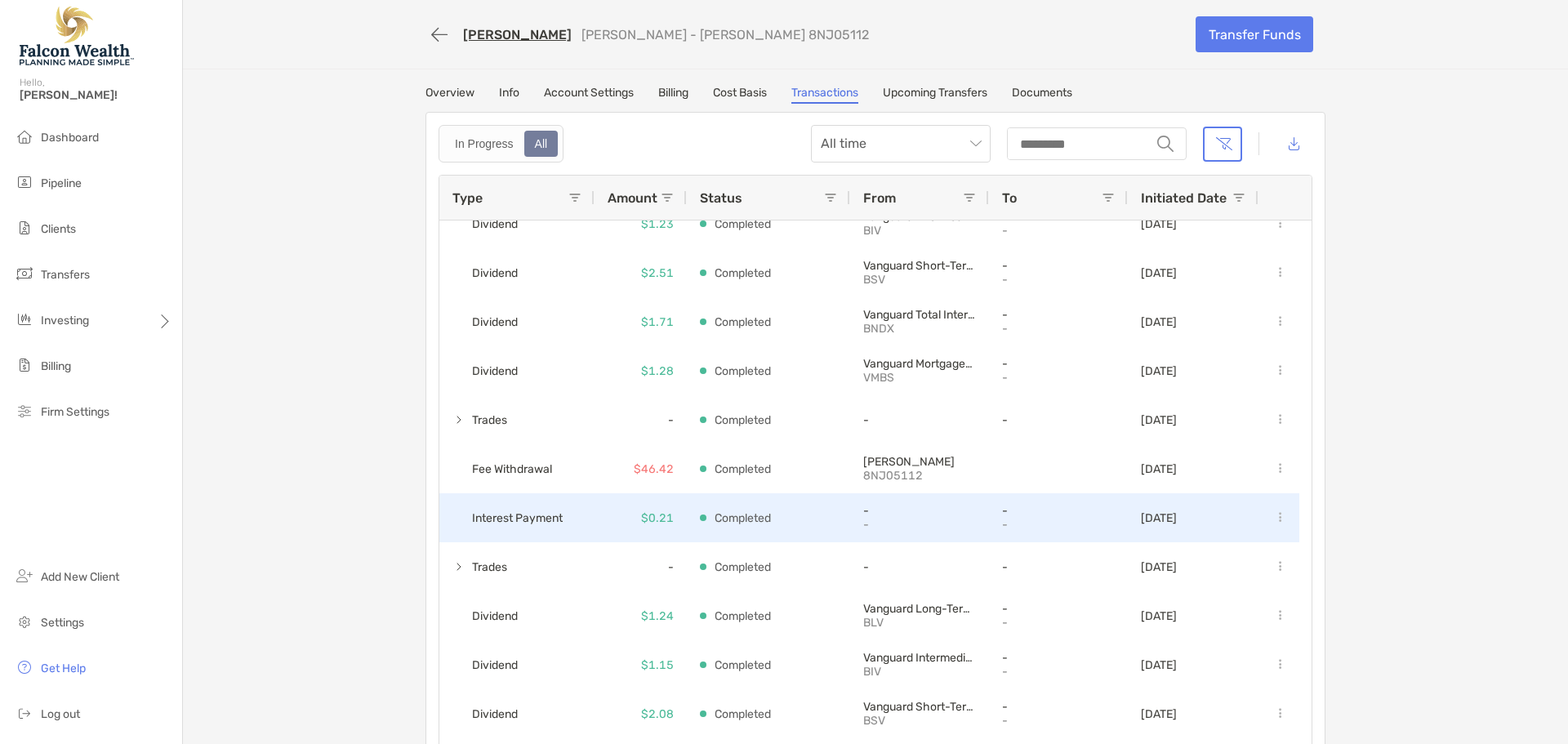
scroll to position [164, 0]
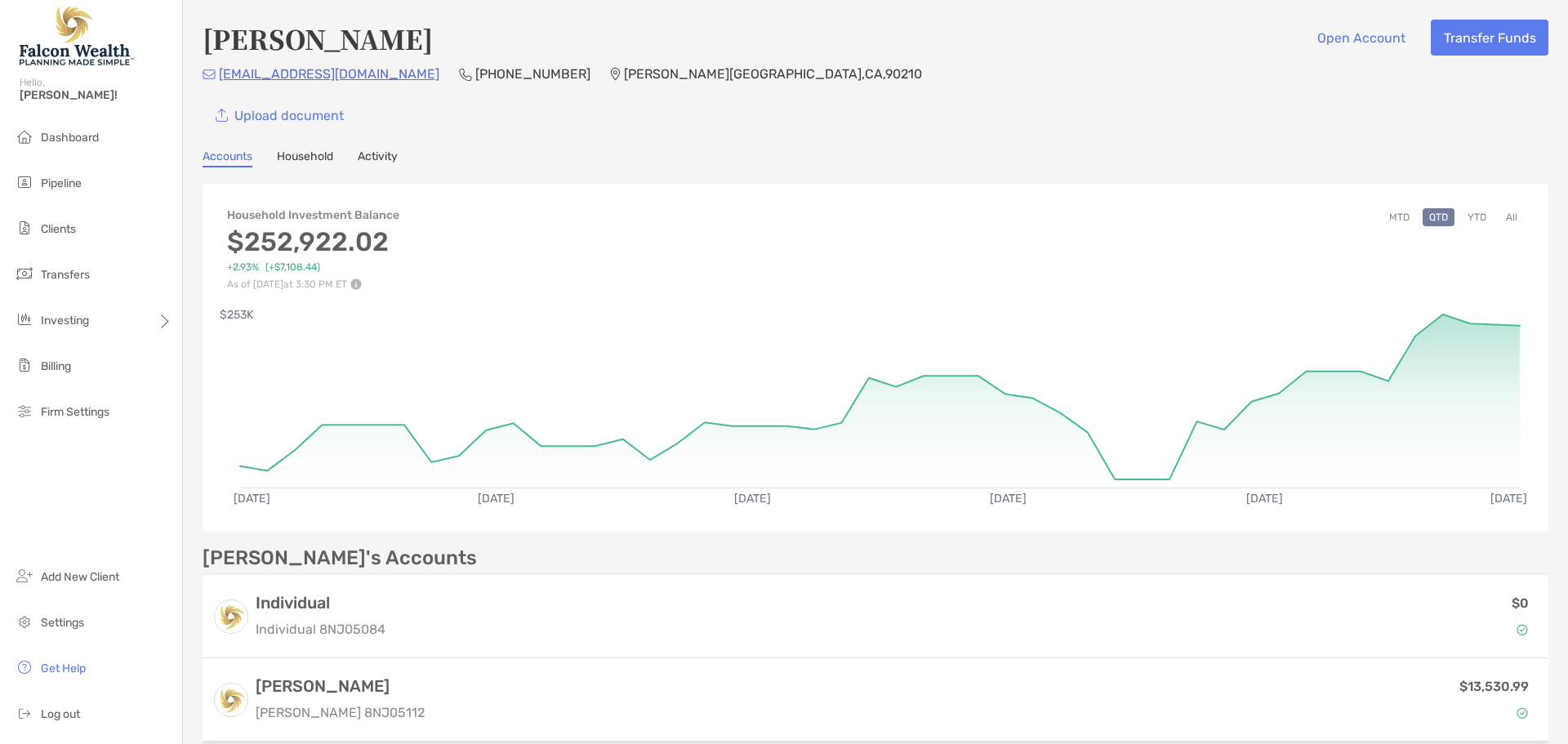
click at [318, 152] on link "Household" at bounding box center [305, 158] width 57 height 18
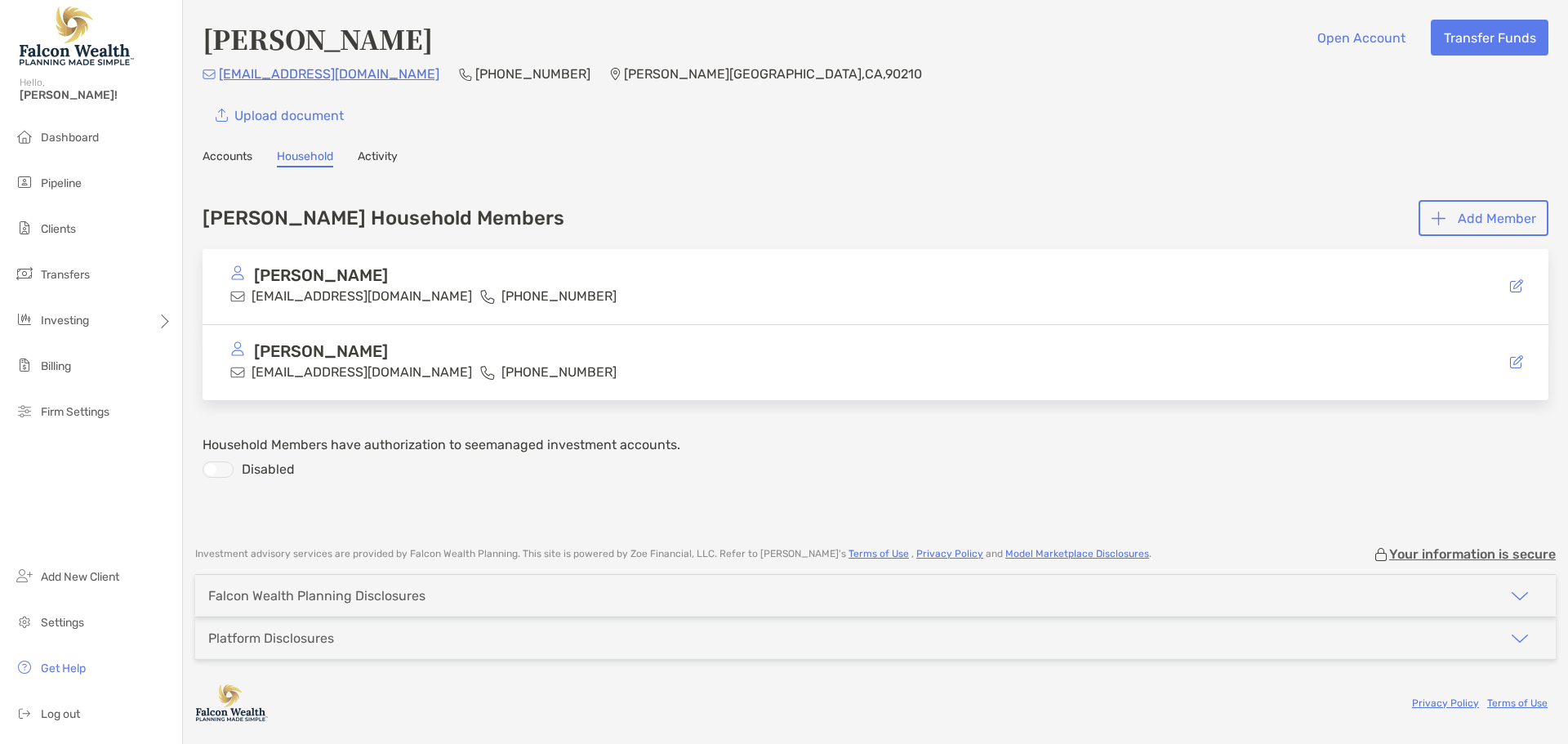
click at [389, 159] on link "Activity" at bounding box center [378, 158] width 40 height 18
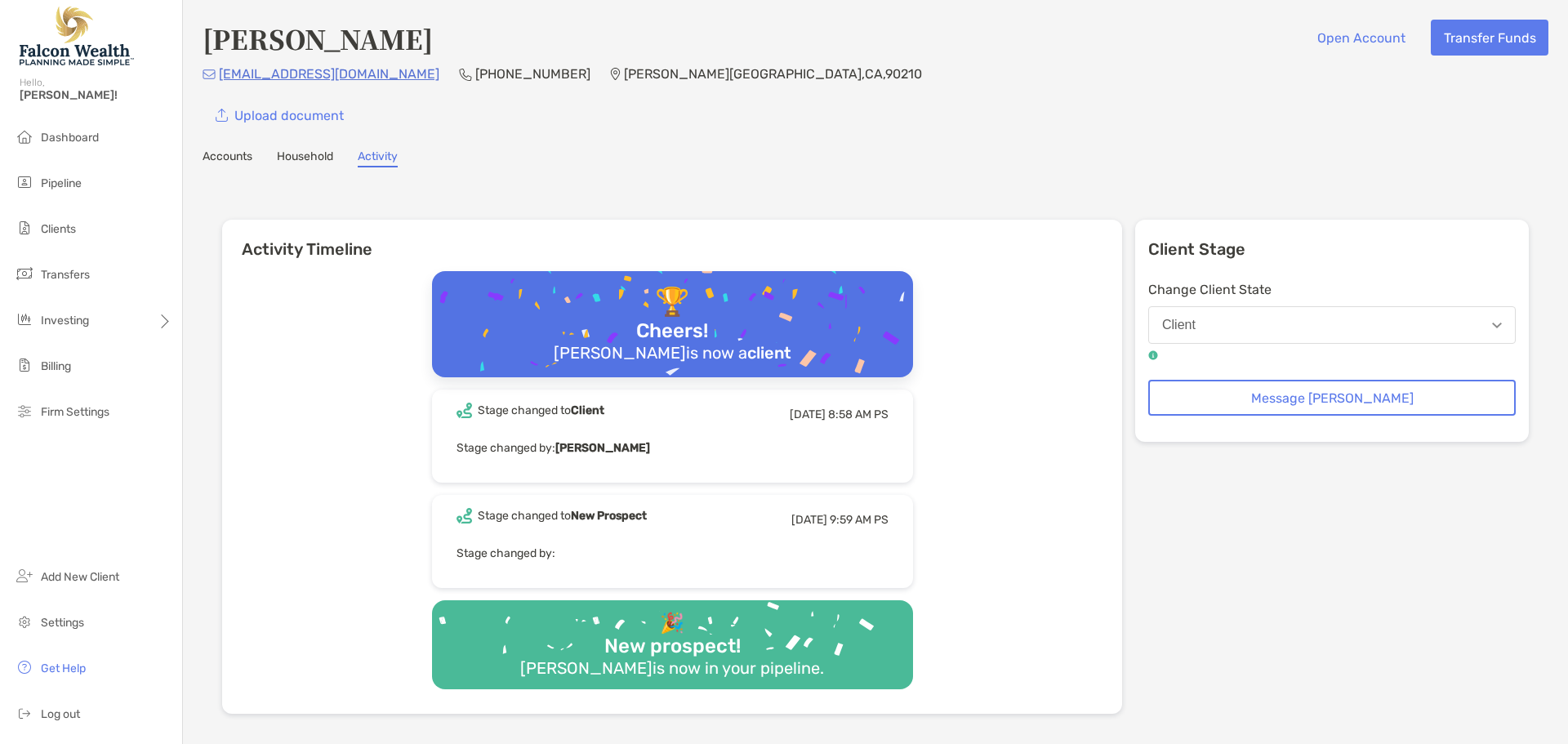
click at [228, 163] on link "Accounts" at bounding box center [228, 158] width 50 height 18
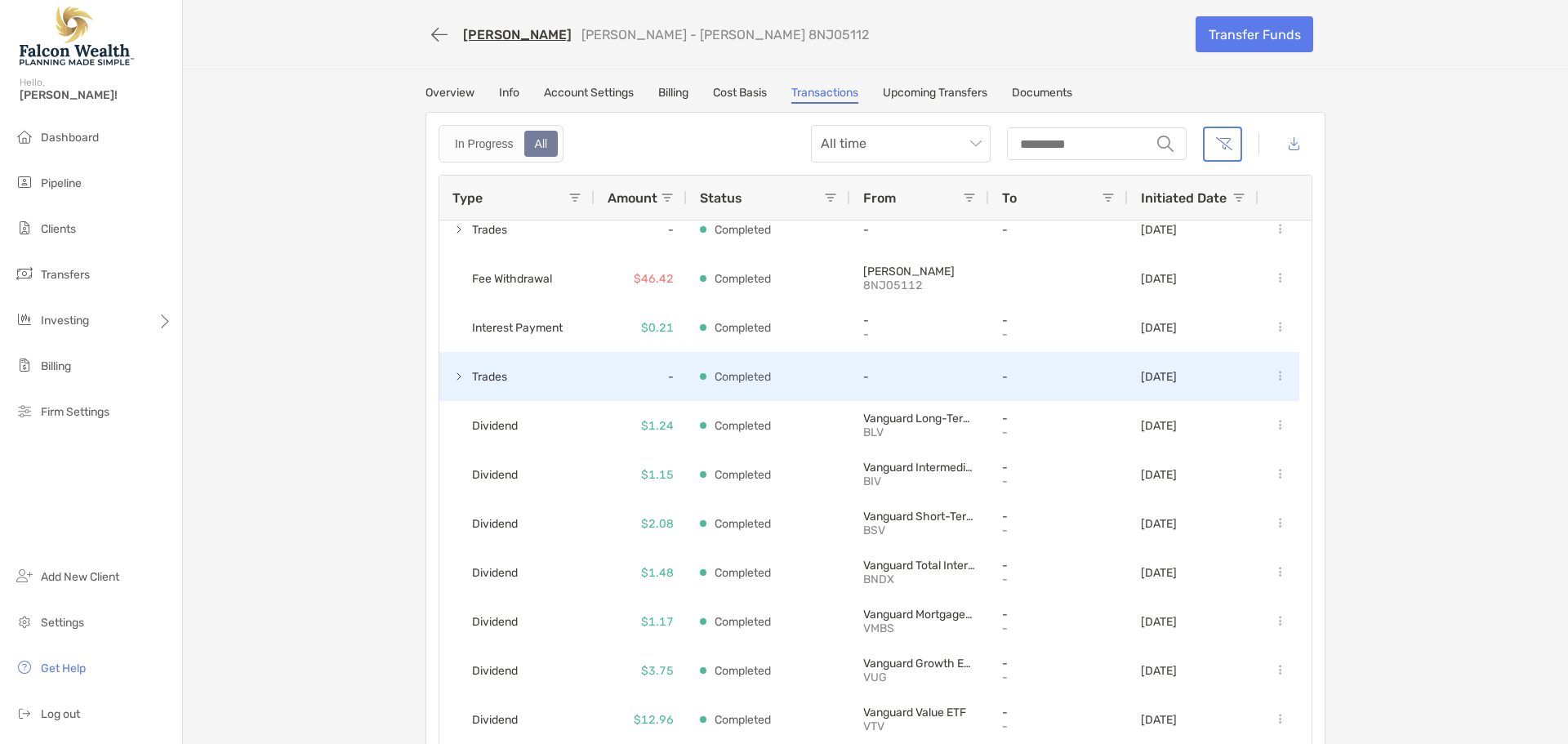
scroll to position [164, 0]
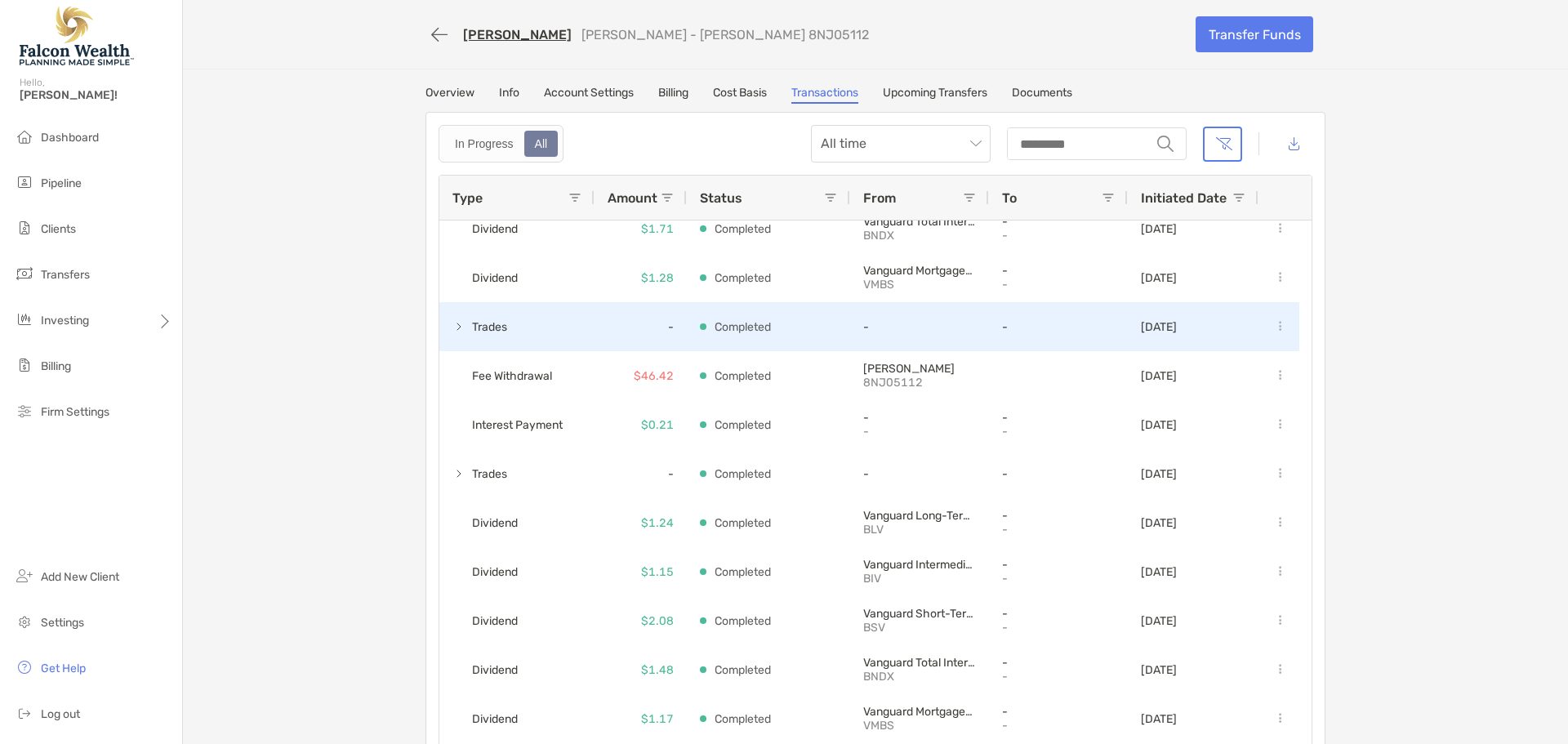
click at [453, 327] on span at bounding box center [459, 326] width 13 height 13
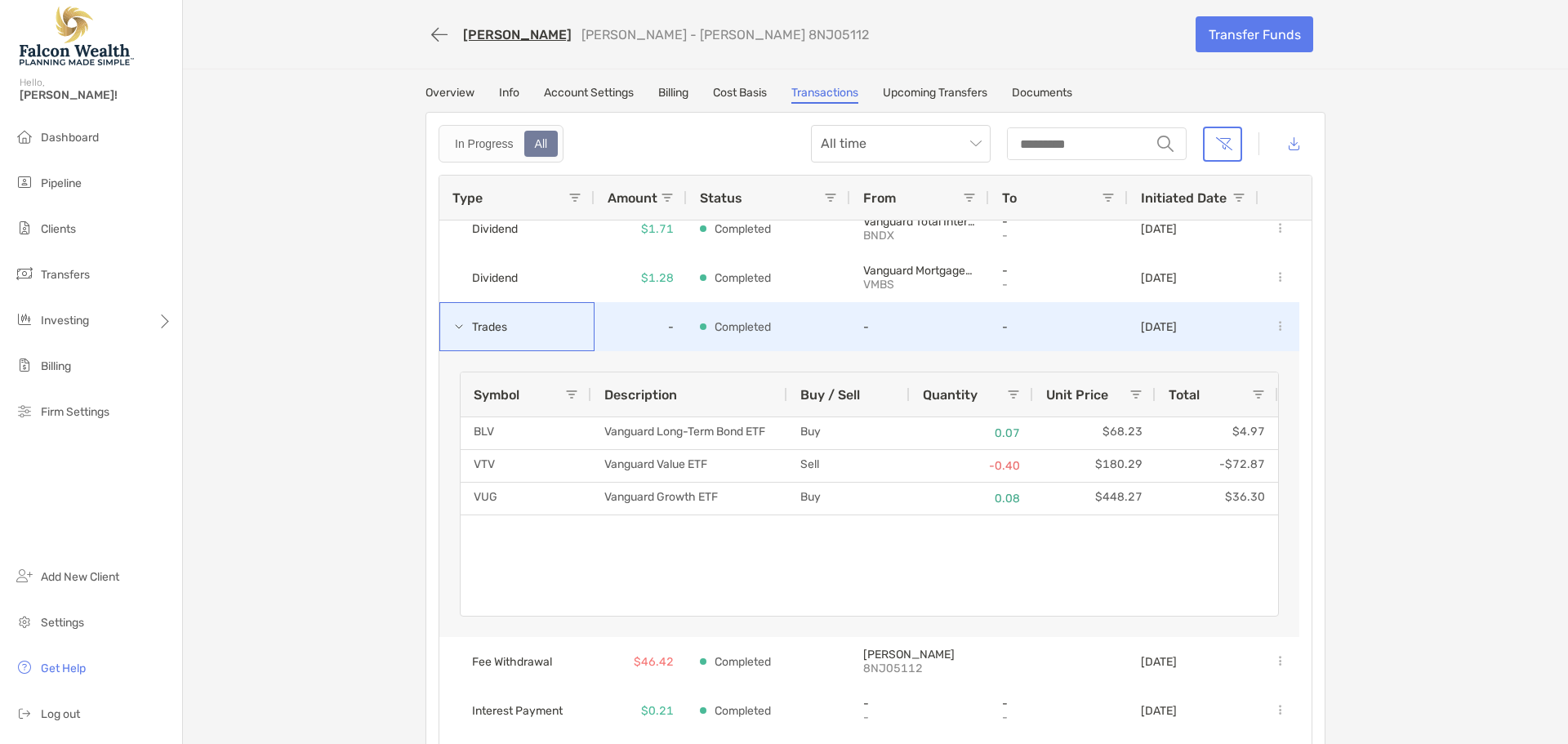
click at [453, 327] on span at bounding box center [459, 326] width 13 height 13
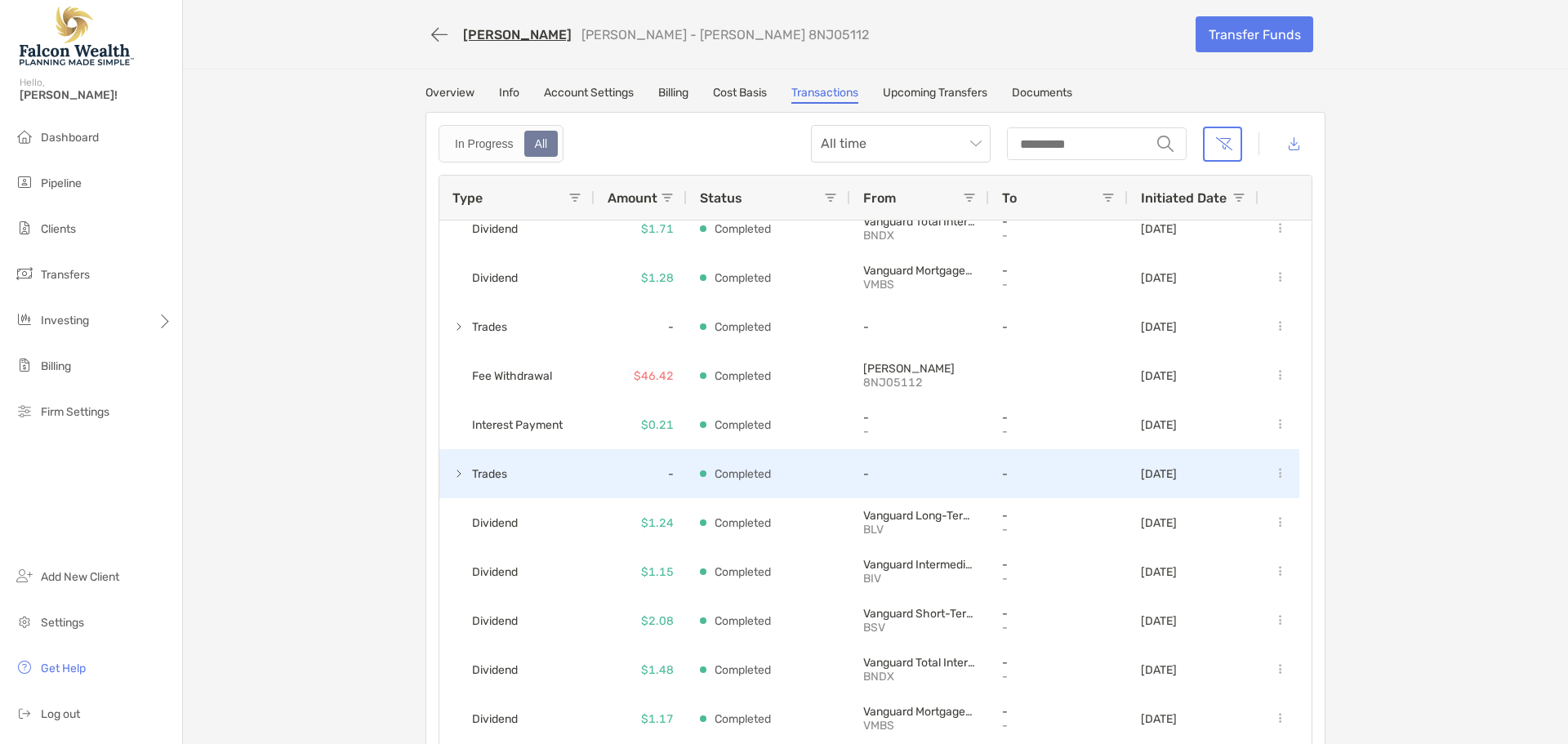
click at [453, 479] on span at bounding box center [459, 473] width 13 height 13
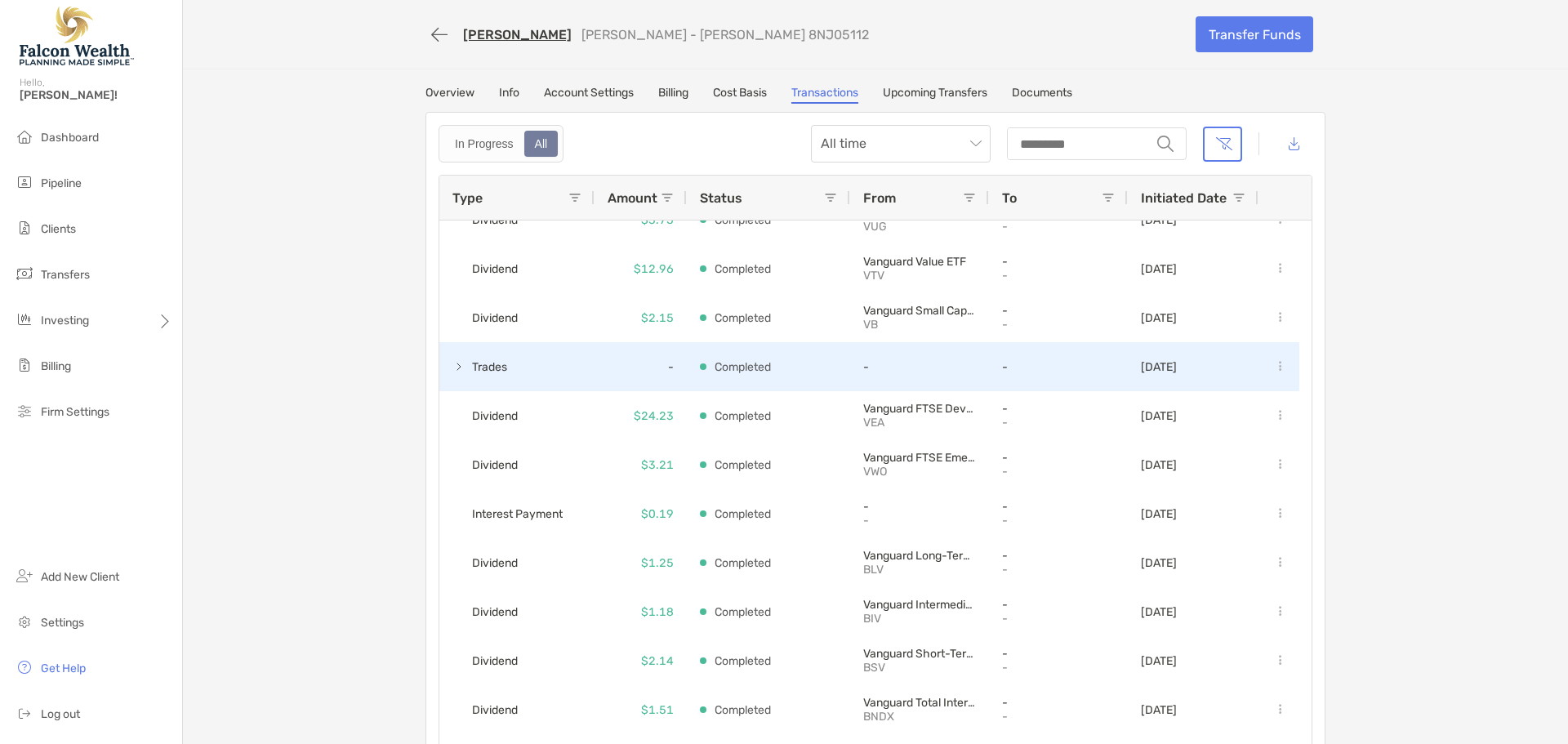
scroll to position [1062, 0]
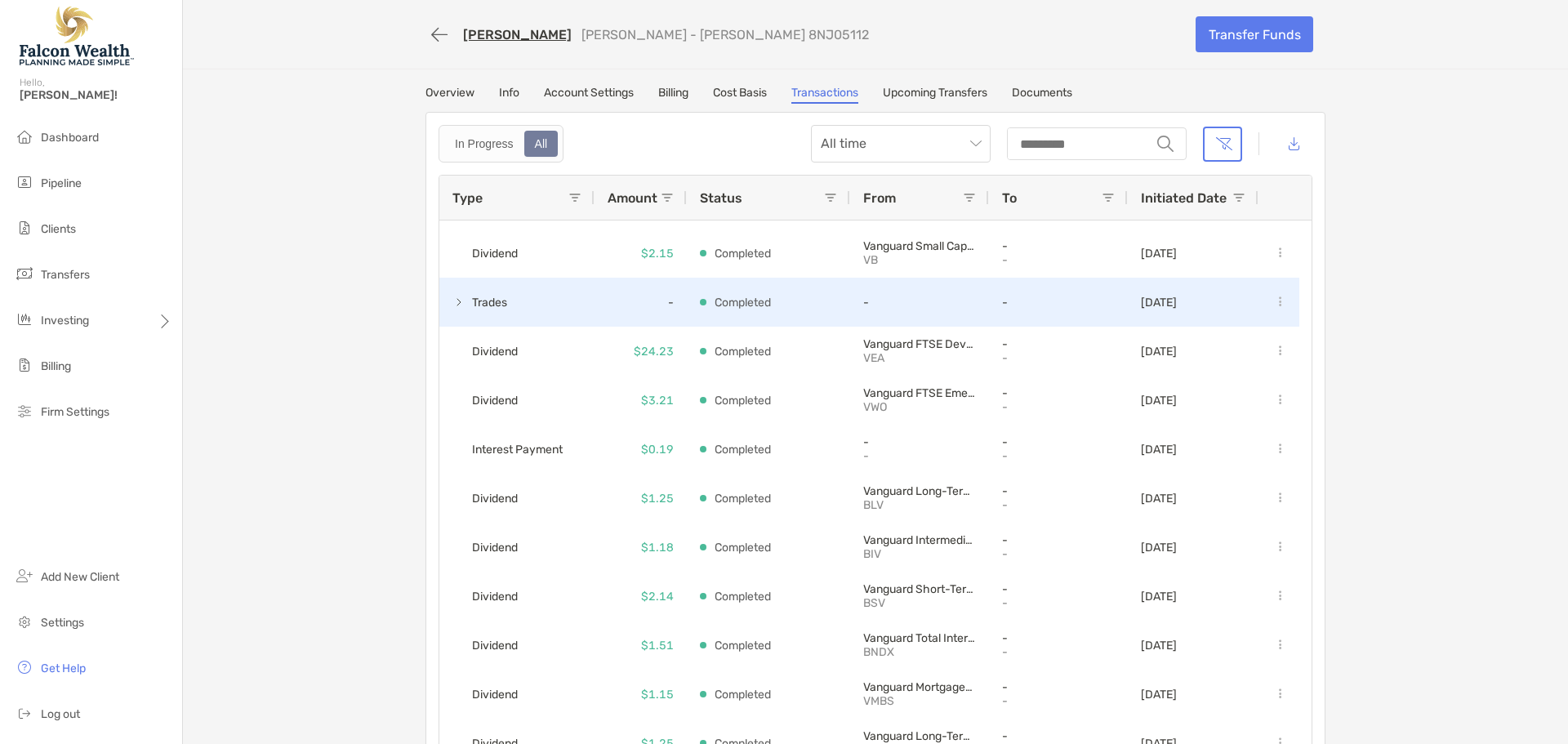
click at [453, 303] on span at bounding box center [459, 302] width 13 height 13
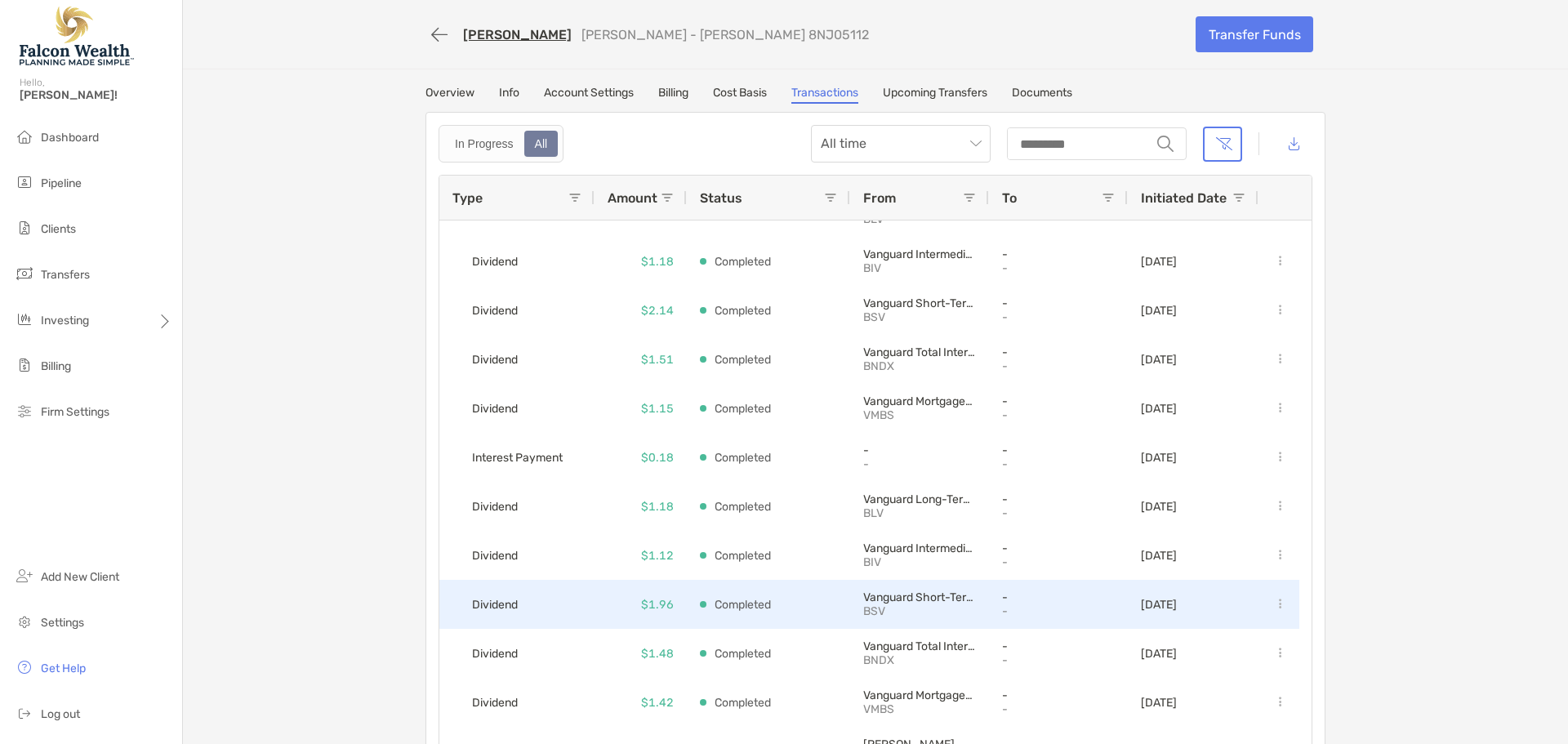
scroll to position [0, 0]
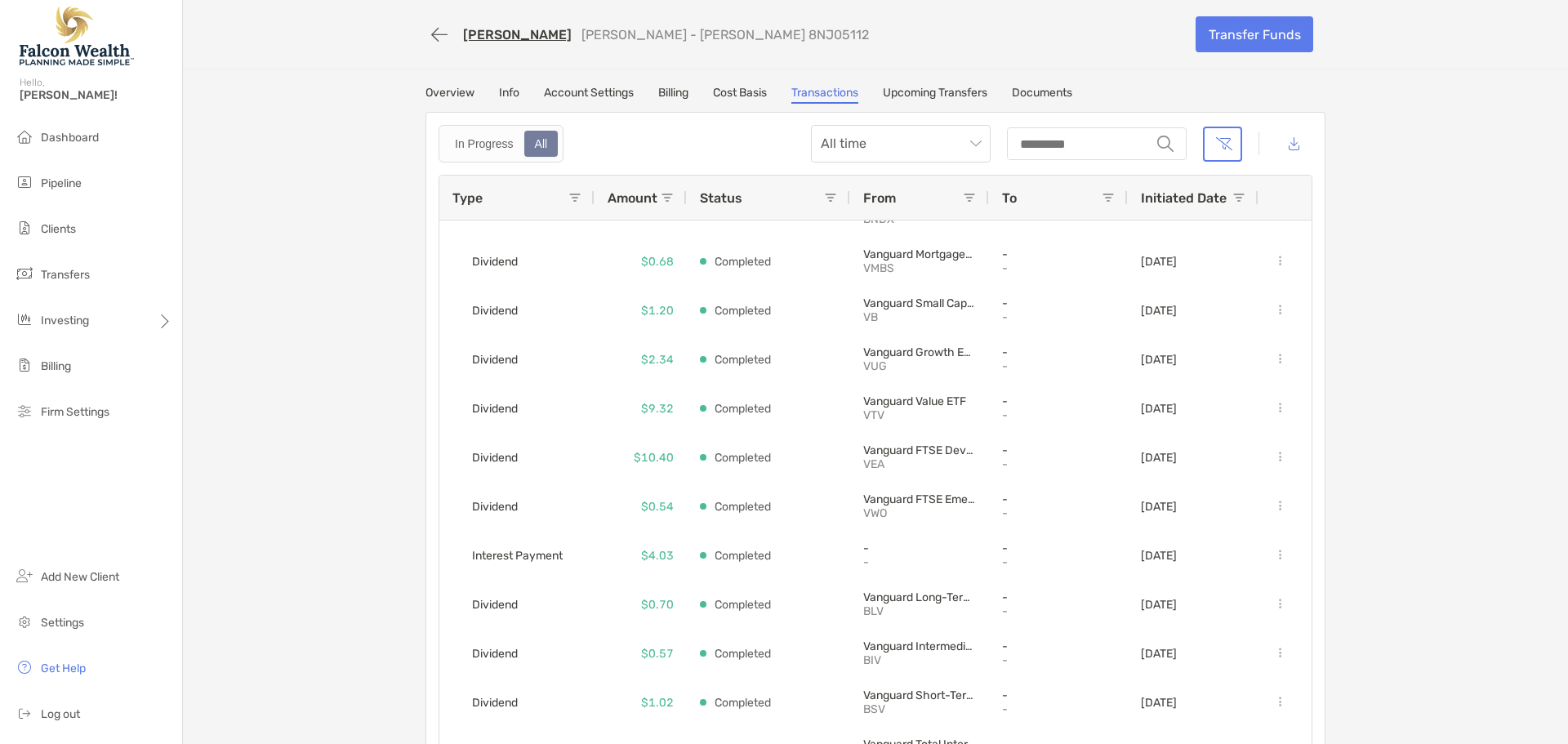
click at [459, 94] on link "Overview" at bounding box center [450, 94] width 49 height 18
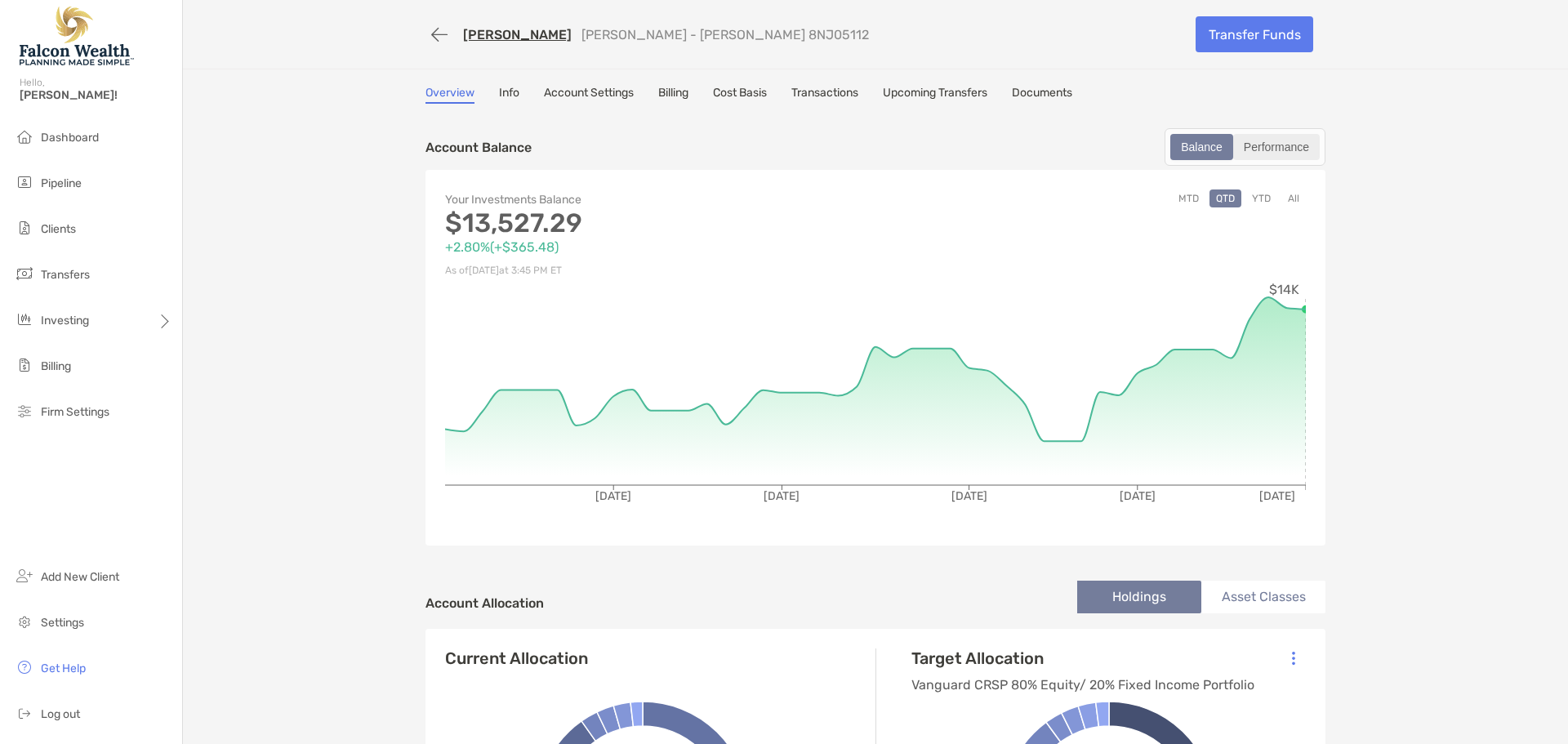
click at [1288, 144] on div "Performance" at bounding box center [1277, 147] width 84 height 23
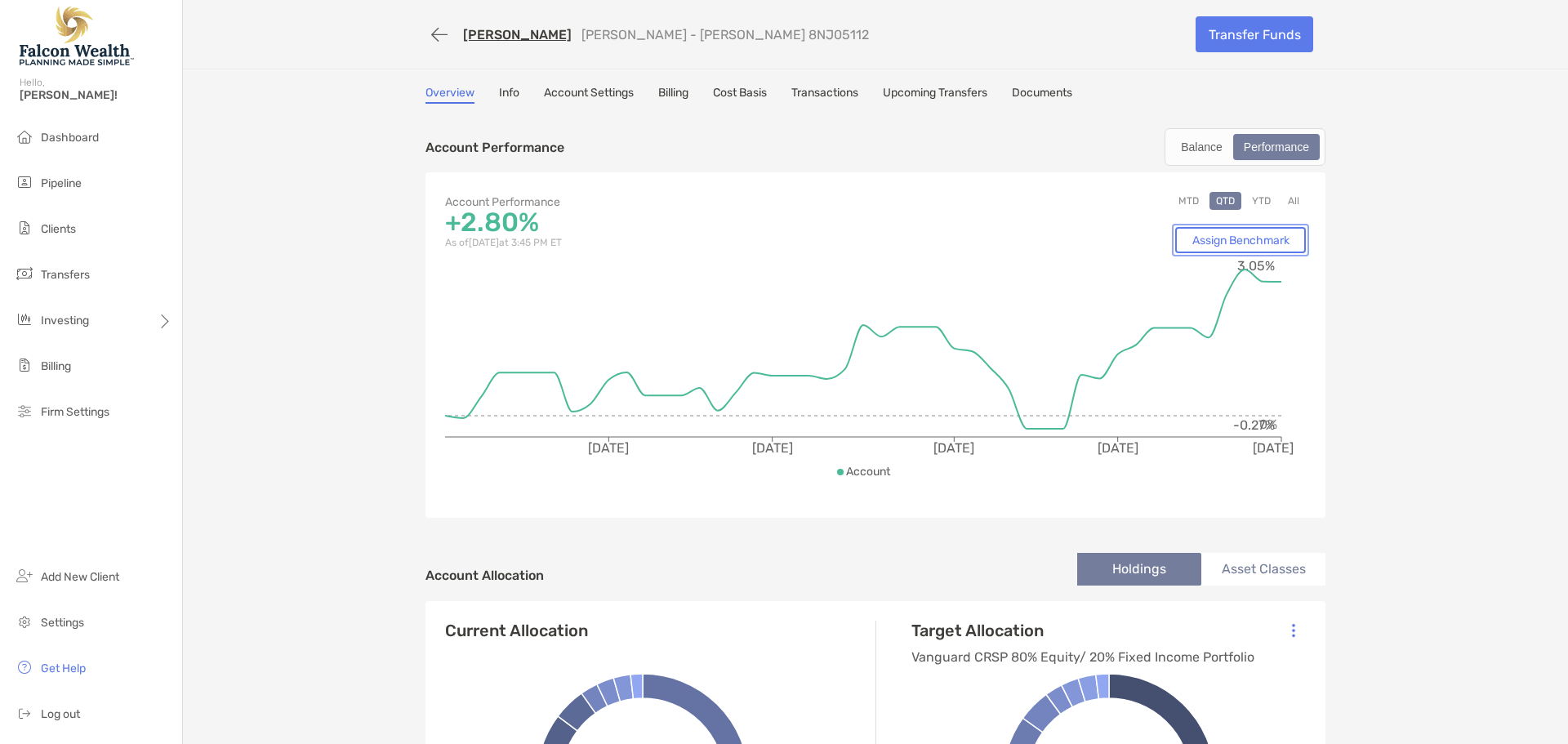
click at [1249, 233] on link "Assign Benchmark" at bounding box center [1241, 240] width 131 height 26
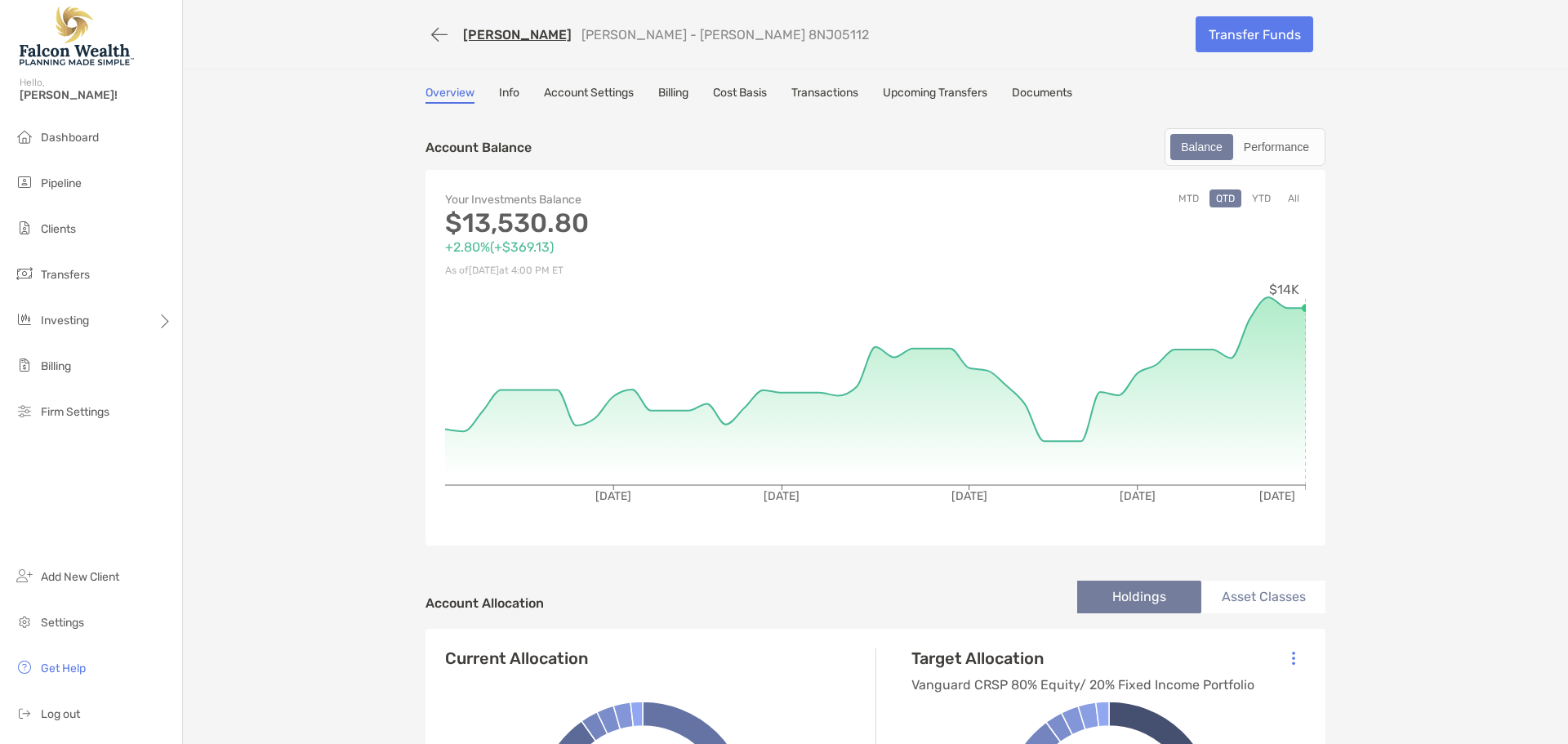
click at [1284, 197] on button "All" at bounding box center [1294, 198] width 24 height 18
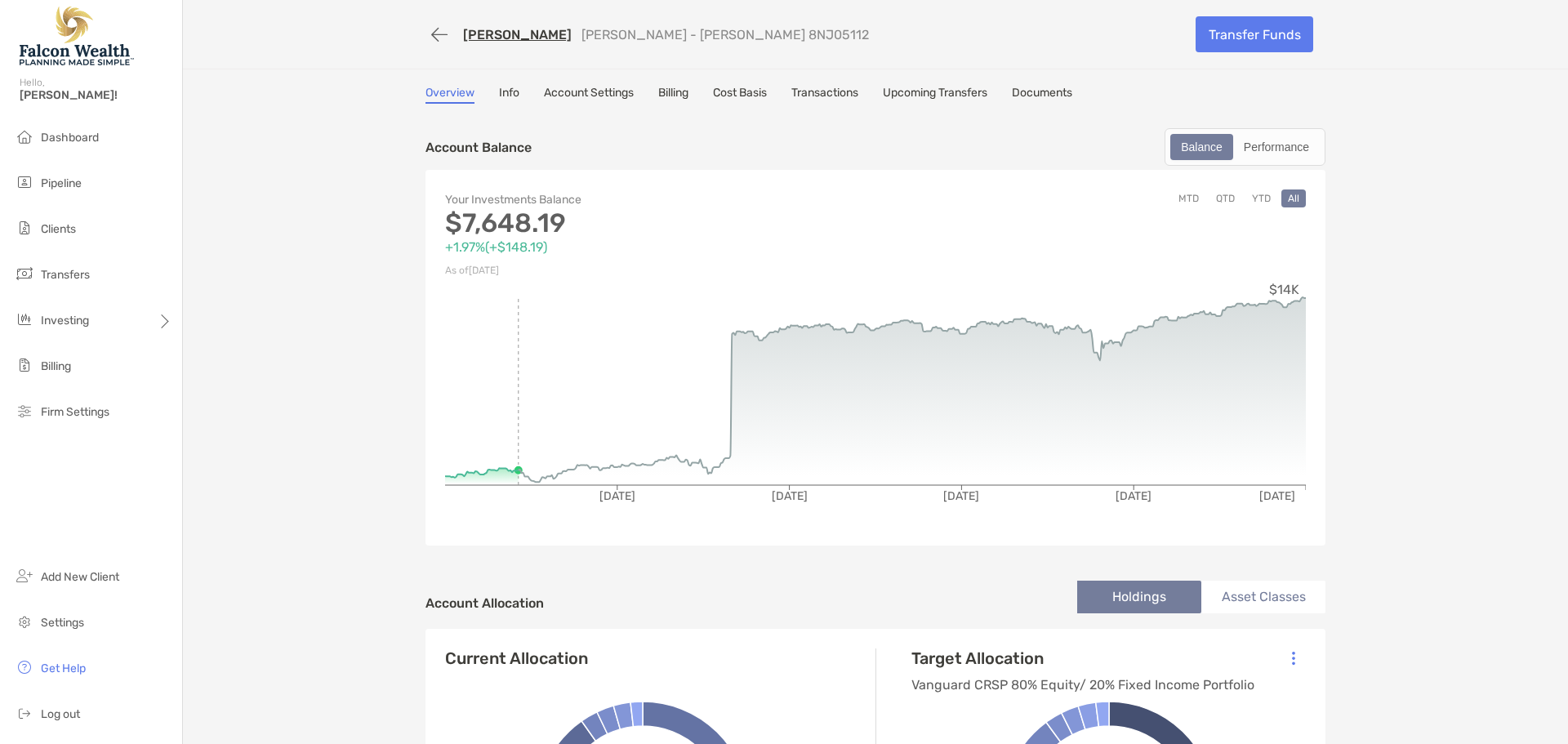
click at [1184, 199] on button "MTD" at bounding box center [1189, 198] width 33 height 18
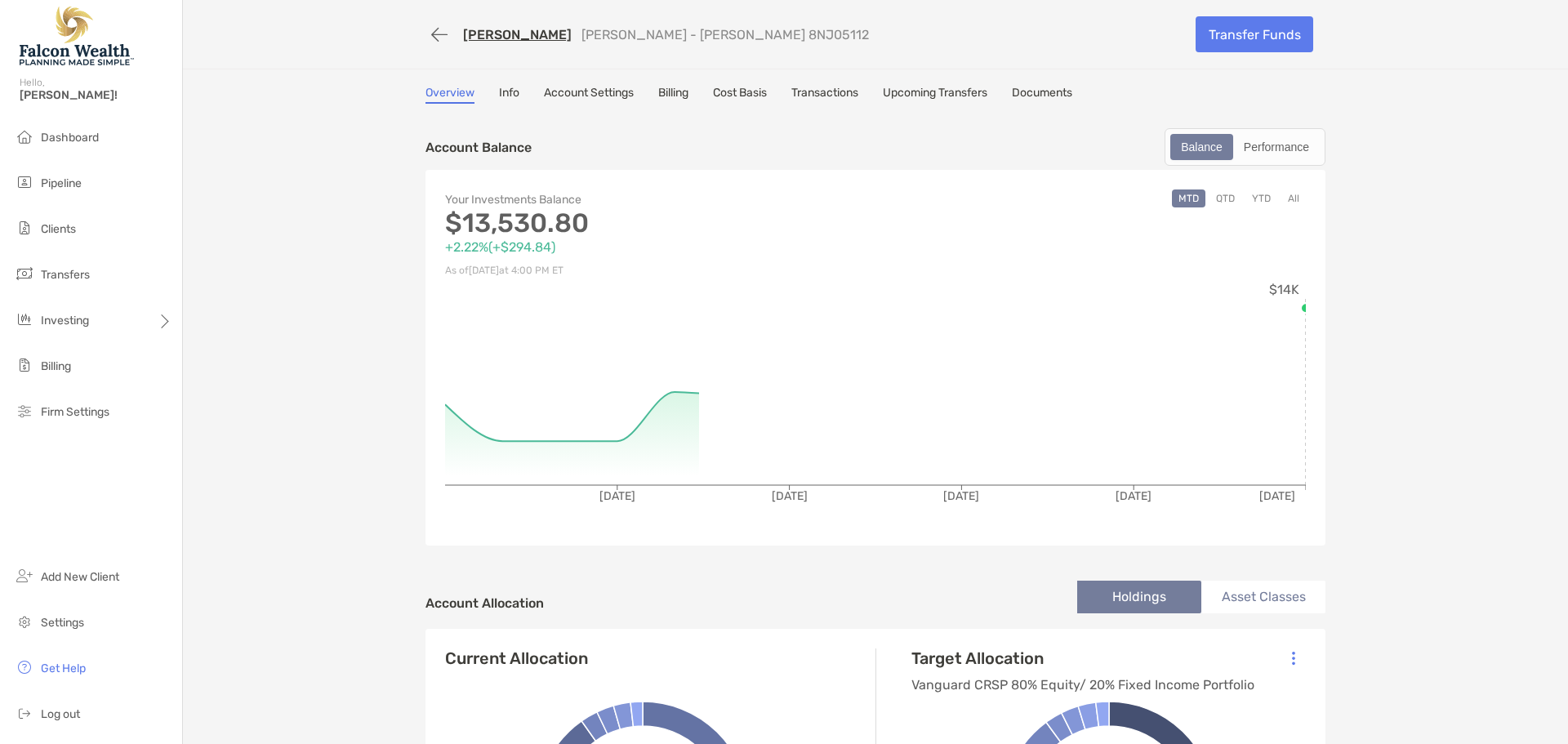
click at [1218, 203] on button "QTD" at bounding box center [1226, 198] width 32 height 18
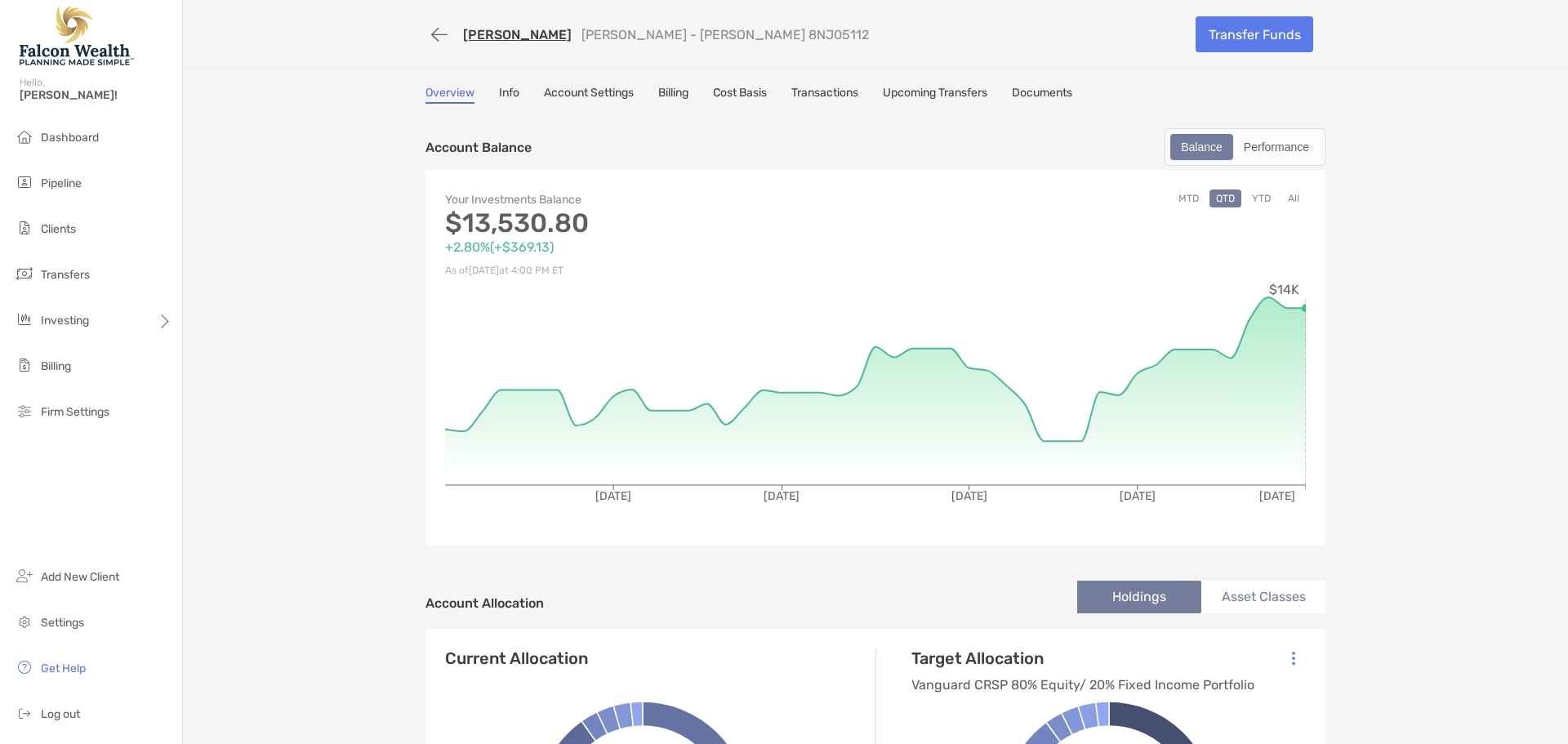
click at [1191, 203] on button "MTD" at bounding box center [1189, 198] width 33 height 18
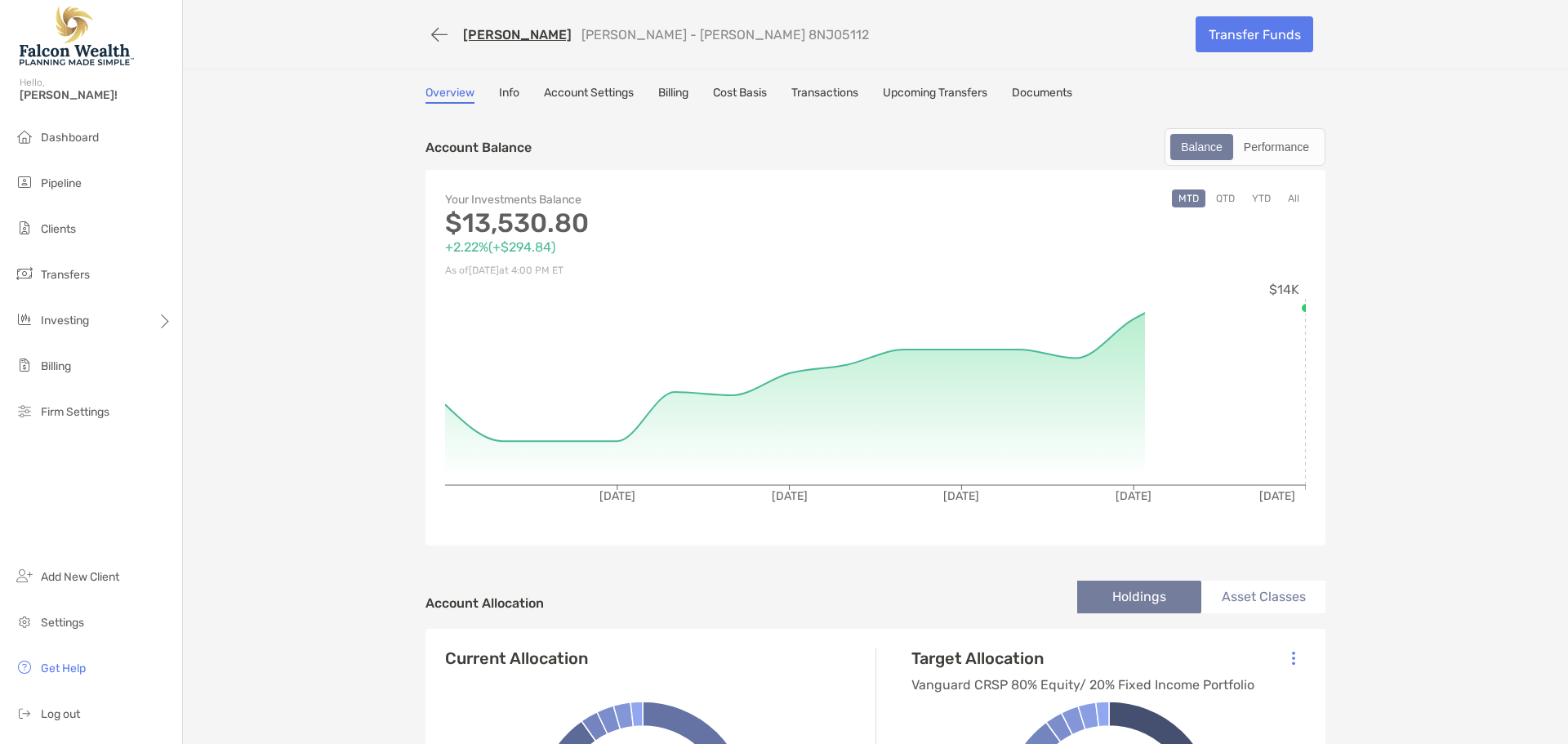
click at [1252, 194] on button "YTD" at bounding box center [1261, 198] width 32 height 18
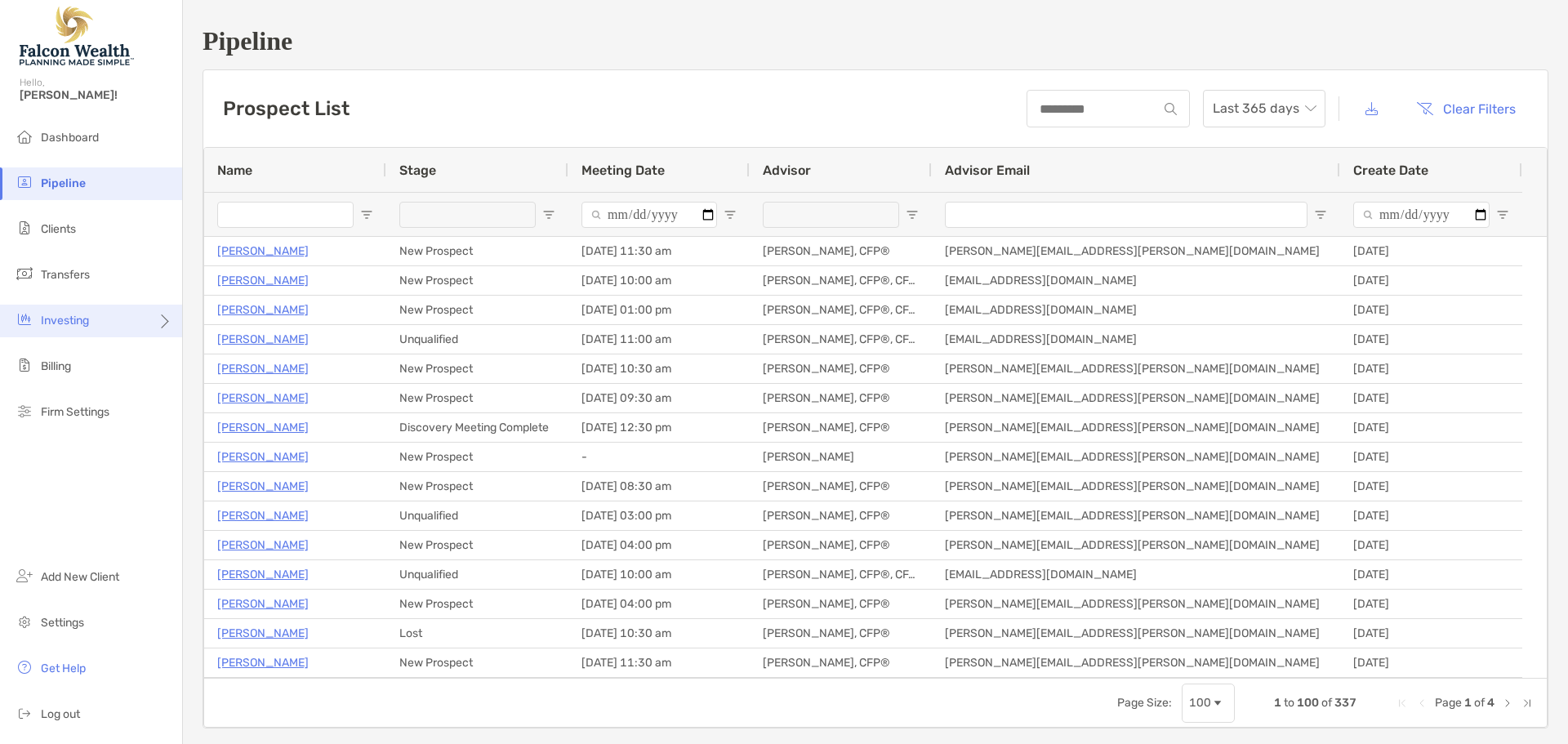
click at [97, 321] on div "Investing" at bounding box center [91, 321] width 182 height 33
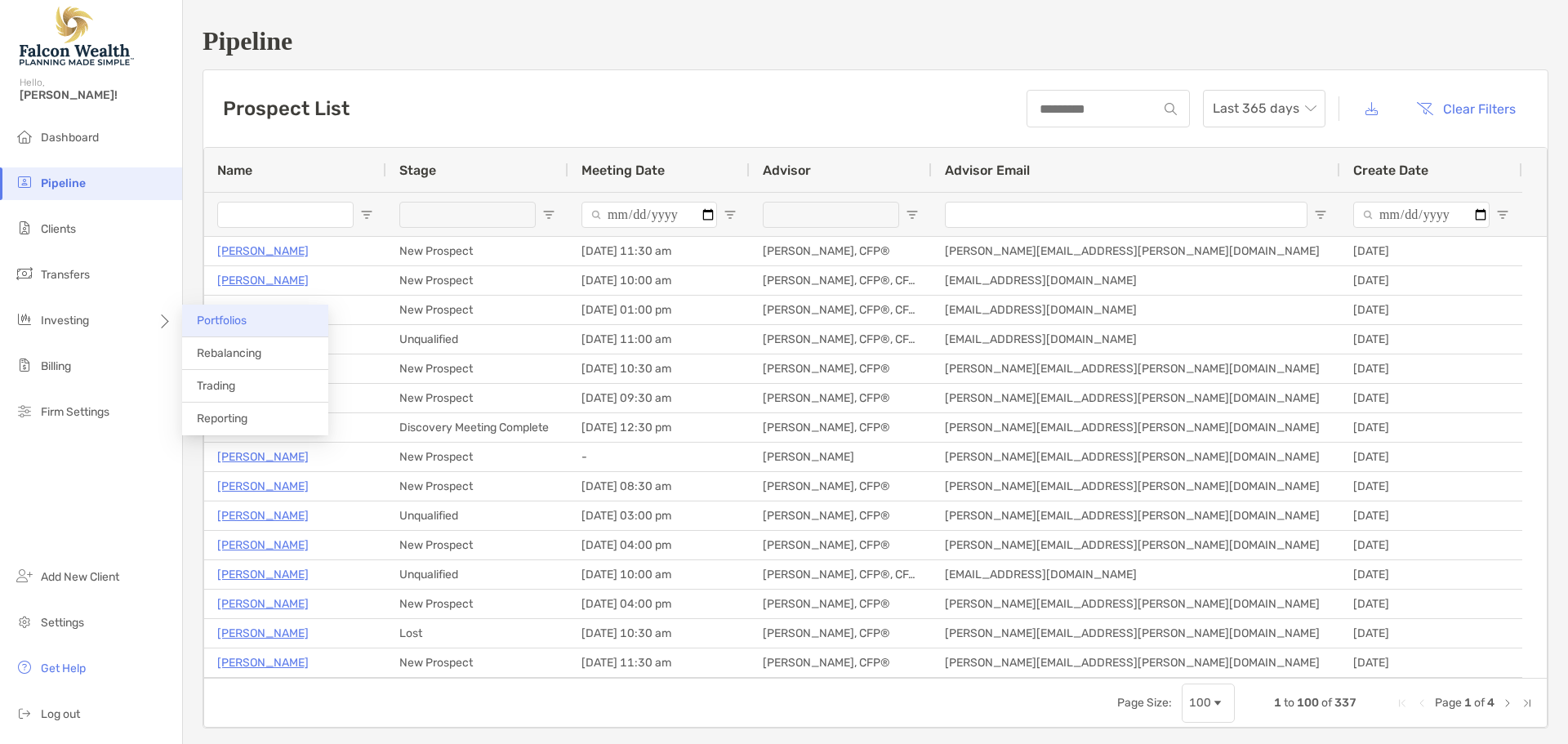
click at [236, 321] on span "Portfolios" at bounding box center [222, 320] width 50 height 14
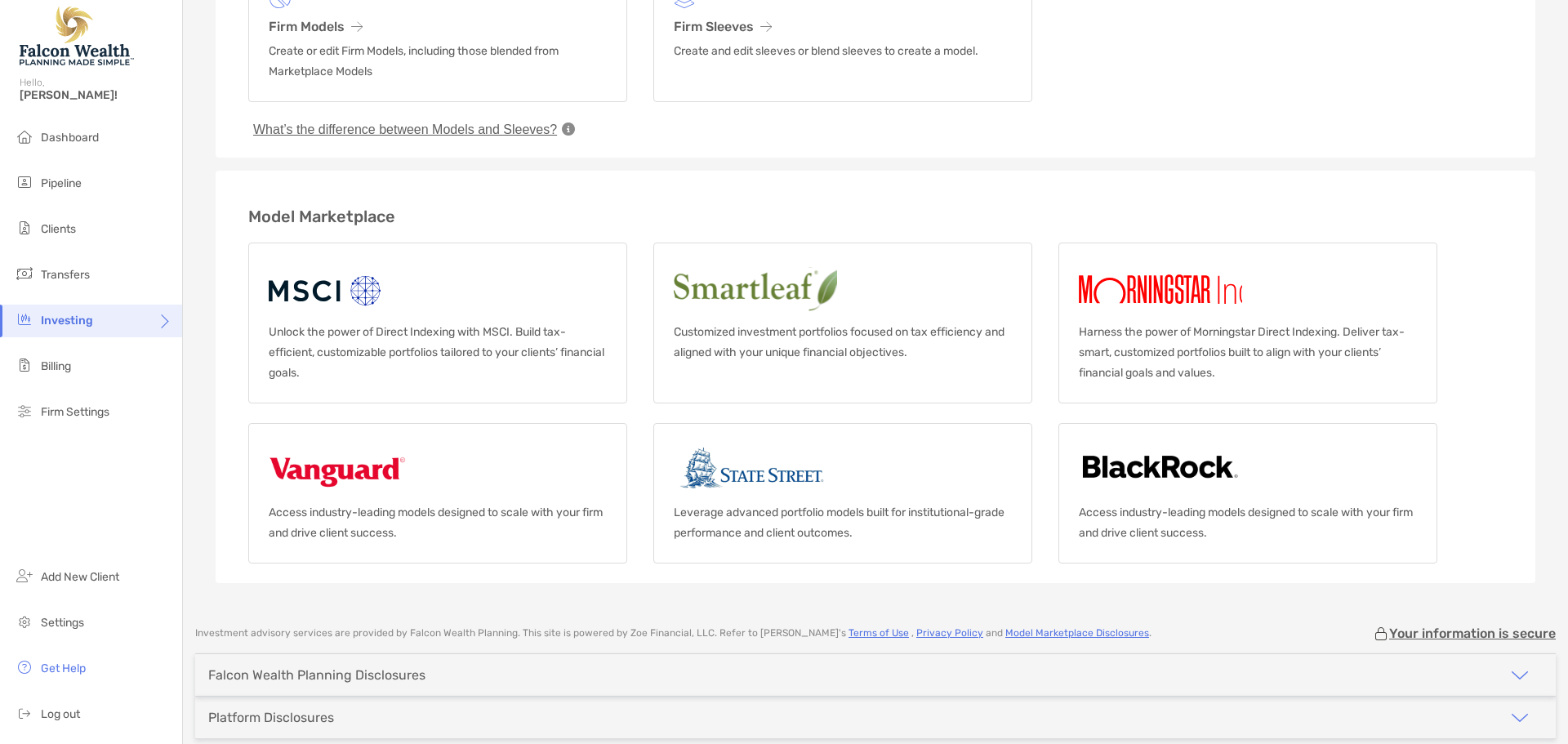
scroll to position [164, 0]
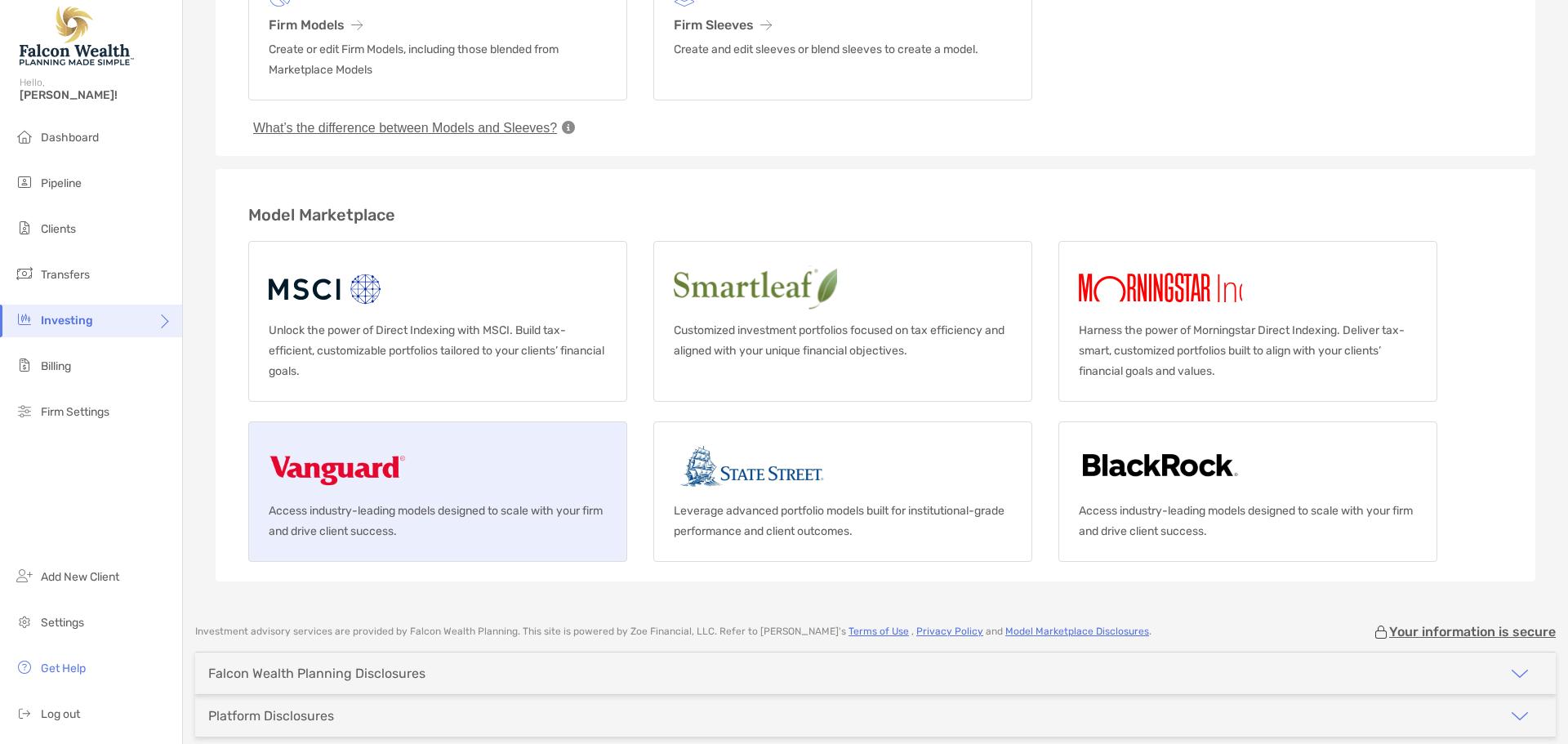
click at [363, 475] on img at bounding box center [338, 468] width 138 height 52
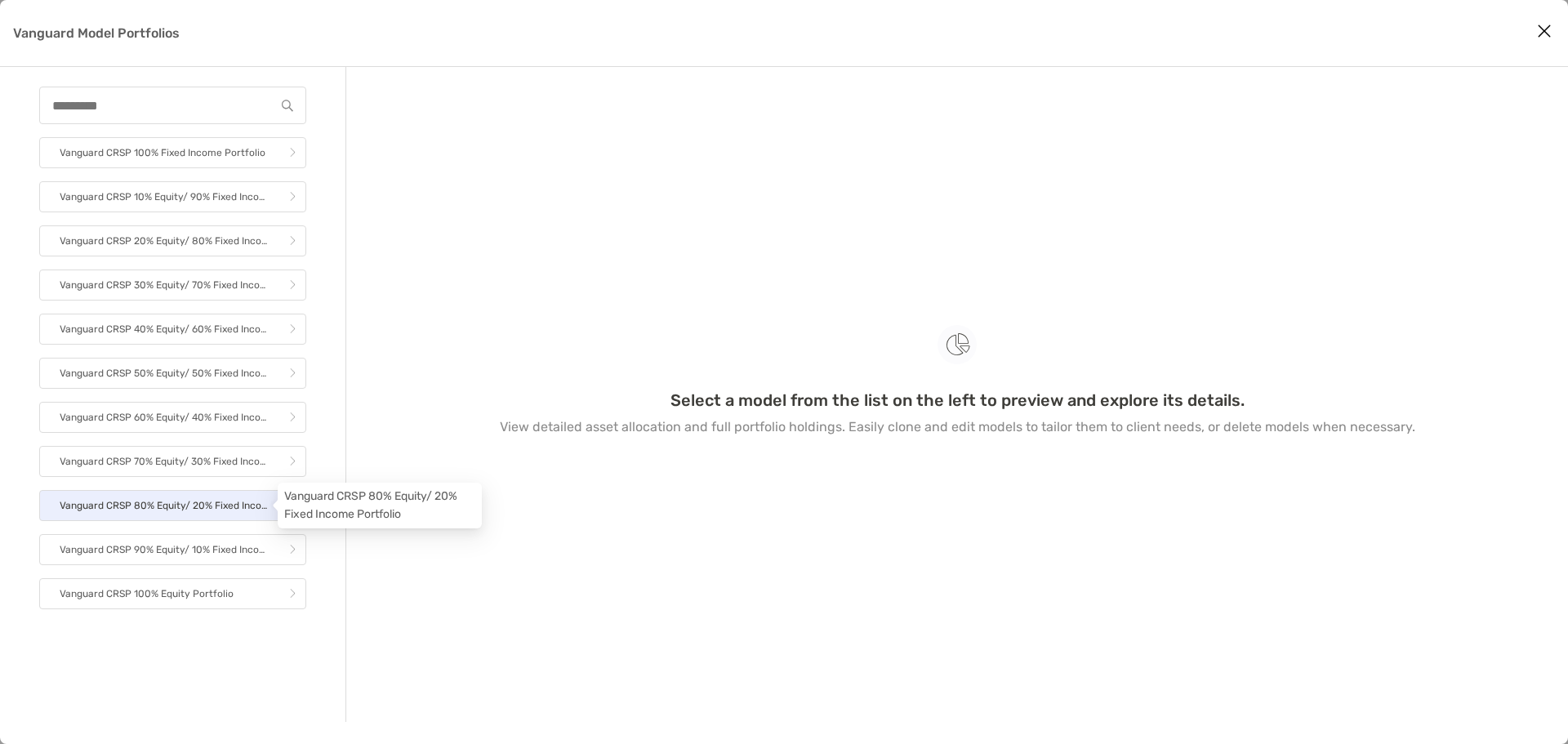
click at [218, 506] on p "Vanguard CRSP 80% Equity/ 20% Fixed Income Portfolio" at bounding box center [164, 506] width 208 height 20
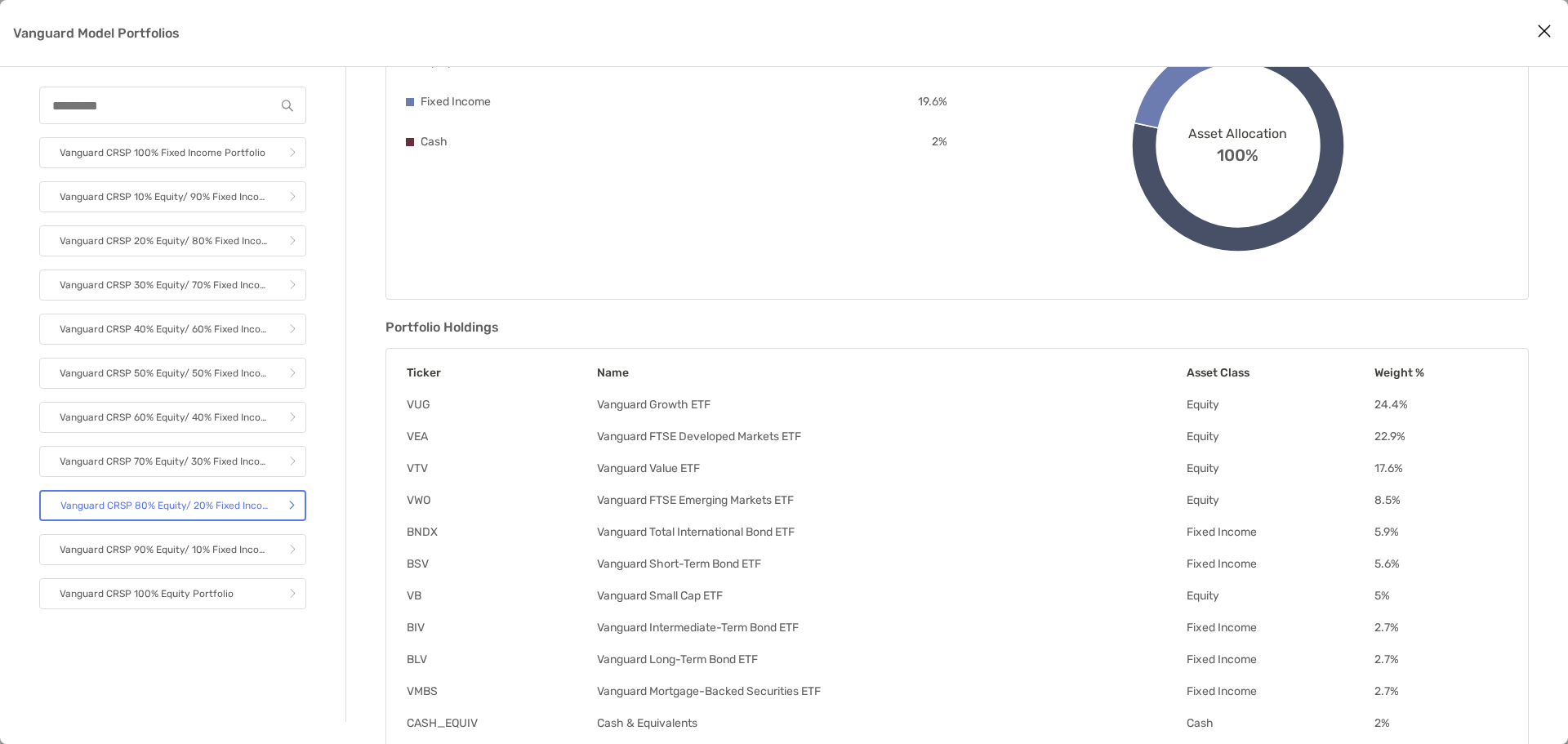
scroll to position [245, 0]
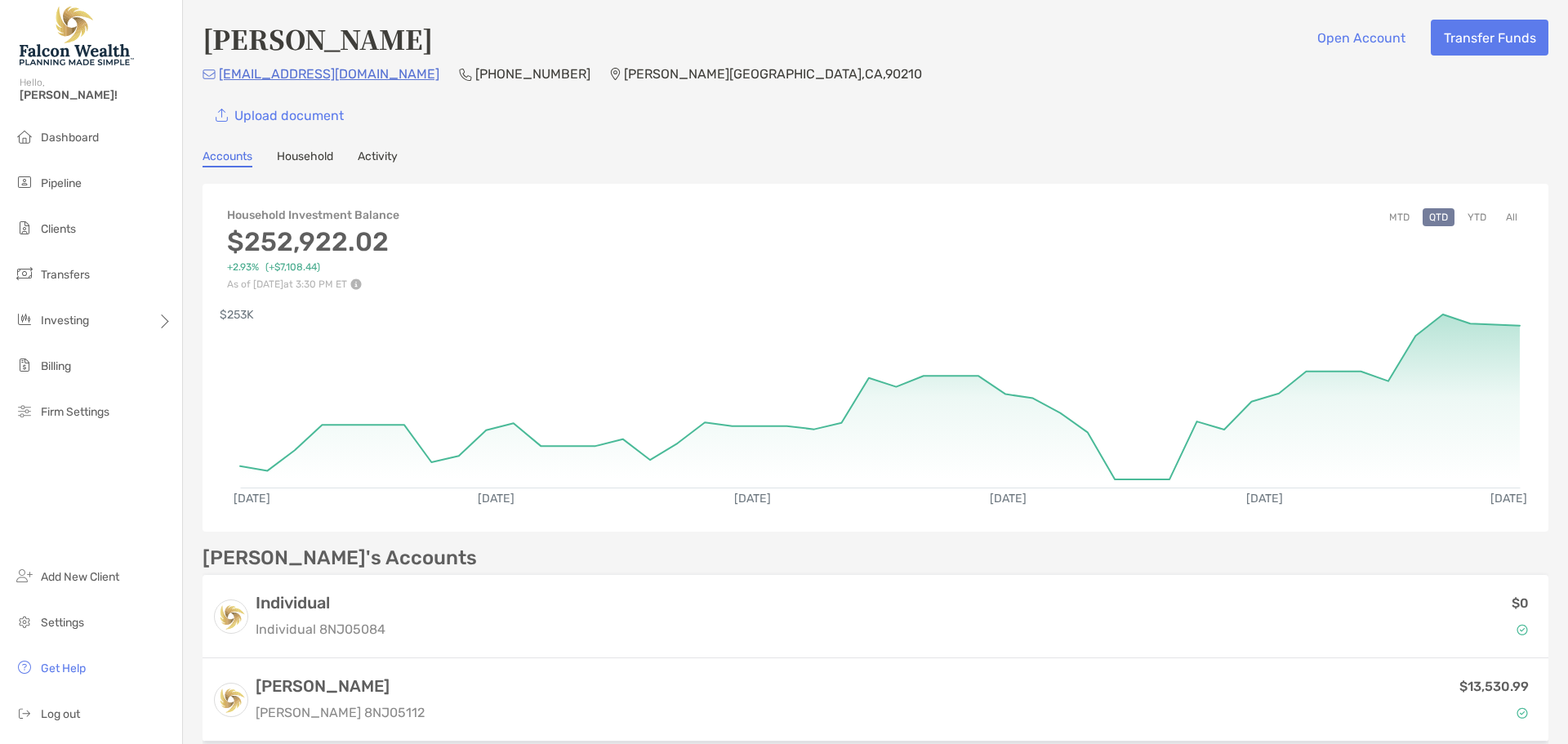
click at [1499, 217] on button "All" at bounding box center [1511, 217] width 24 height 18
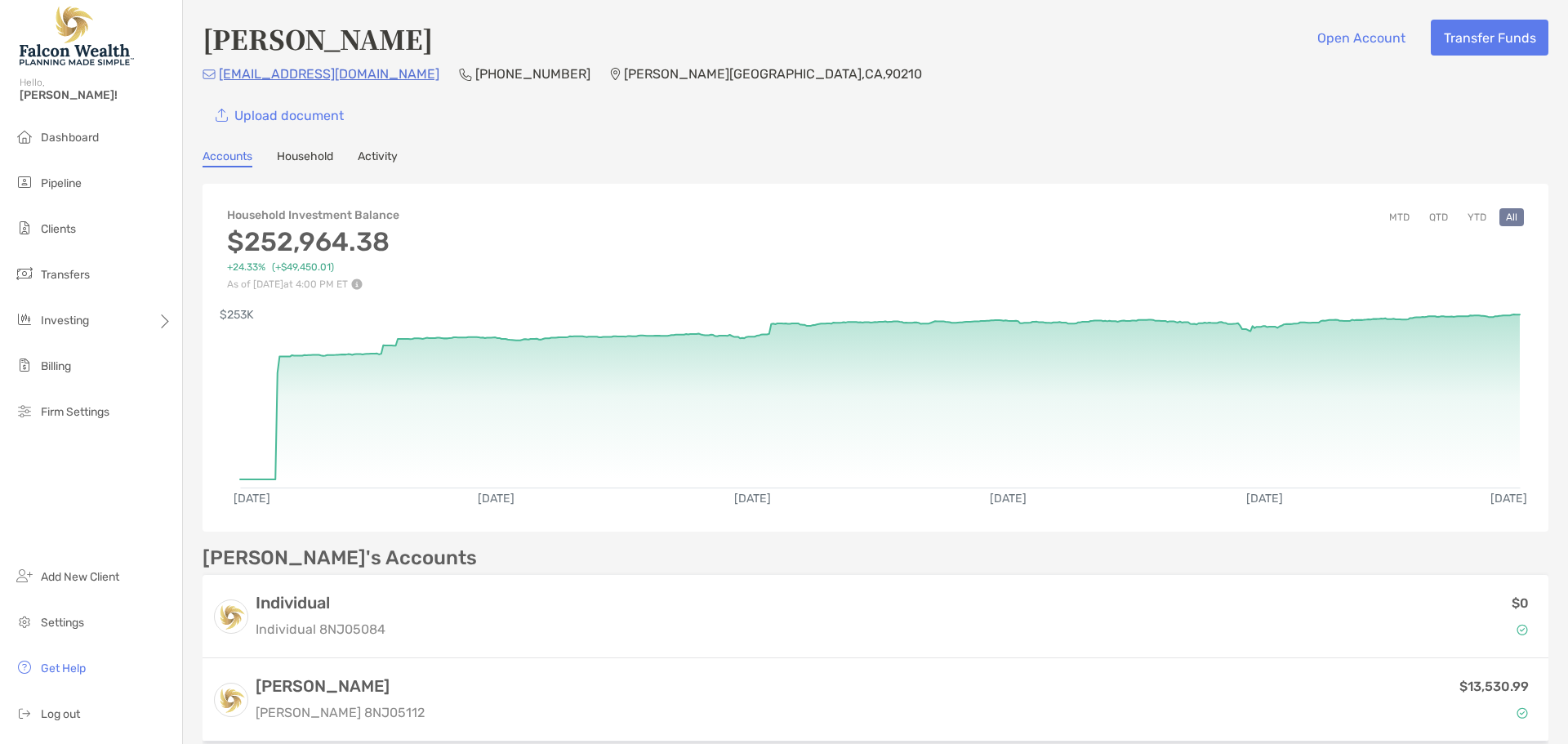
click at [321, 157] on link "Household" at bounding box center [305, 158] width 57 height 18
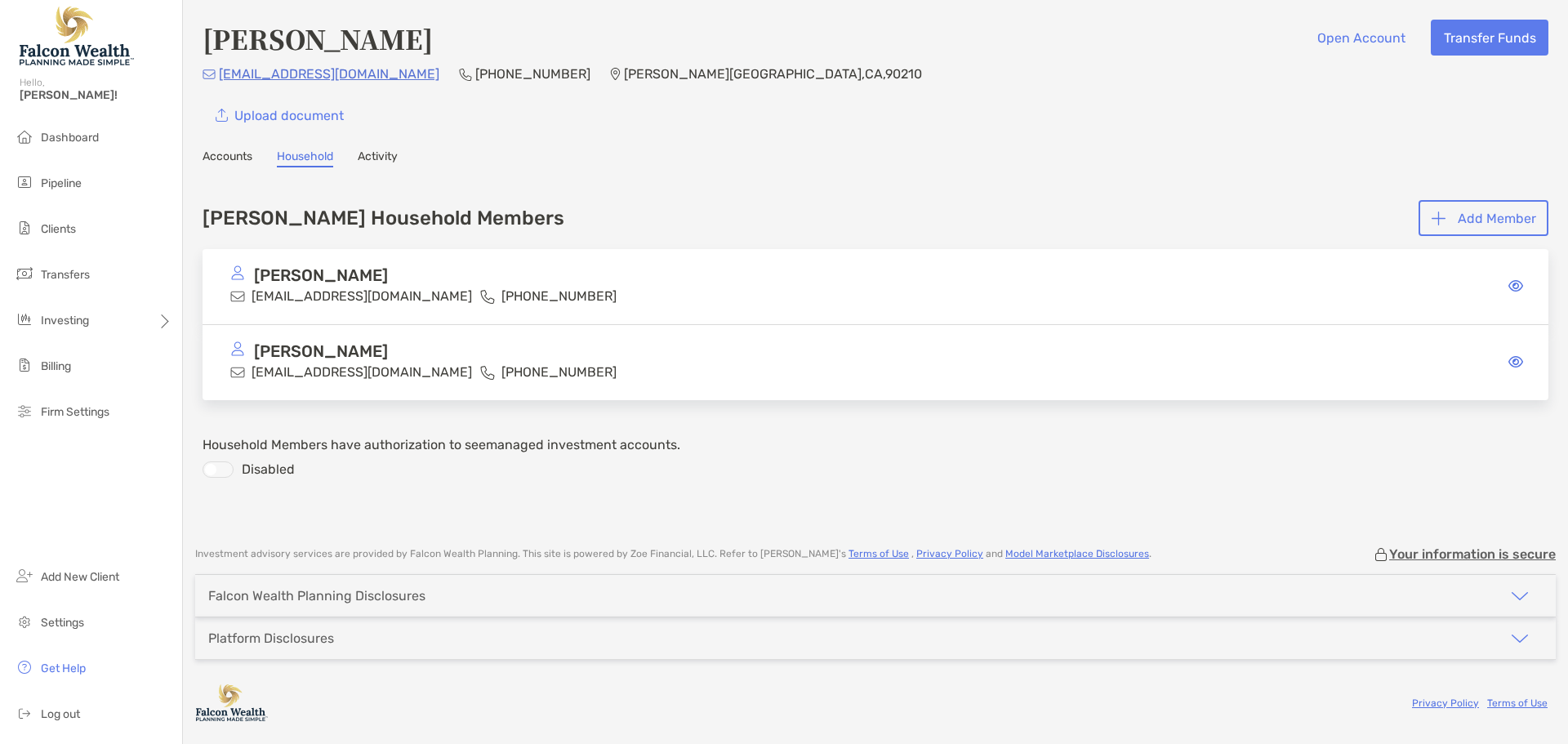
click at [238, 156] on link "Accounts" at bounding box center [228, 158] width 50 height 18
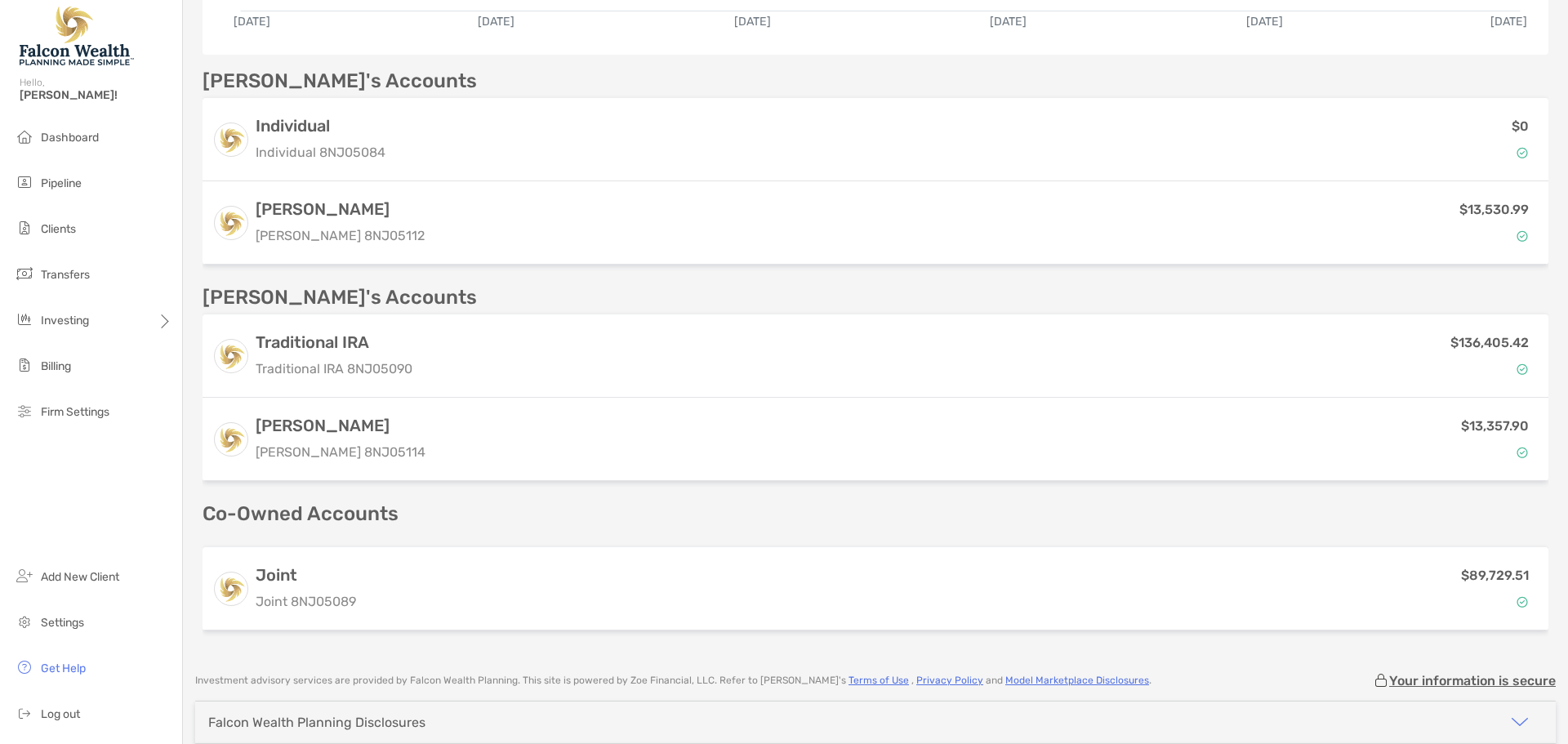
scroll to position [490, 0]
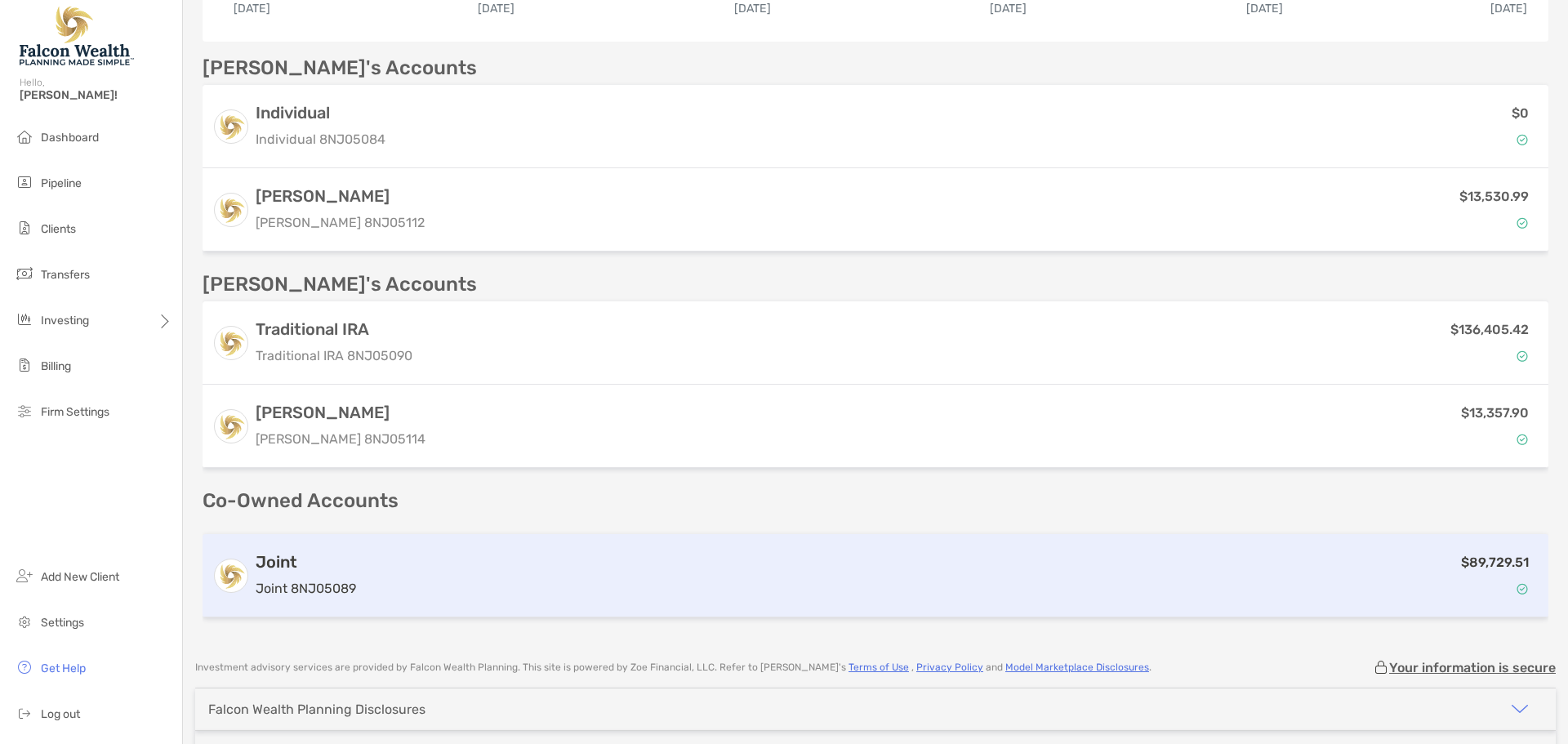
click at [1461, 565] on p "$89,729.51" at bounding box center [1495, 563] width 68 height 20
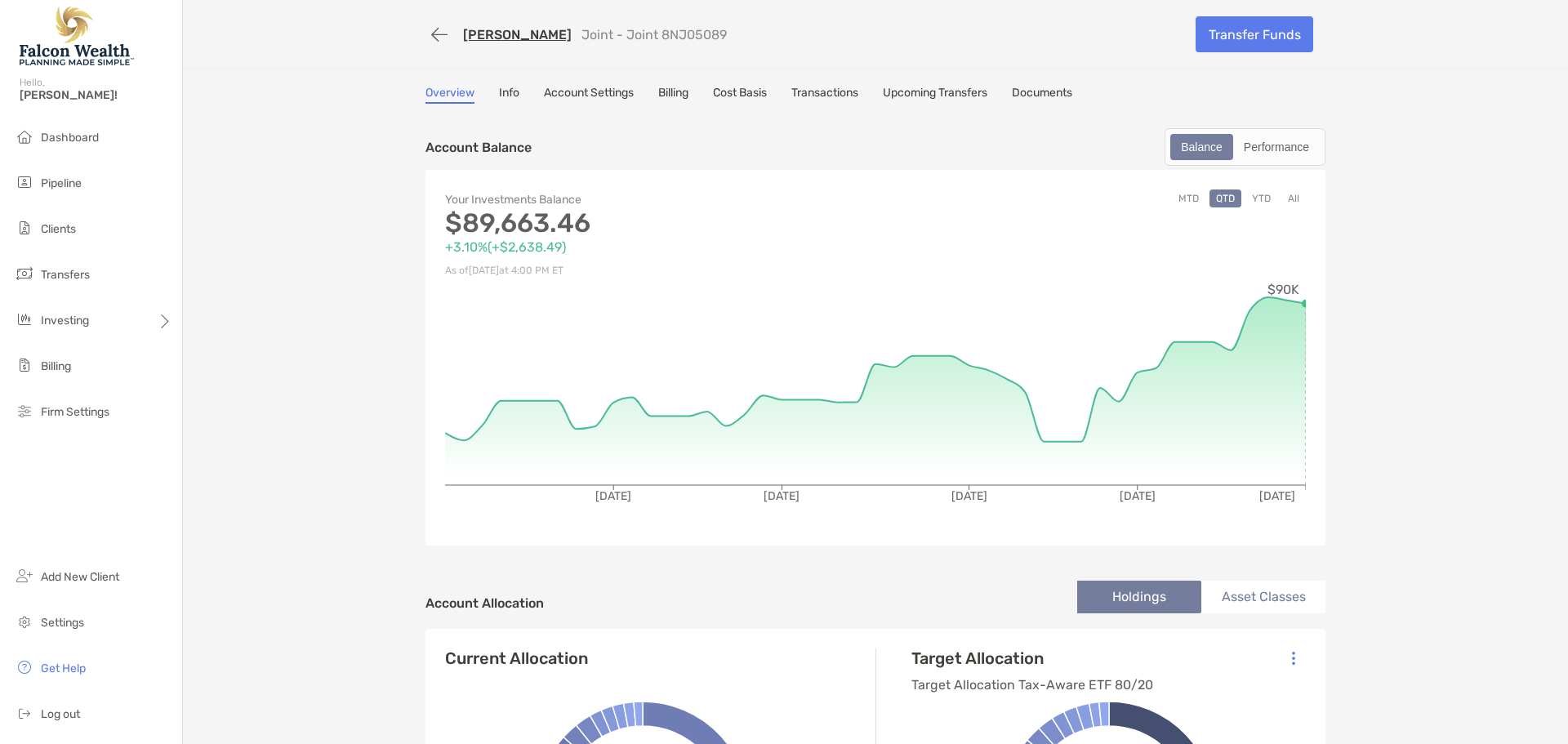
click at [1293, 194] on button "All" at bounding box center [1294, 198] width 24 height 18
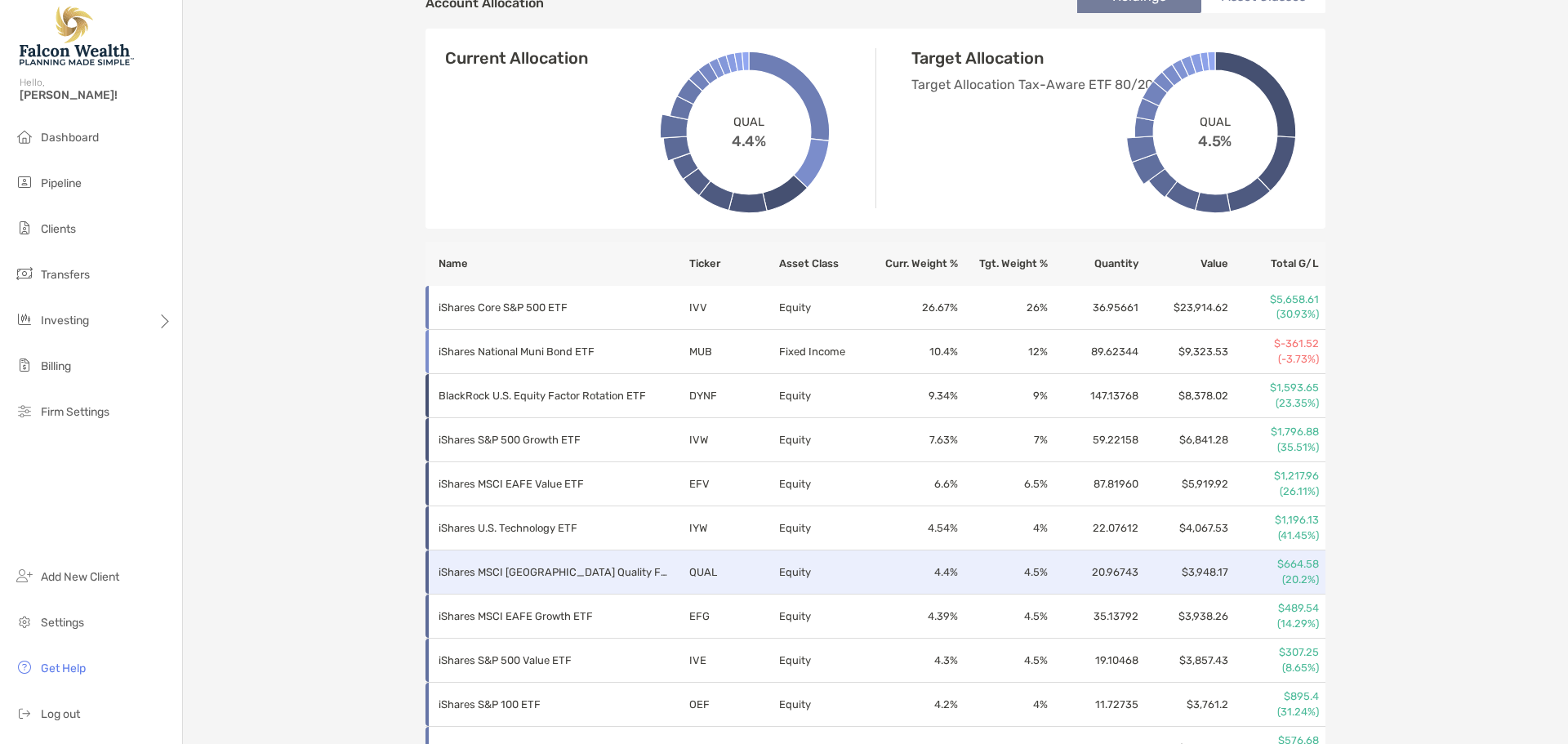
scroll to position [572, 0]
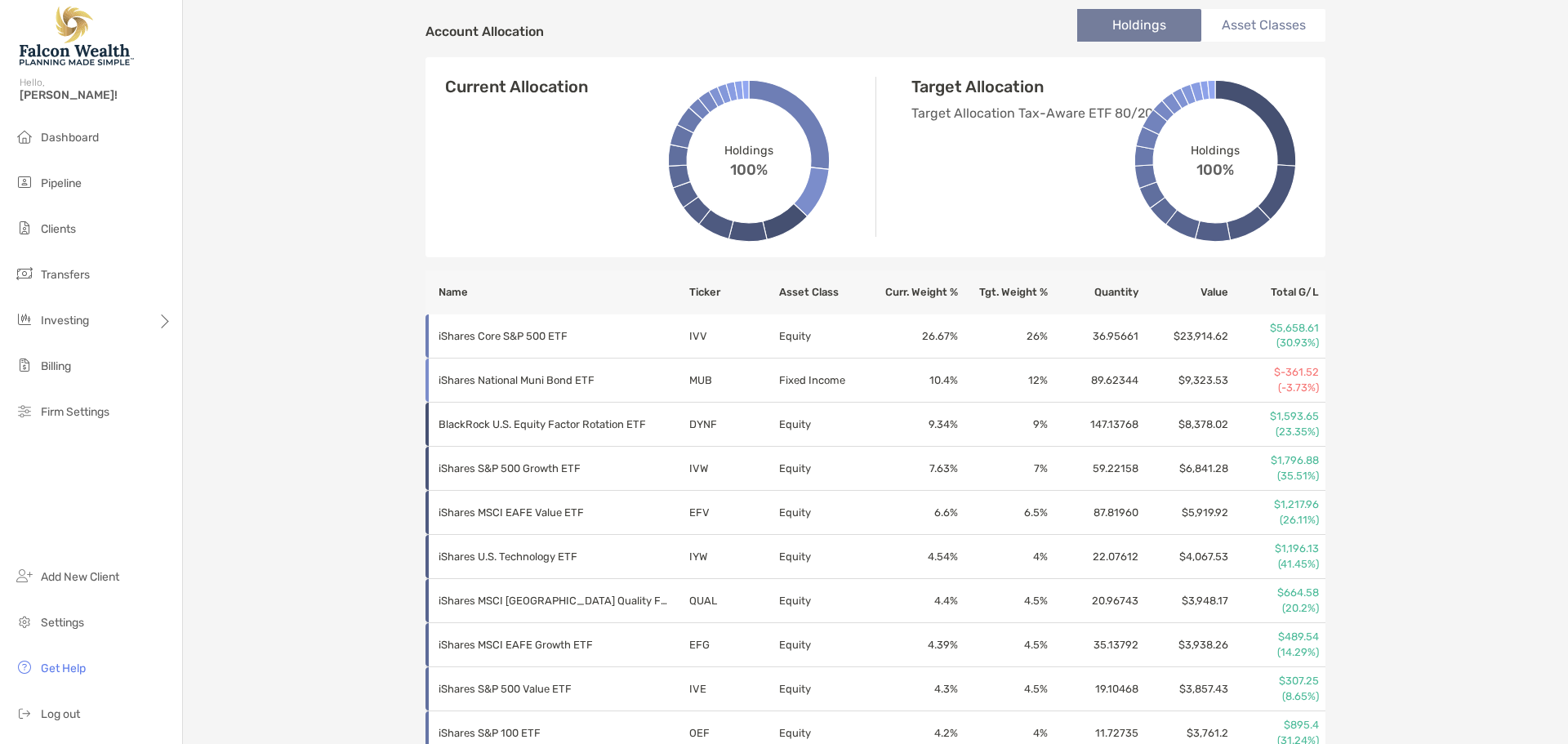
click at [1385, 321] on div "[PERSON_NAME] Joint - Joint 8NJ05089 Transfer Funds Overview Info Account Setti…" at bounding box center [875, 268] width 1385 height 1681
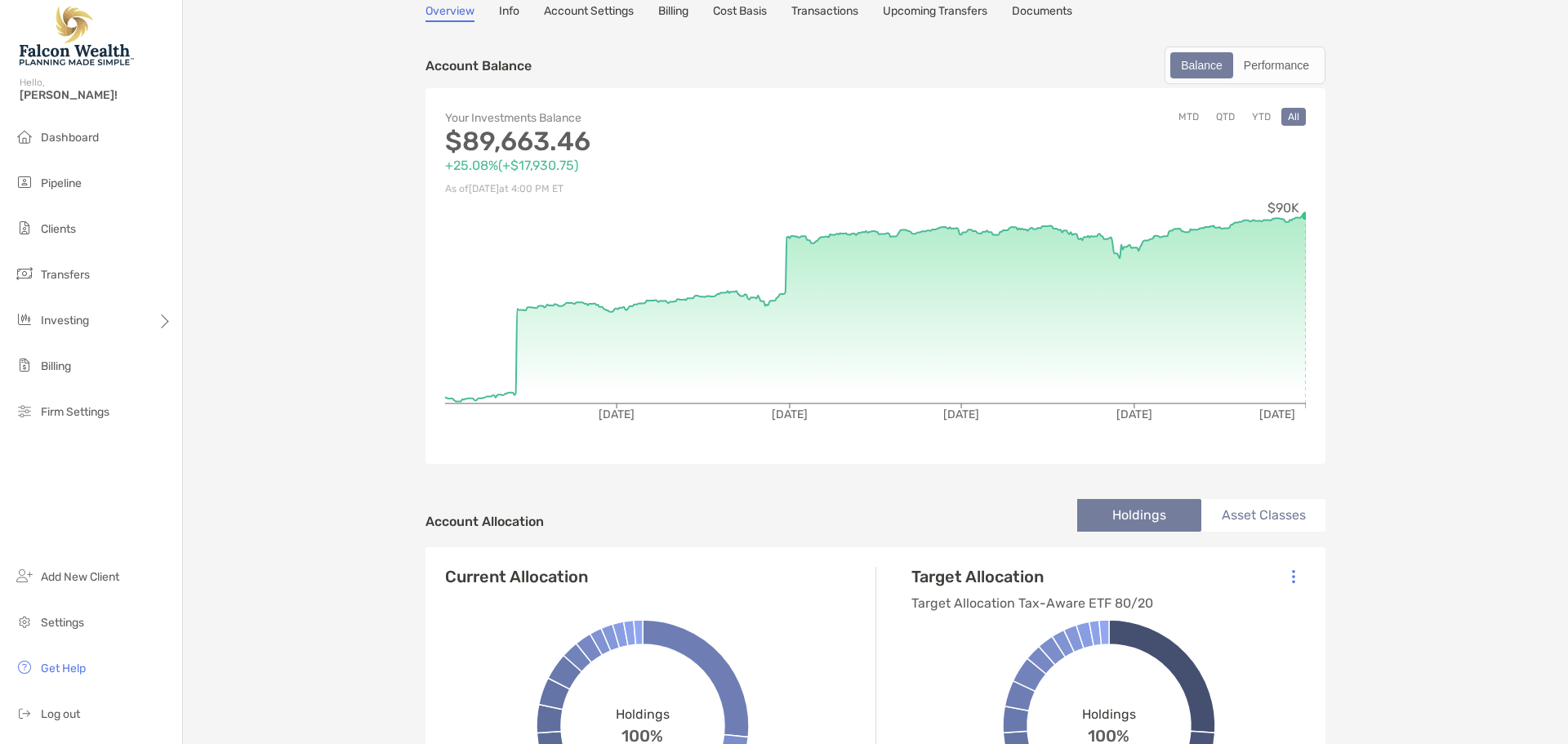
scroll to position [0, 0]
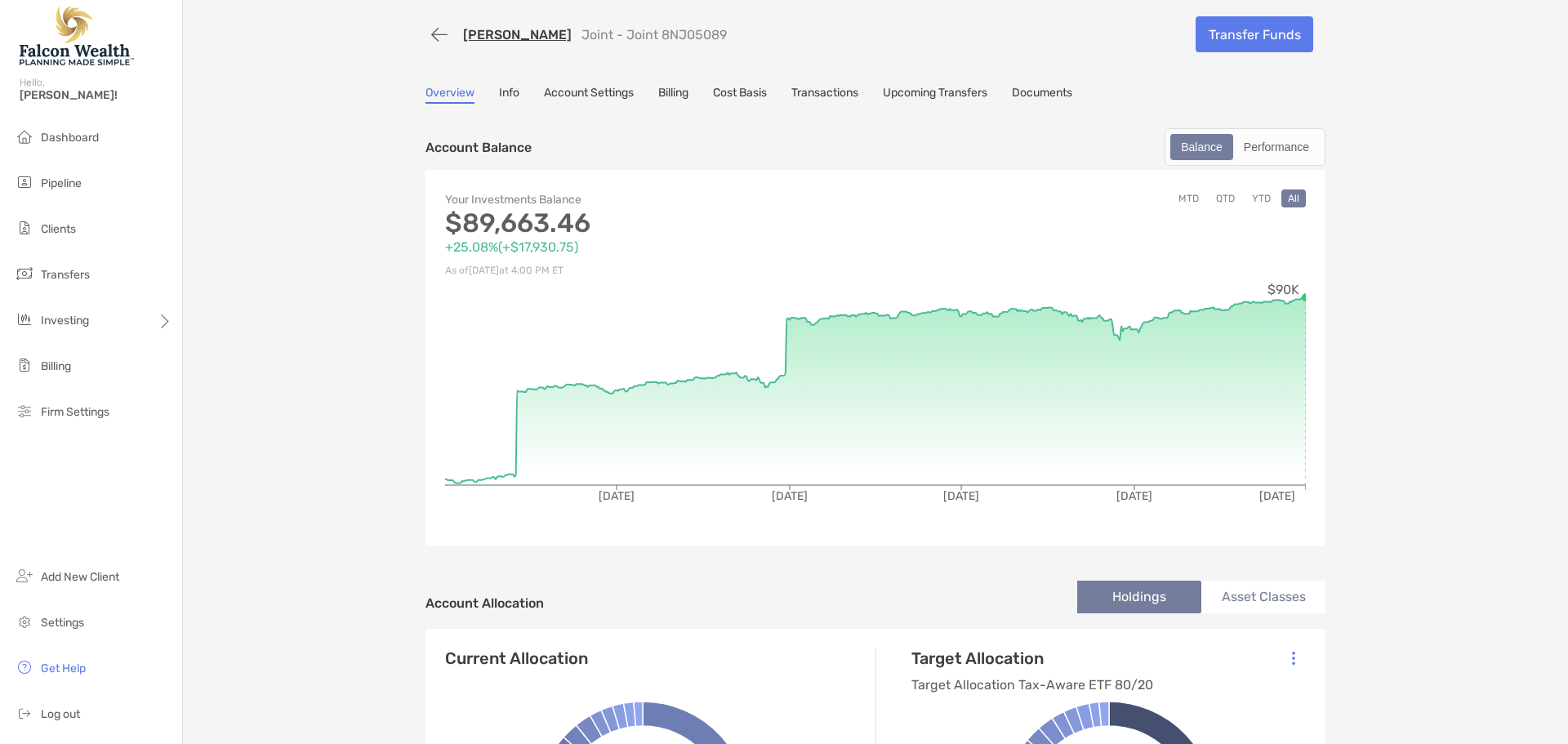
click at [1261, 197] on button "YTD" at bounding box center [1261, 198] width 32 height 18
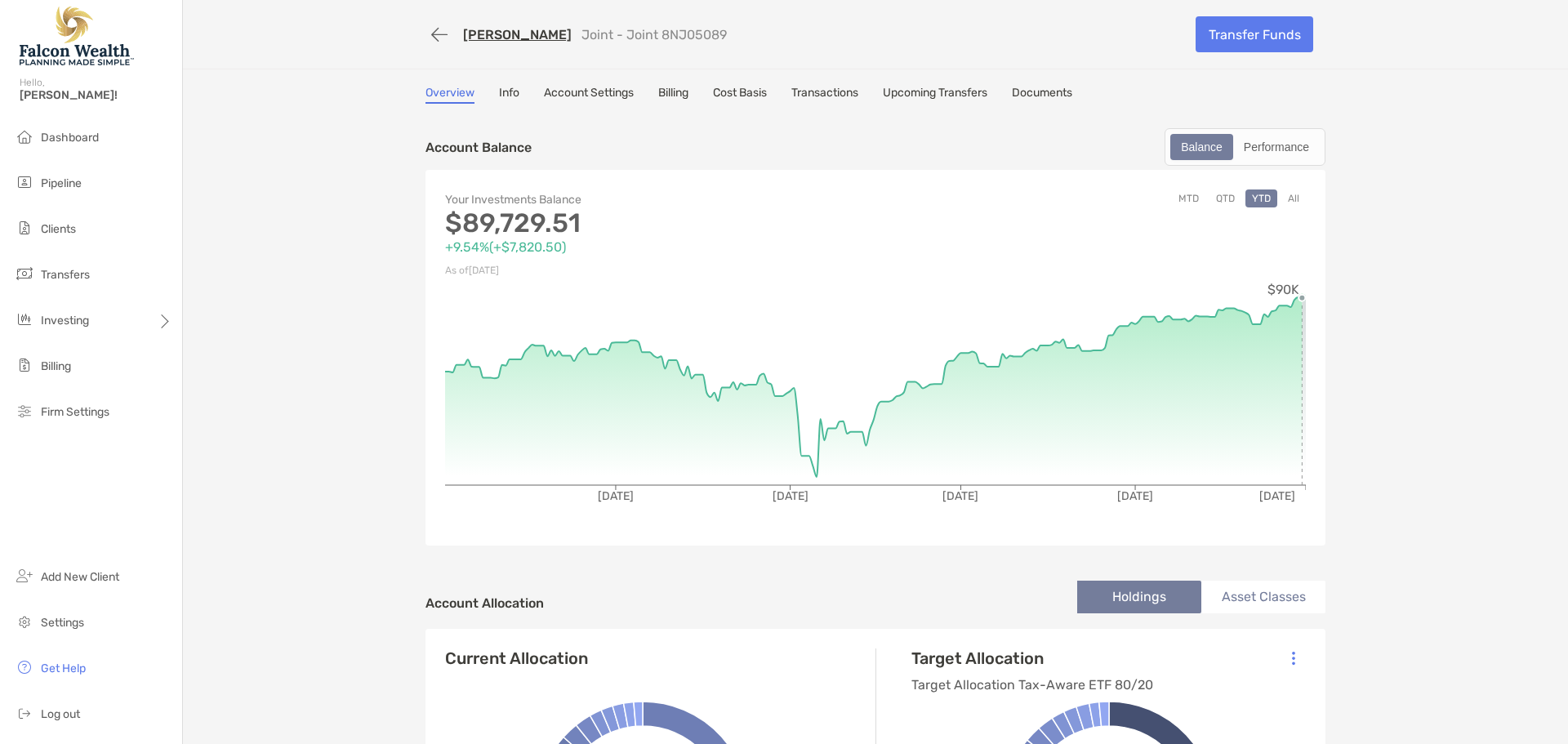
click at [1290, 201] on button "All" at bounding box center [1294, 198] width 24 height 18
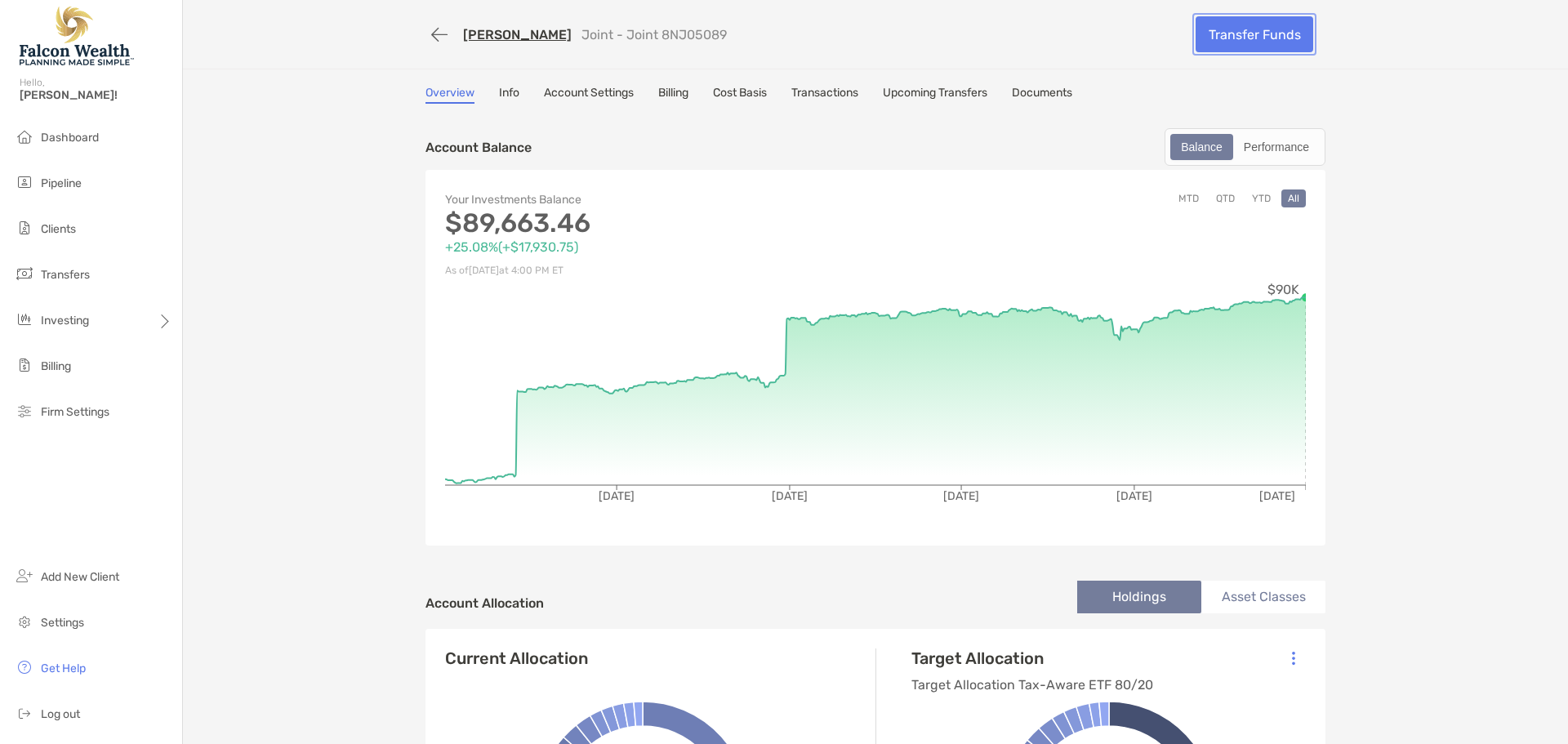
click at [1270, 42] on link "Transfer Funds" at bounding box center [1255, 34] width 117 height 36
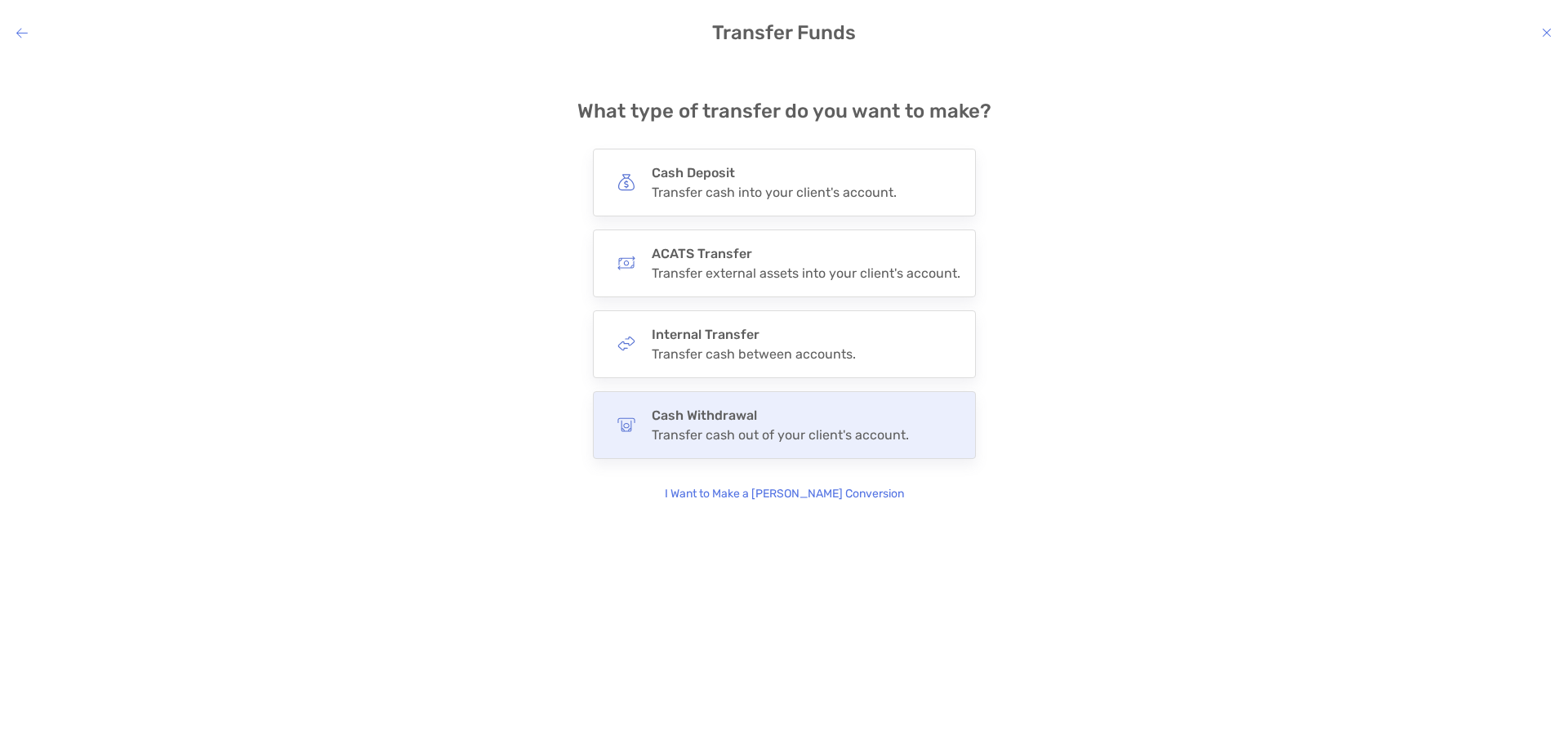
click at [742, 433] on div "Transfer cash out of your client's account." at bounding box center [780, 434] width 258 height 16
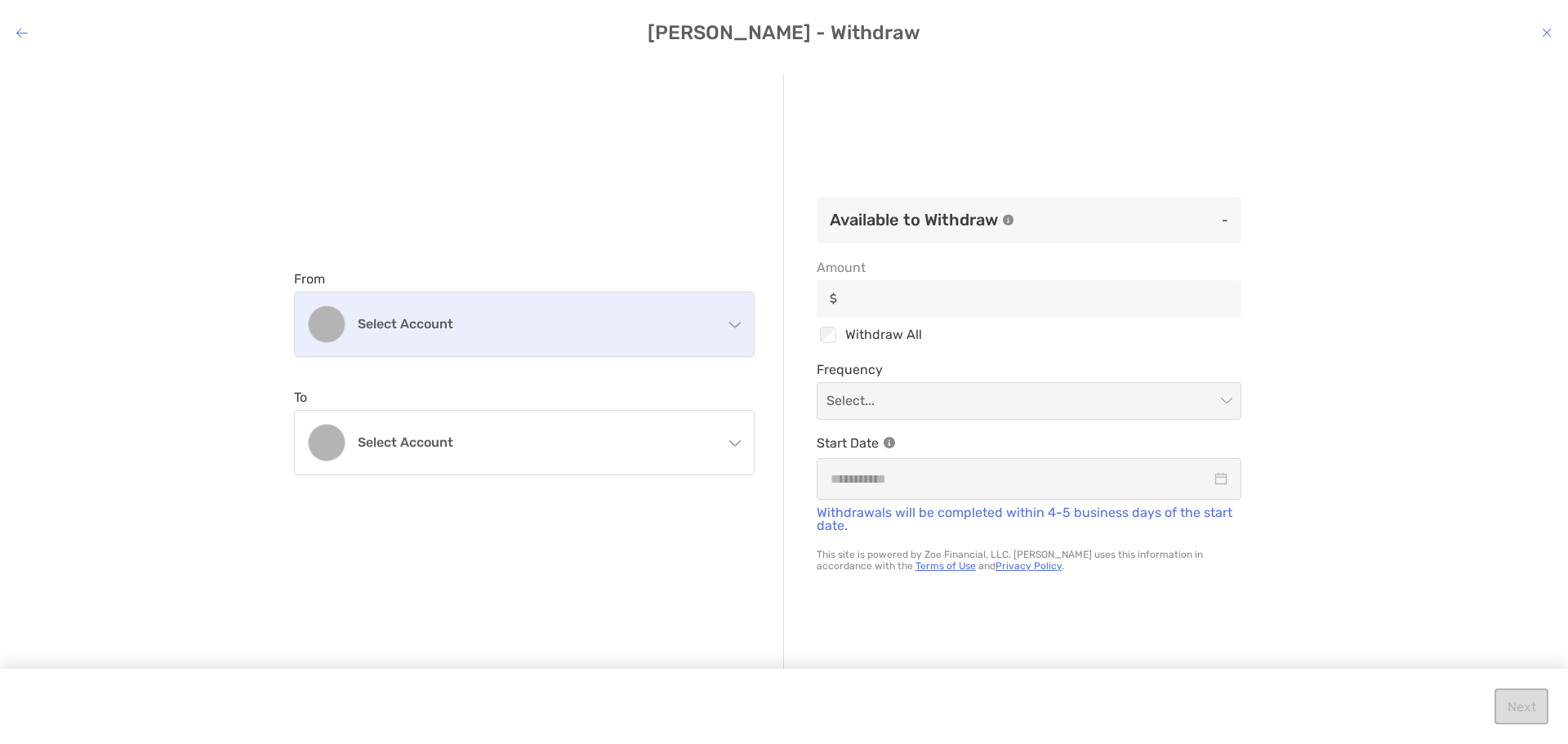
click at [615, 344] on div "Select account" at bounding box center [525, 324] width 459 height 64
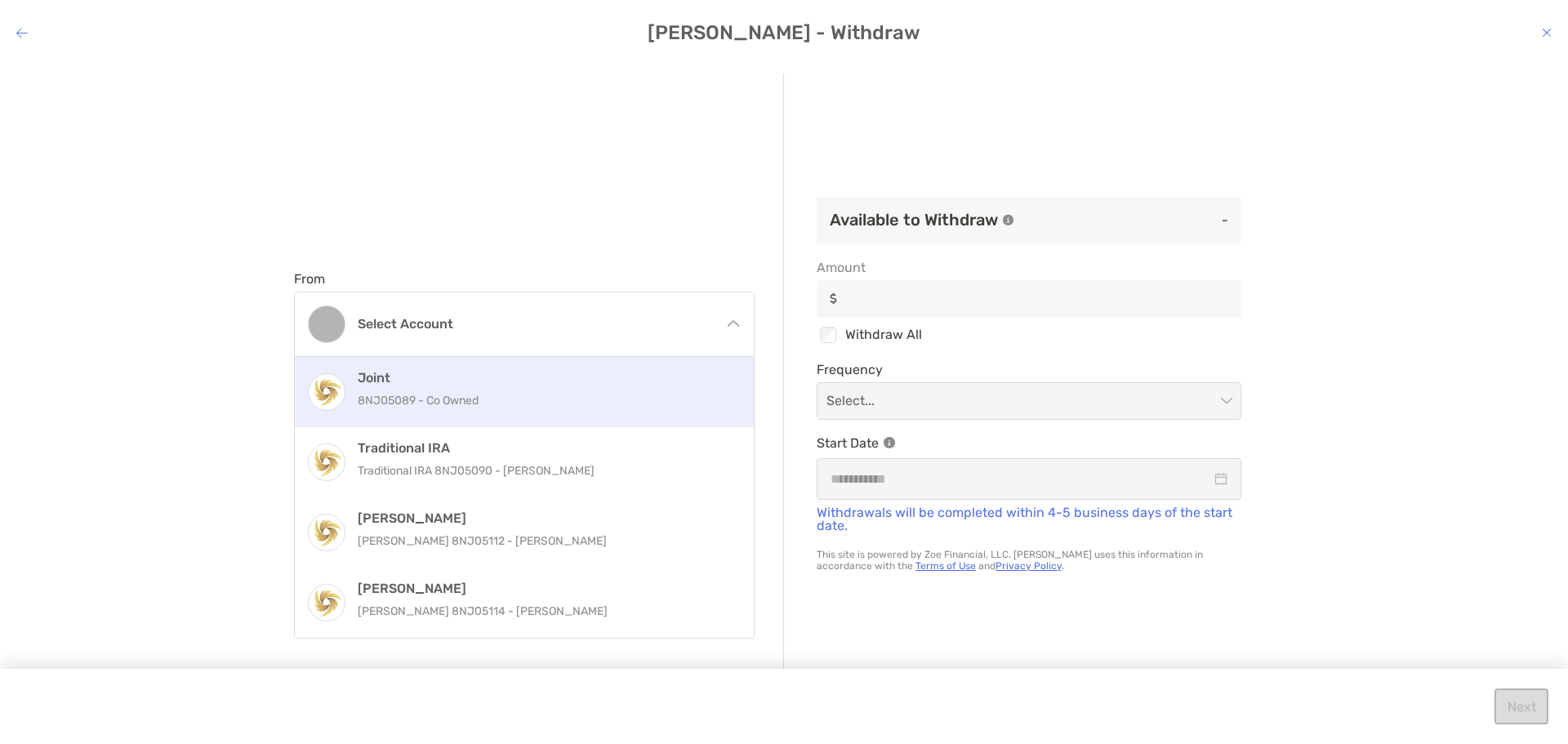
click at [493, 395] on p "8NJ05089 - Co Owned" at bounding box center [542, 401] width 368 height 20
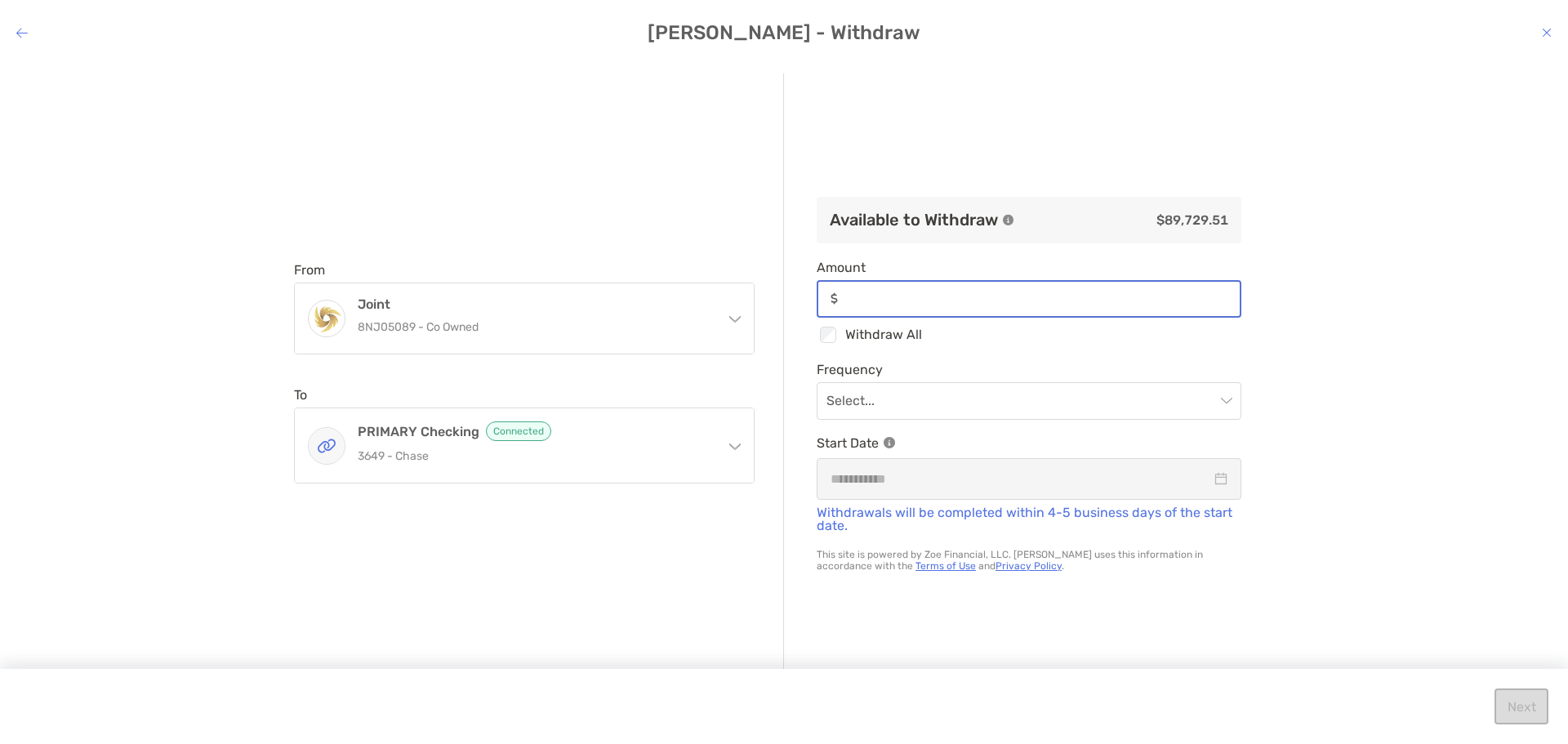
click at [913, 303] on input "Amount" at bounding box center [1042, 299] width 395 height 14
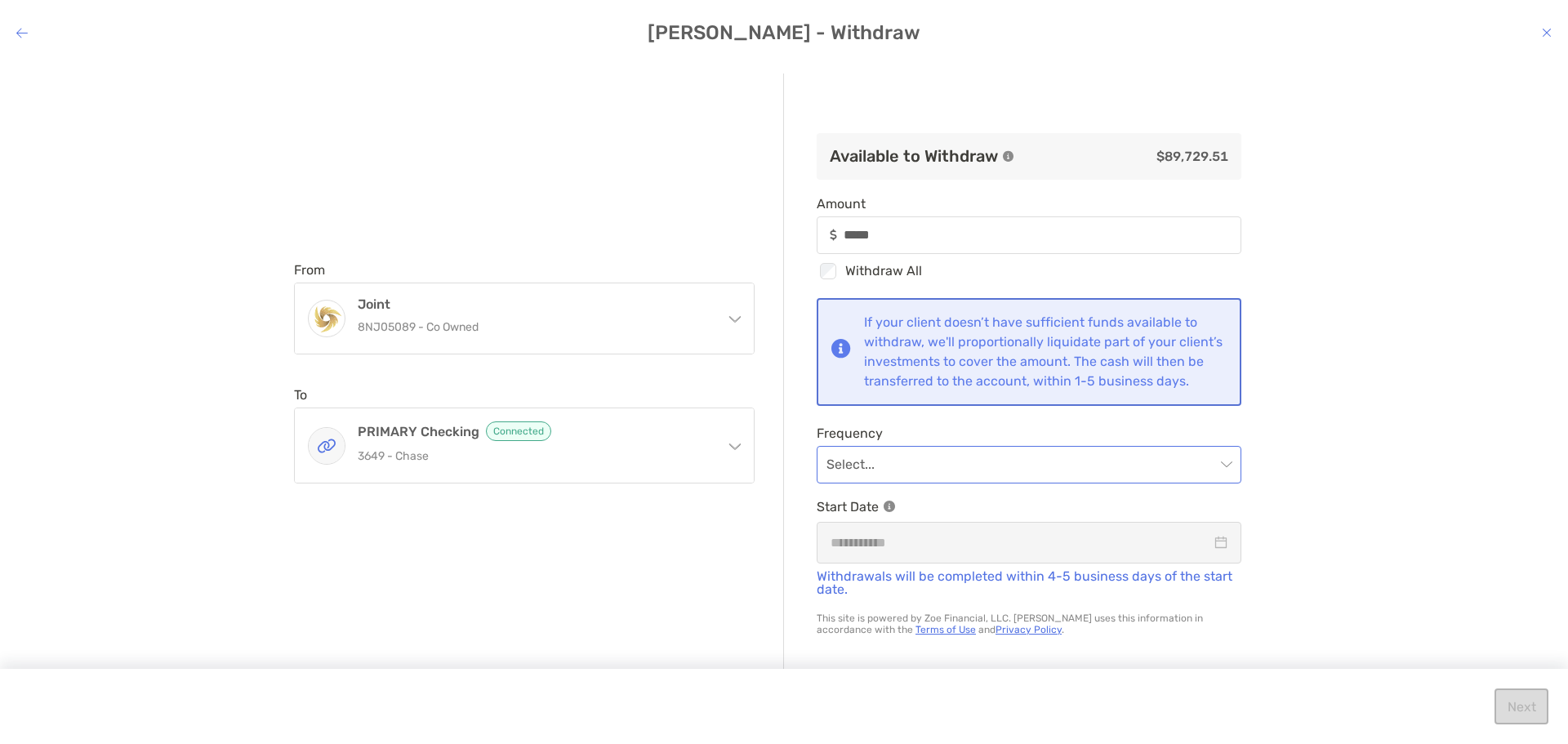
click at [942, 467] on input "modal" at bounding box center [1021, 464] width 389 height 36
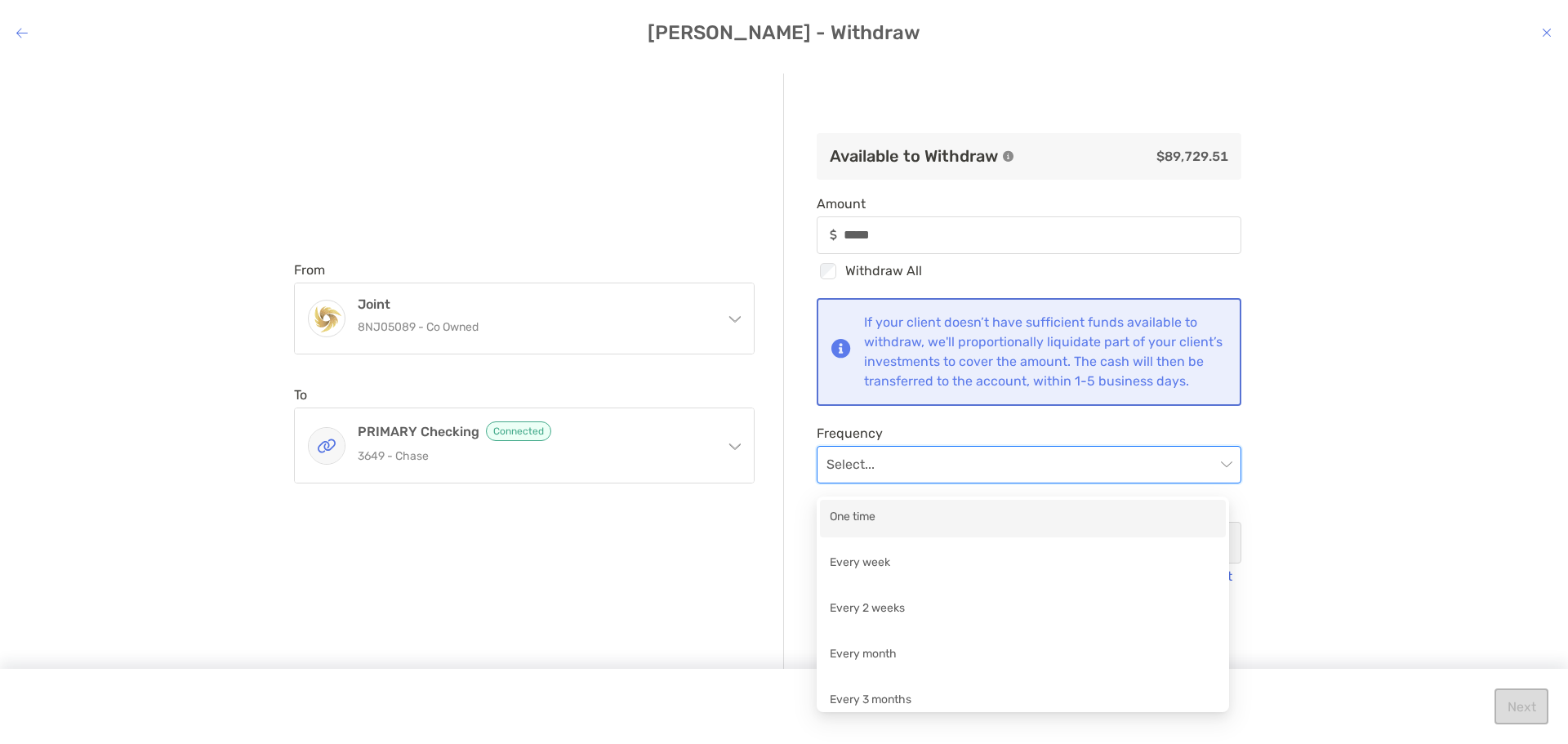
click at [875, 520] on div "One time" at bounding box center [1022, 518] width 386 height 20
type input "*****"
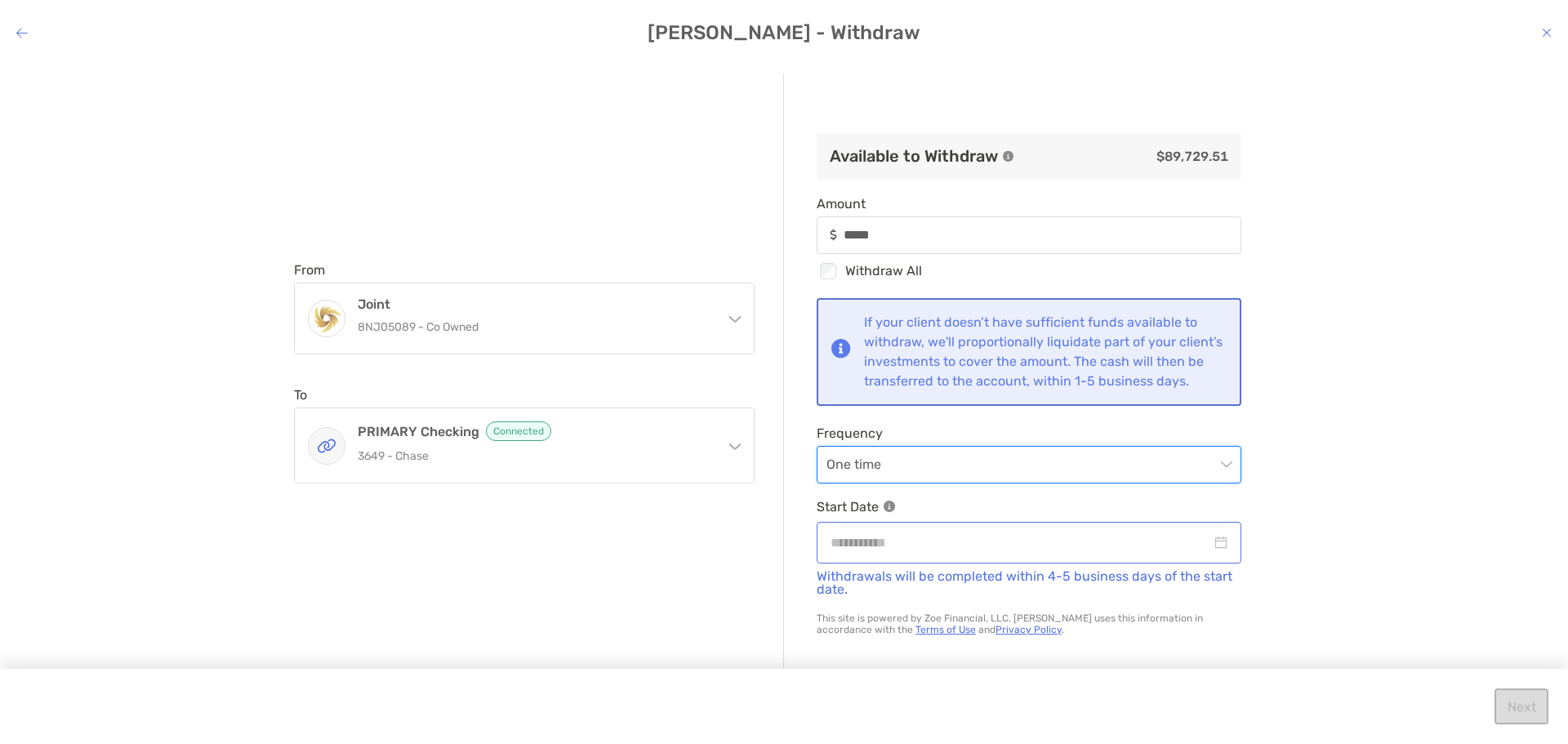
click at [869, 538] on div "modal" at bounding box center [1029, 542] width 425 height 42
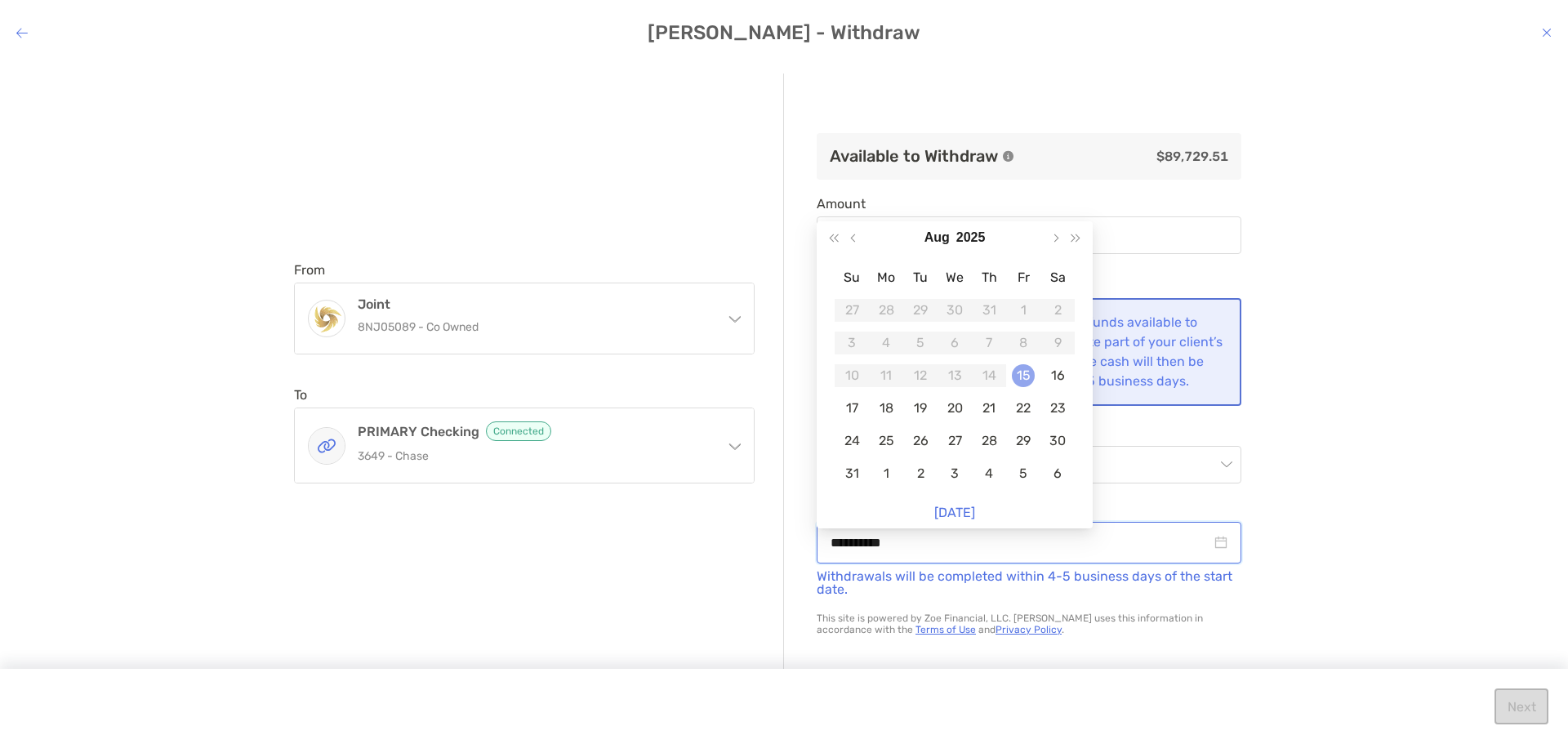
type input "**********"
click at [1028, 374] on div "15" at bounding box center [1023, 376] width 23 height 23
type input "*****"
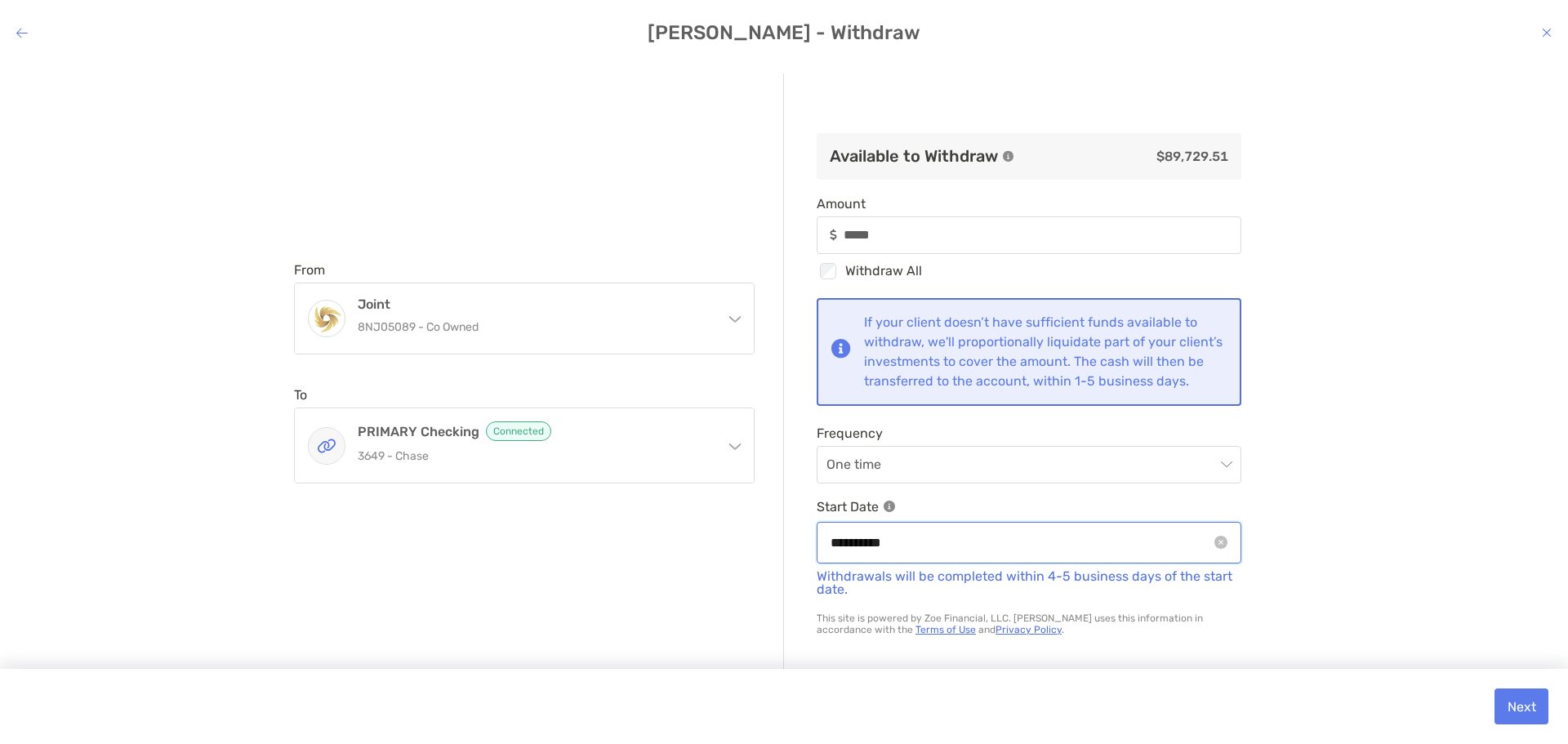
click at [875, 553] on input "**********" at bounding box center [1020, 543] width 380 height 20
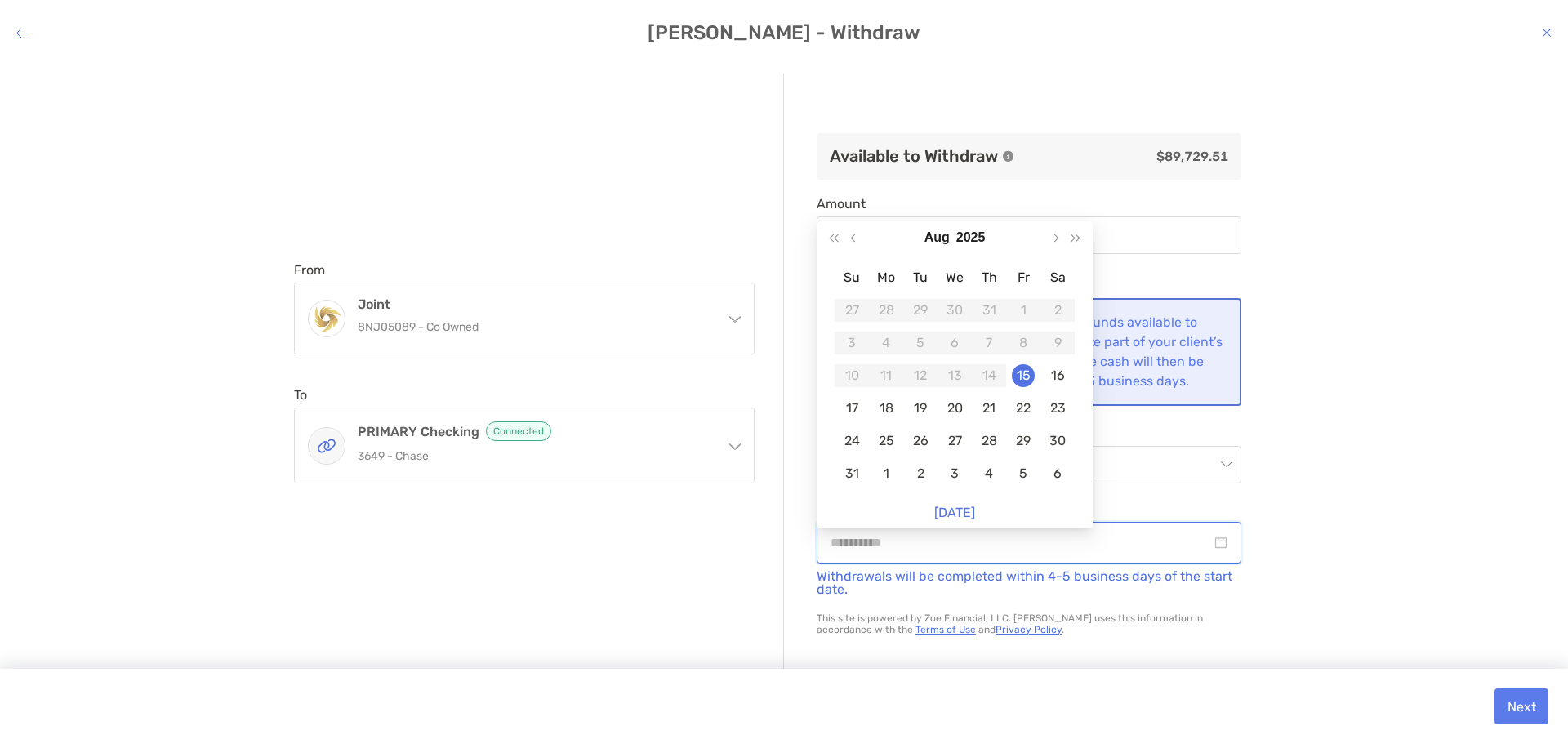
type input "**********"
click at [1339, 422] on div "**********" at bounding box center [784, 390] width 1568 height 659
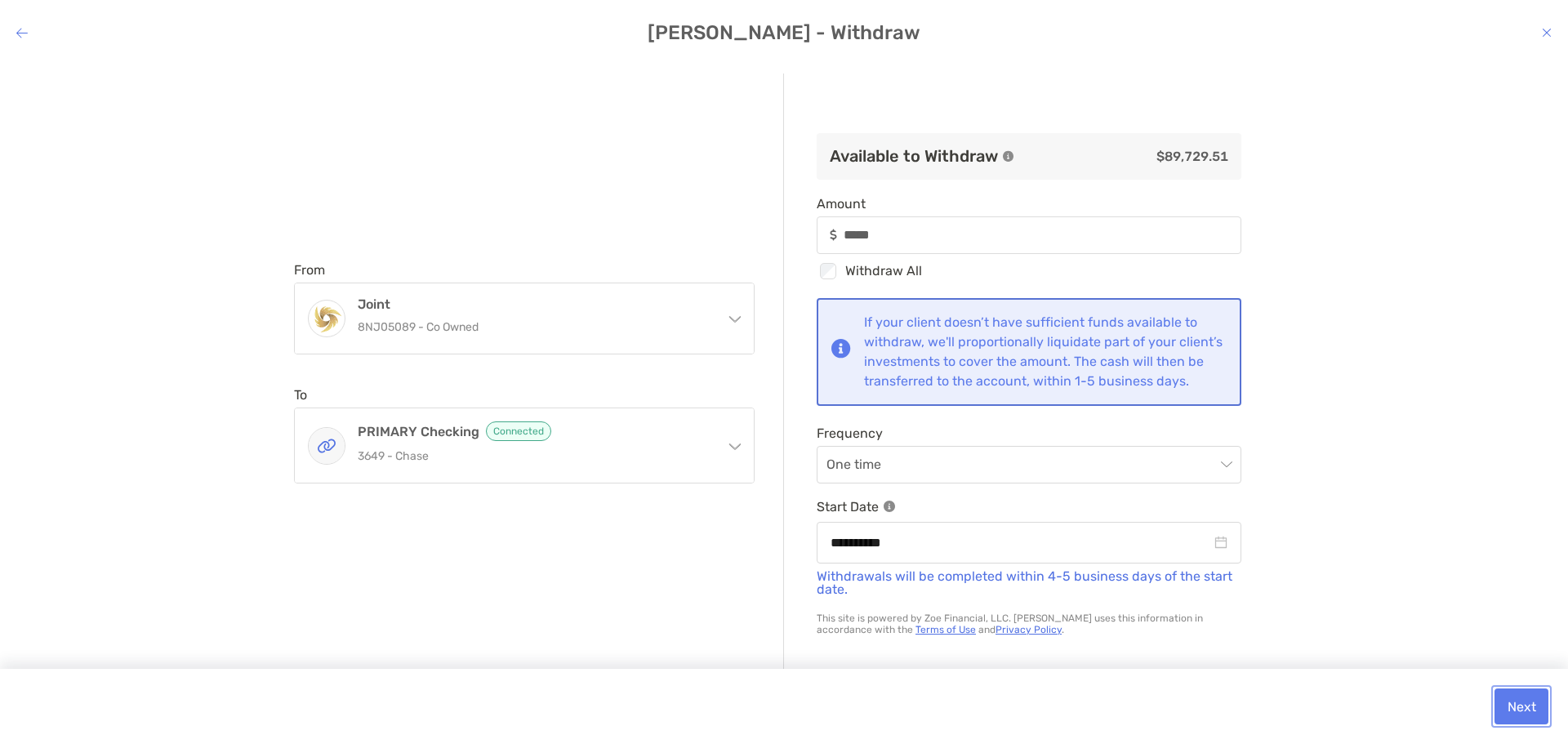
click at [1518, 698] on button "Next" at bounding box center [1521, 706] width 54 height 36
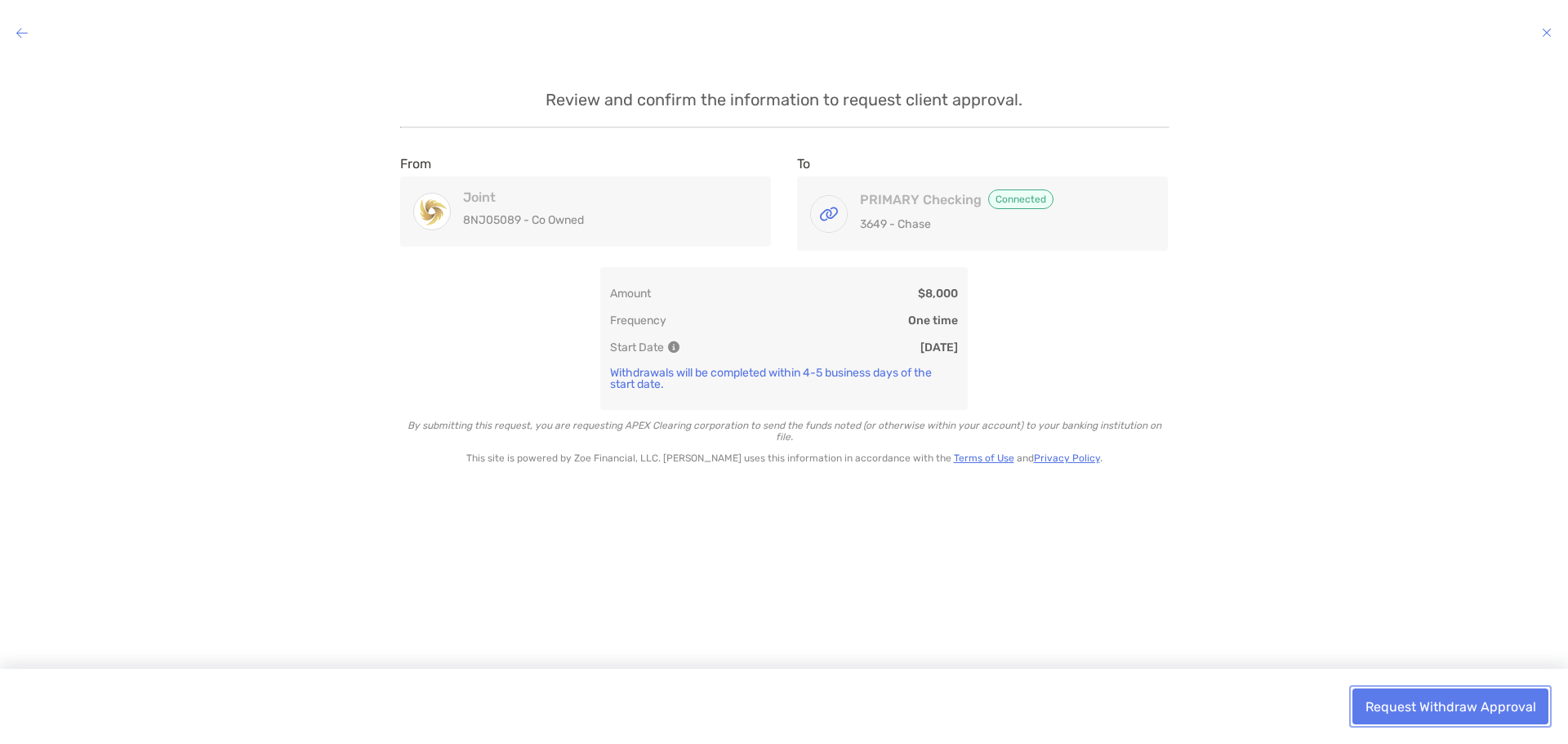
click at [1438, 708] on button "Request Withdraw Approval" at bounding box center [1450, 706] width 196 height 36
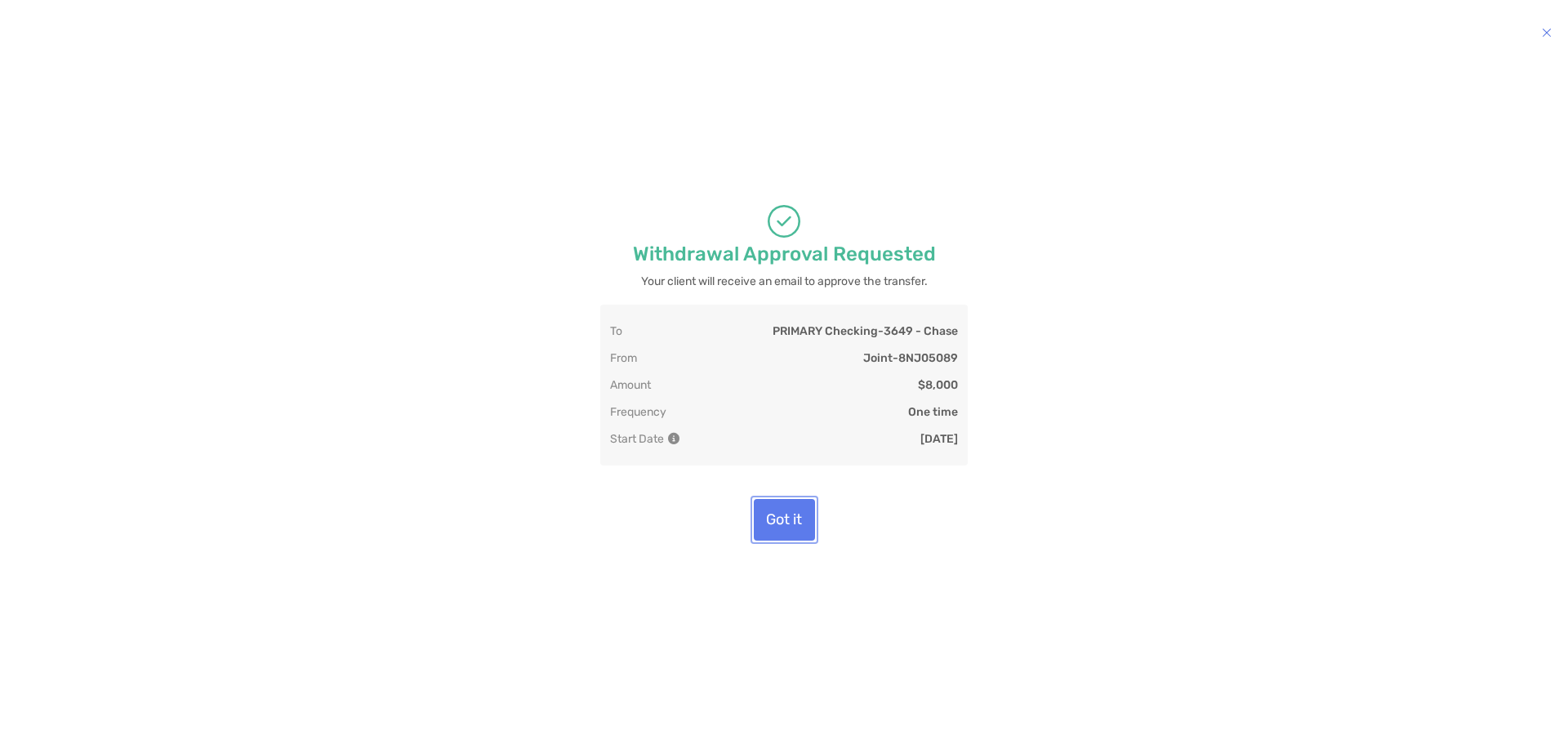
click at [794, 540] on button "Got it" at bounding box center [785, 520] width 61 height 42
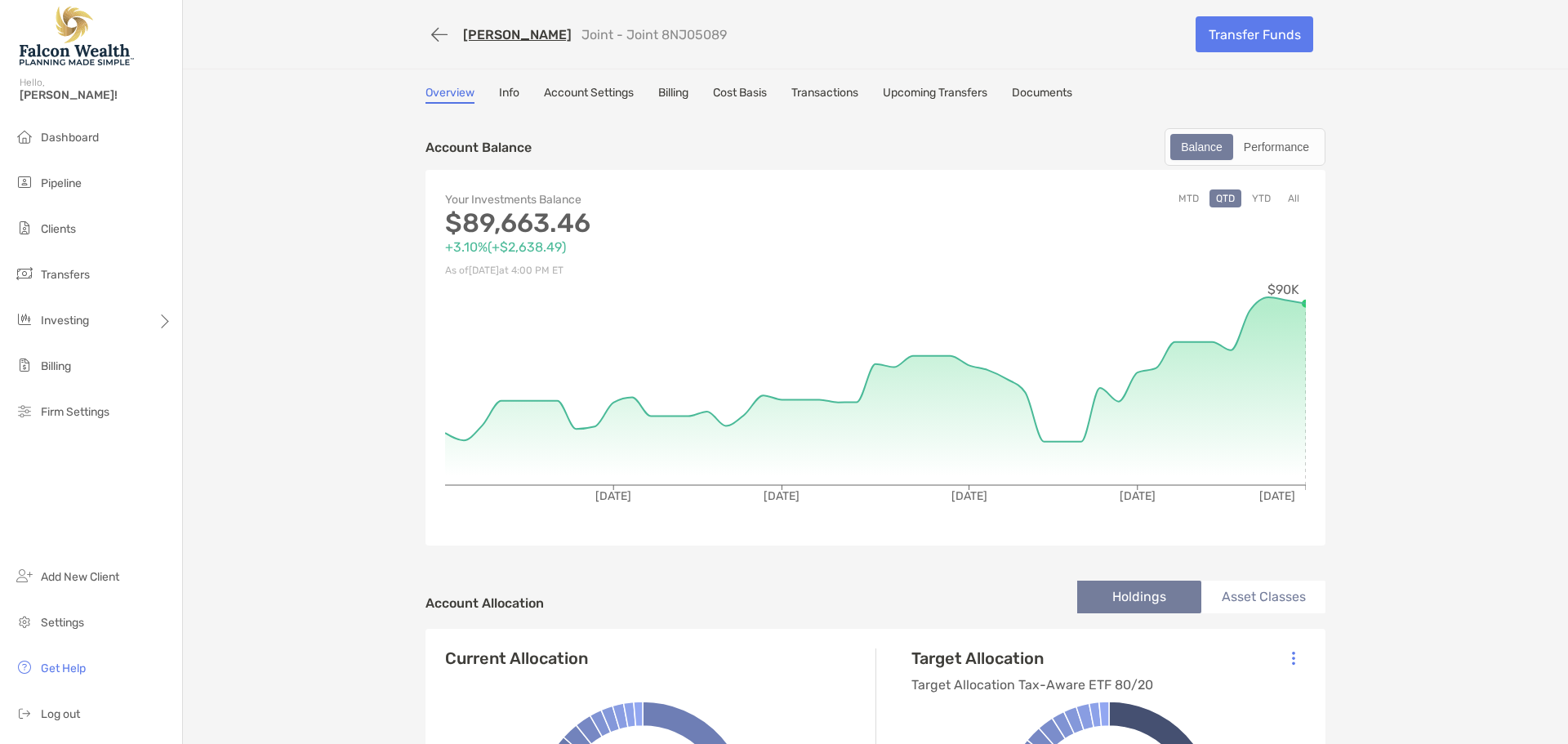
click at [476, 37] on link "[PERSON_NAME]" at bounding box center [517, 34] width 109 height 16
click at [432, 32] on button "button" at bounding box center [440, 34] width 28 height 30
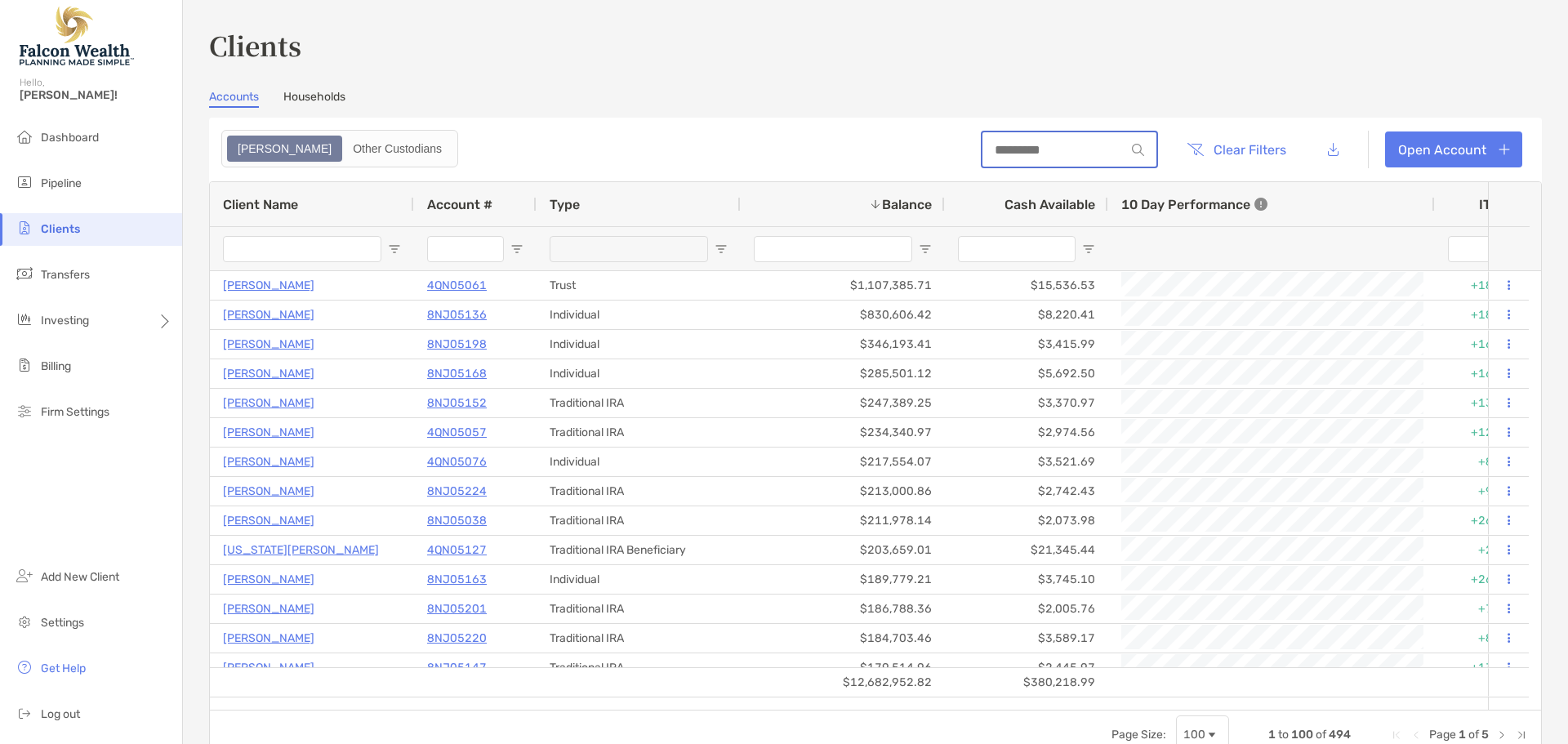
click at [1016, 153] on input at bounding box center [1055, 150] width 143 height 14
type input "*******"
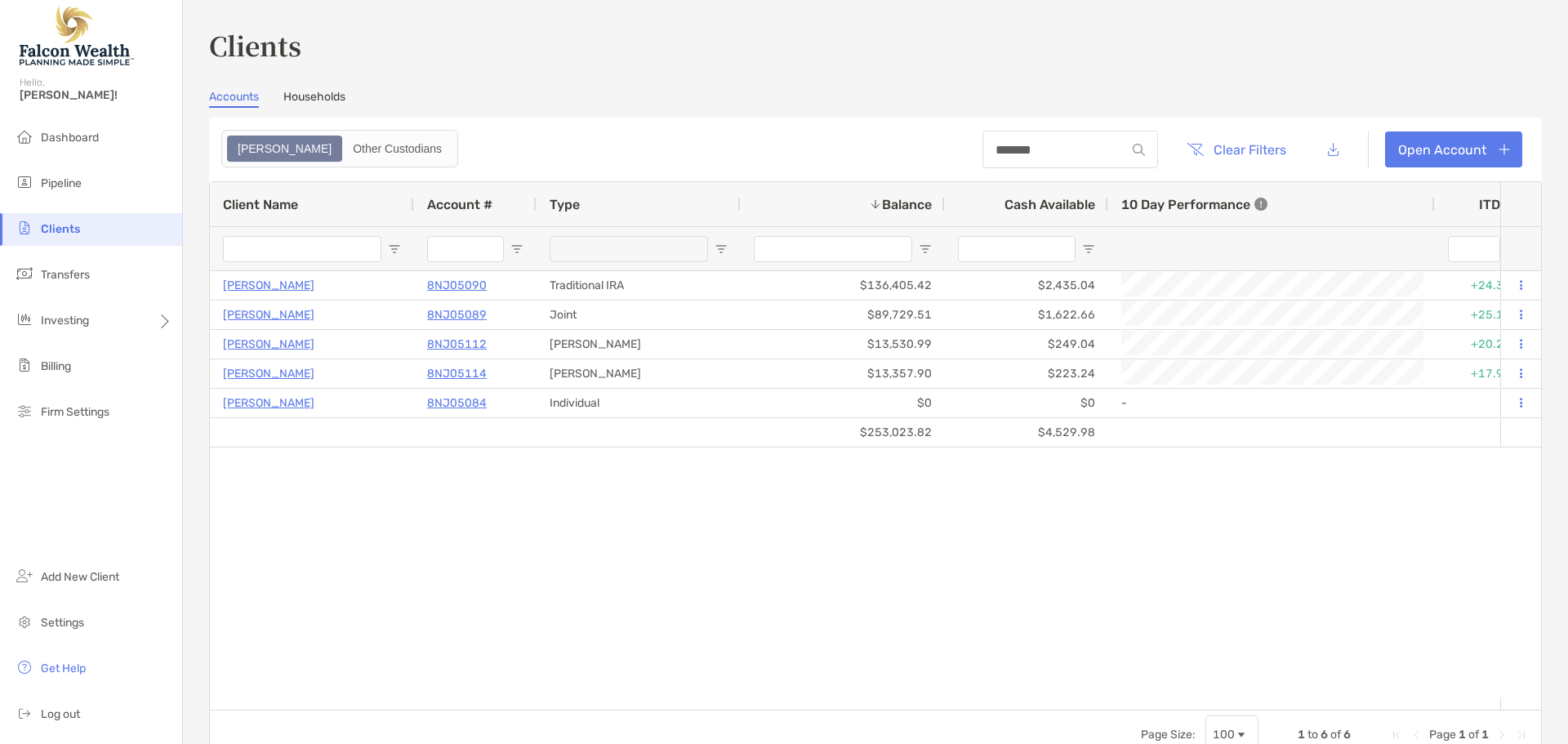
click at [1069, 466] on div "Pamela Sanders 8NJ05090 Traditional IRA $136,405.42 $2,435.04 +24.33% +11.67% C…" at bounding box center [856, 485] width 1291 height 426
drag, startPoint x: 1030, startPoint y: 153, endPoint x: 937, endPoint y: 140, distance: 93.9
click at [937, 140] on header "******* Clear Filters Open Account" at bounding box center [875, 149] width 1333 height 64
click at [1190, 541] on div "Pamela Sanders 8NJ05090 Traditional IRA $136,405.42 $2,435.04 +1.08% As of 08/1…" at bounding box center [856, 485] width 1291 height 426
click at [911, 71] on div "Clients Accounts Households Zoe Other Custodians ******* Clear Filters Open Acc…" at bounding box center [875, 392] width 1333 height 734
